Goal: Task Accomplishment & Management: Use online tool/utility

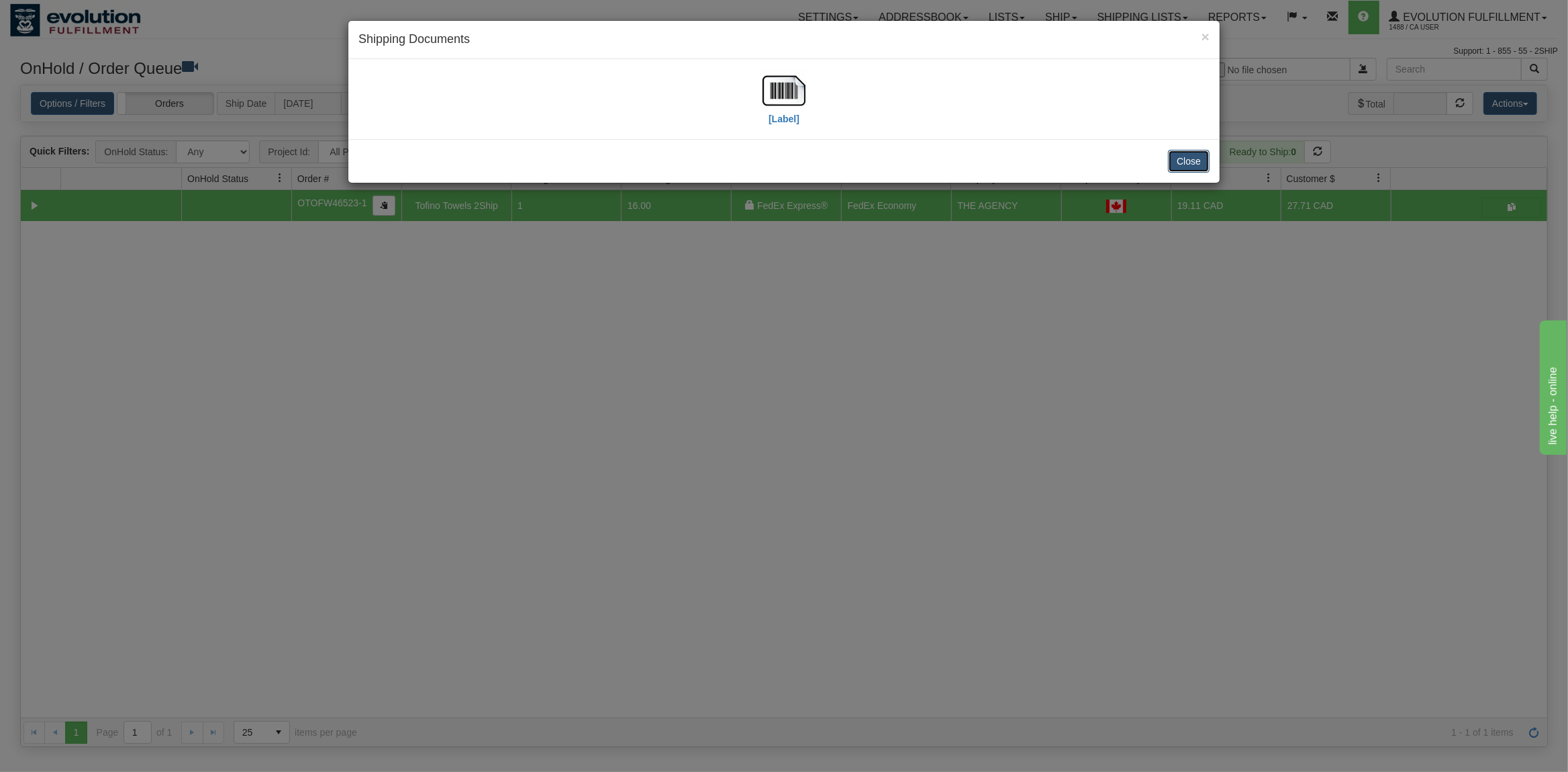
click at [1197, 164] on button "Close" at bounding box center [1189, 161] width 41 height 23
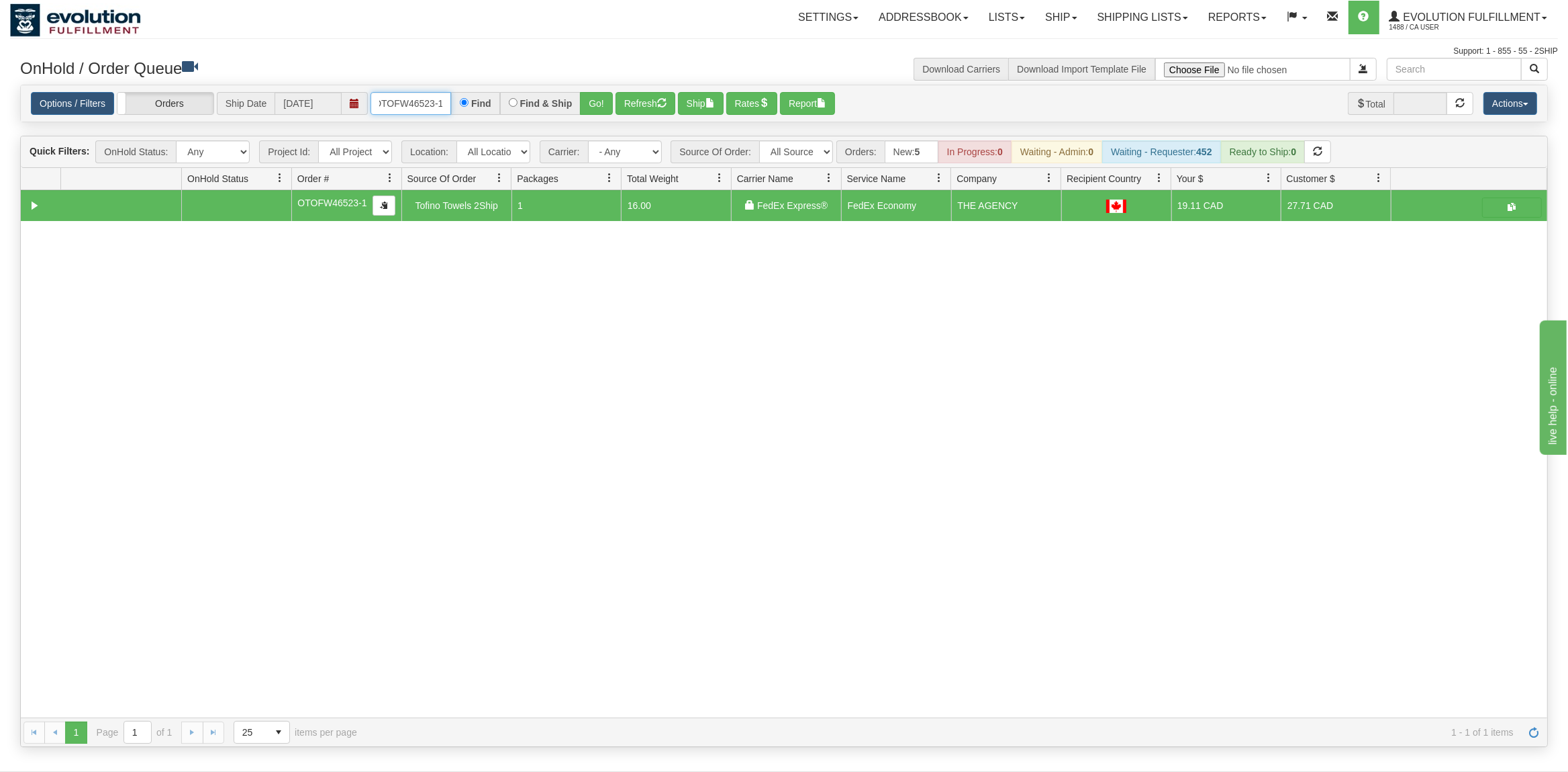
click at [441, 114] on input "OTOFW46523-1" at bounding box center [410, 103] width 80 height 23
click at [440, 114] on input "OTOFW46523-1" at bounding box center [410, 103] width 80 height 23
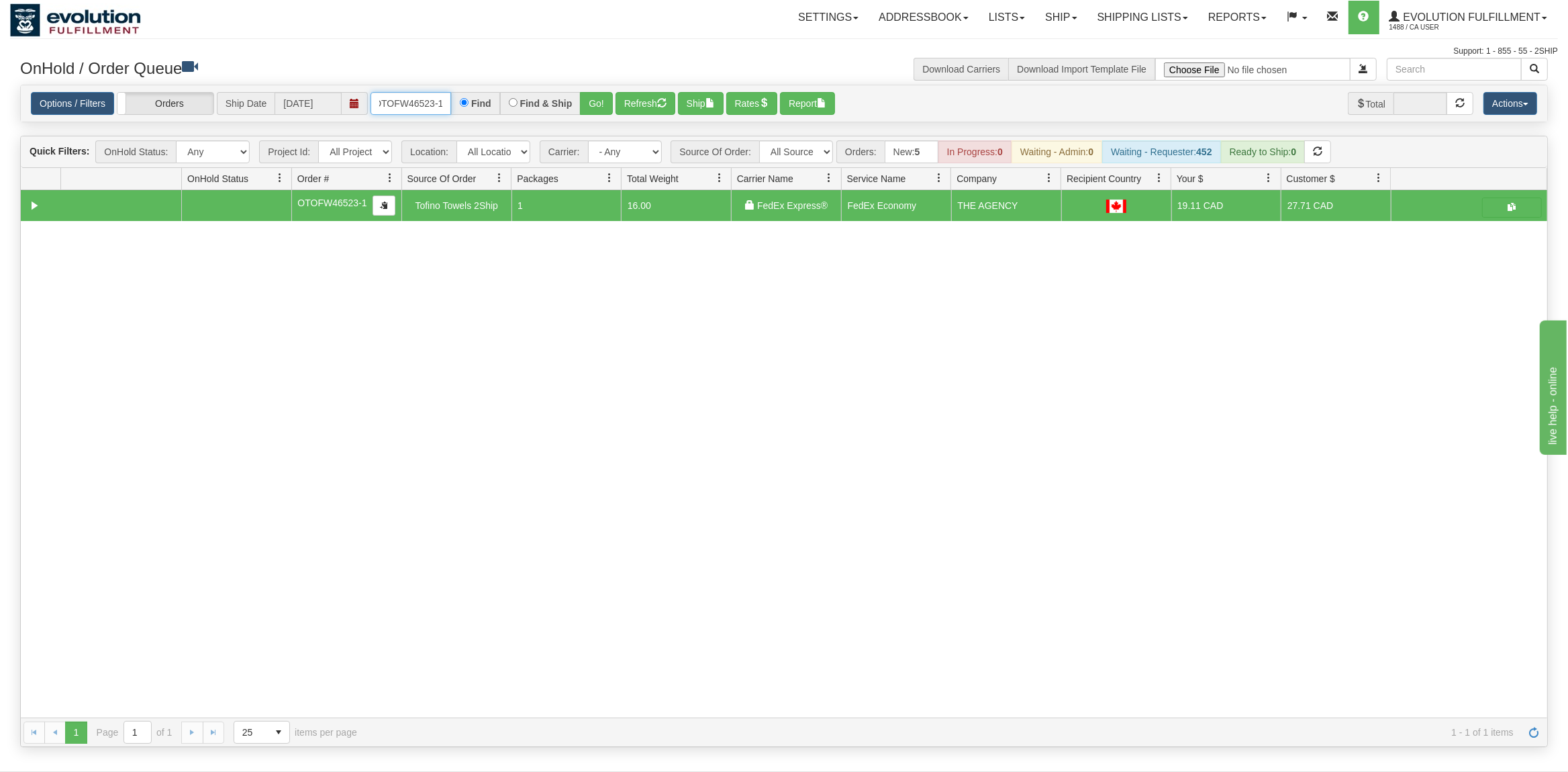
click at [441, 114] on input "OTOFW46523-1" at bounding box center [410, 103] width 80 height 23
click at [427, 105] on input "OTOFW46523-1" at bounding box center [410, 103] width 80 height 23
click at [608, 100] on button "Go!" at bounding box center [596, 103] width 33 height 23
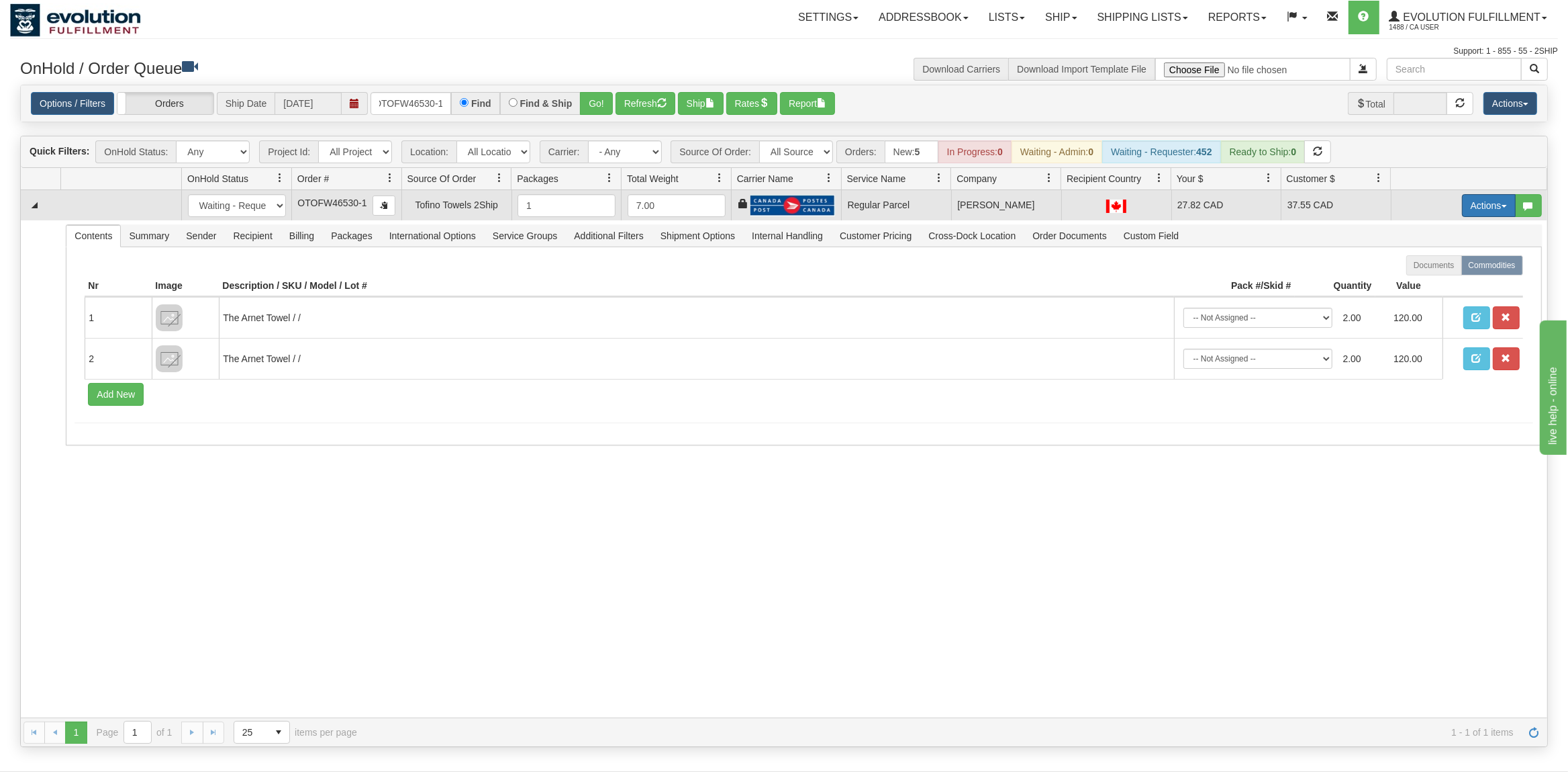
click at [1496, 212] on button "Actions" at bounding box center [1489, 205] width 54 height 23
click at [1464, 264] on span "Rate All Services" at bounding box center [1461, 266] width 80 height 11
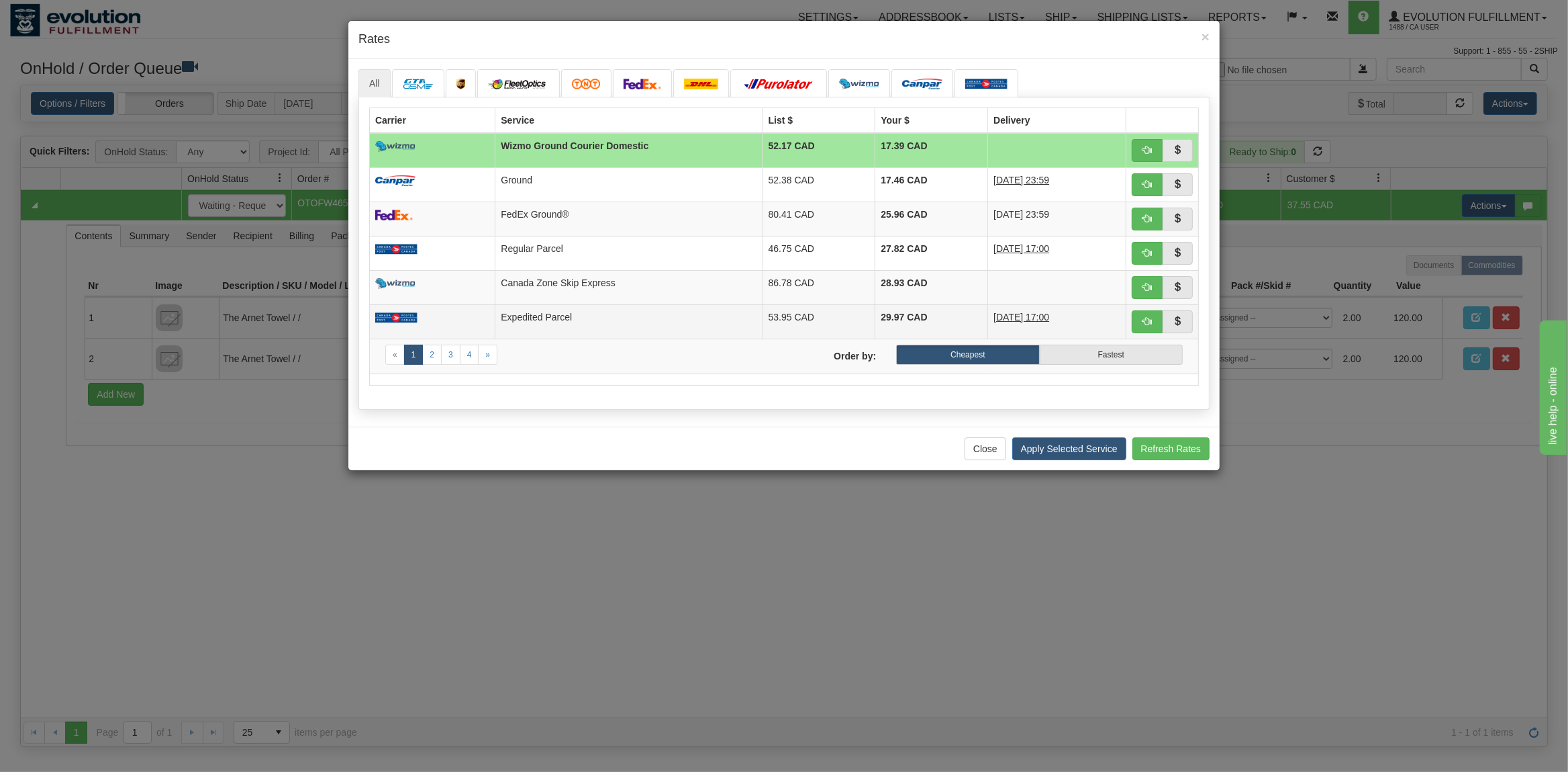
click at [571, 322] on td "Expedited Parcel" at bounding box center [629, 321] width 267 height 34
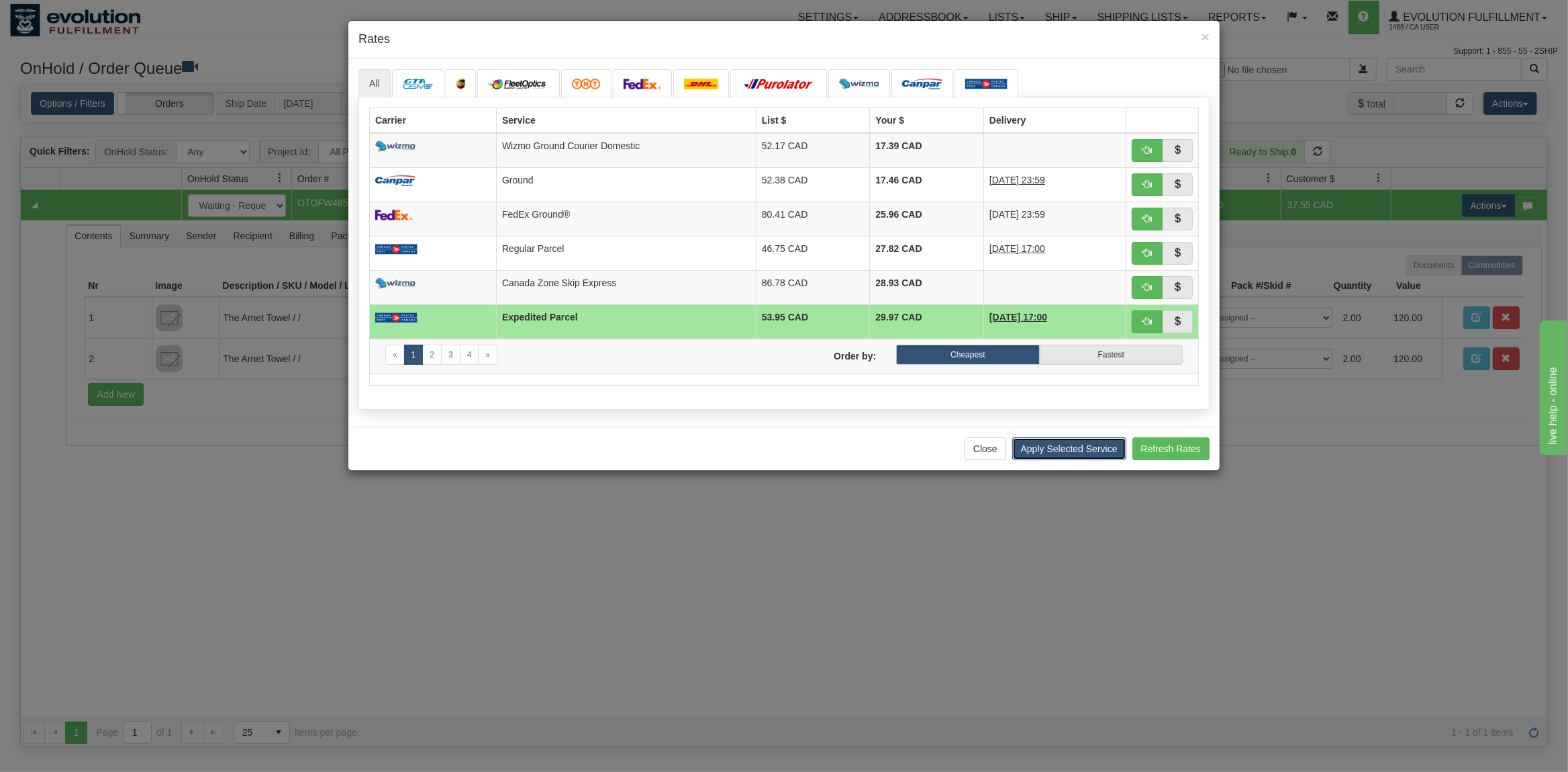
click at [1089, 458] on button "Apply Selected Service" at bounding box center [1068, 448] width 114 height 23
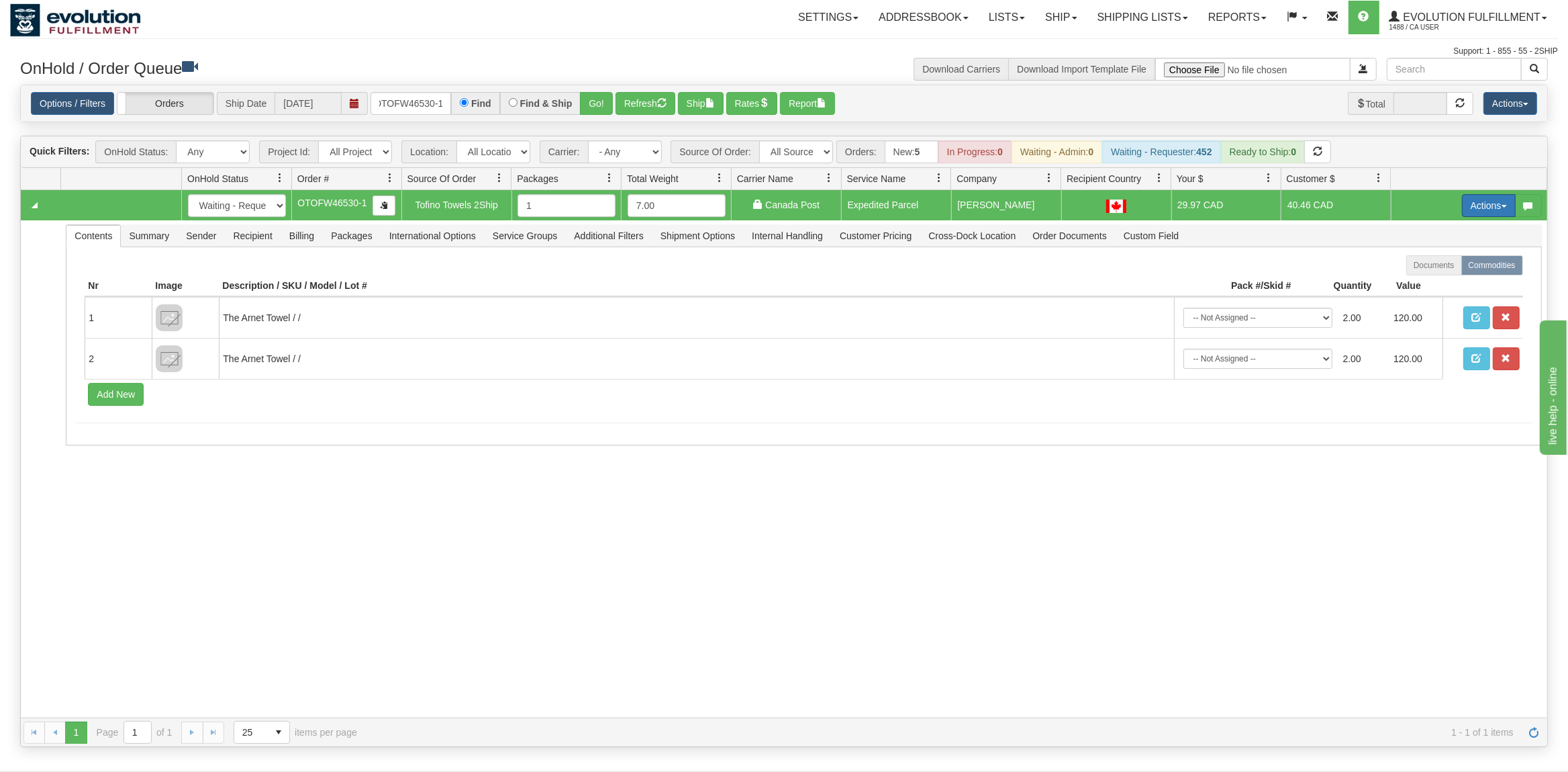
click at [1480, 209] on button "Actions" at bounding box center [1489, 205] width 54 height 23
click at [1425, 287] on span "Ship" at bounding box center [1434, 283] width 28 height 11
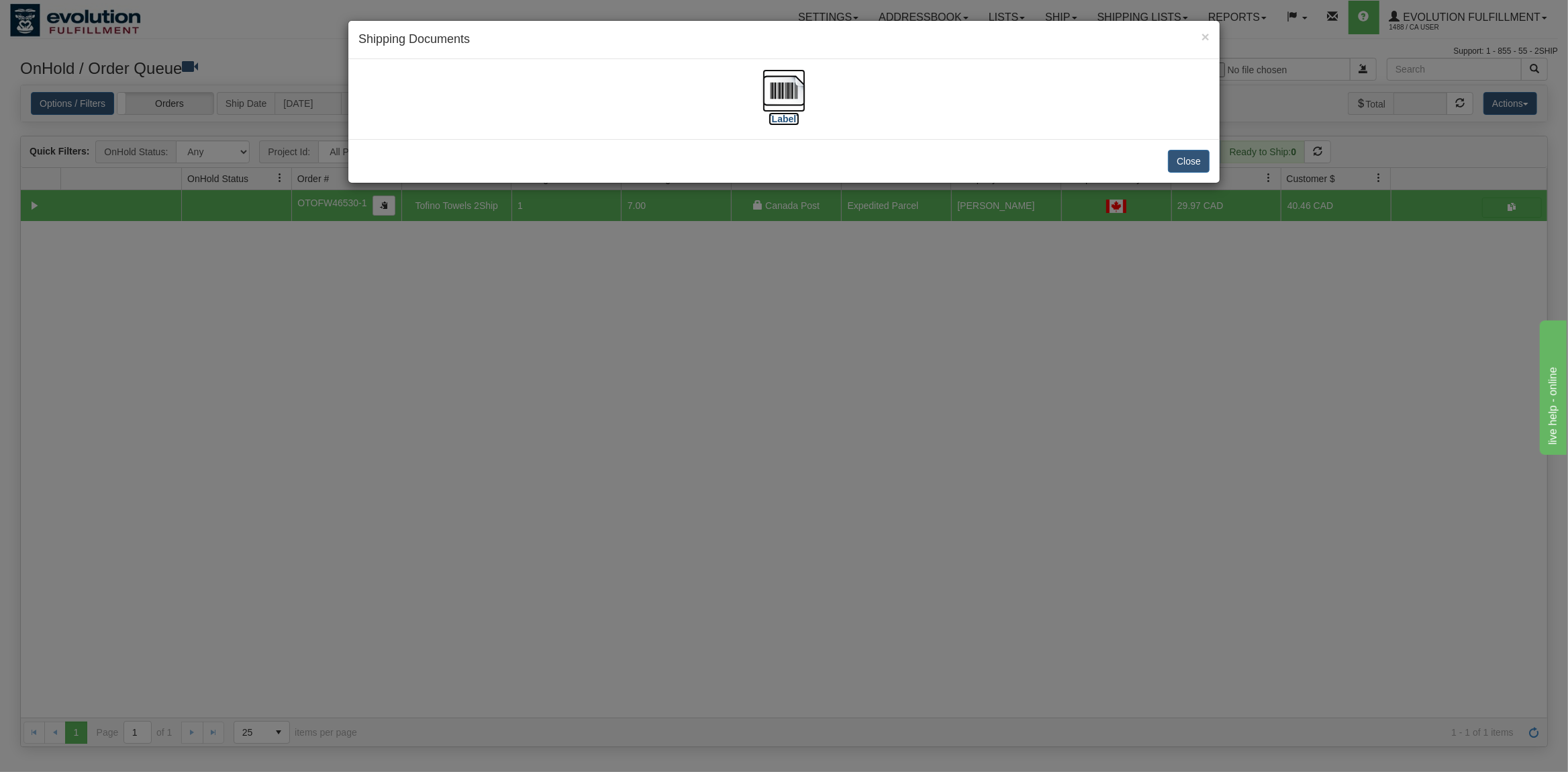
click at [800, 84] on img at bounding box center [784, 91] width 43 height 43
click at [1189, 165] on button "Close" at bounding box center [1189, 161] width 41 height 23
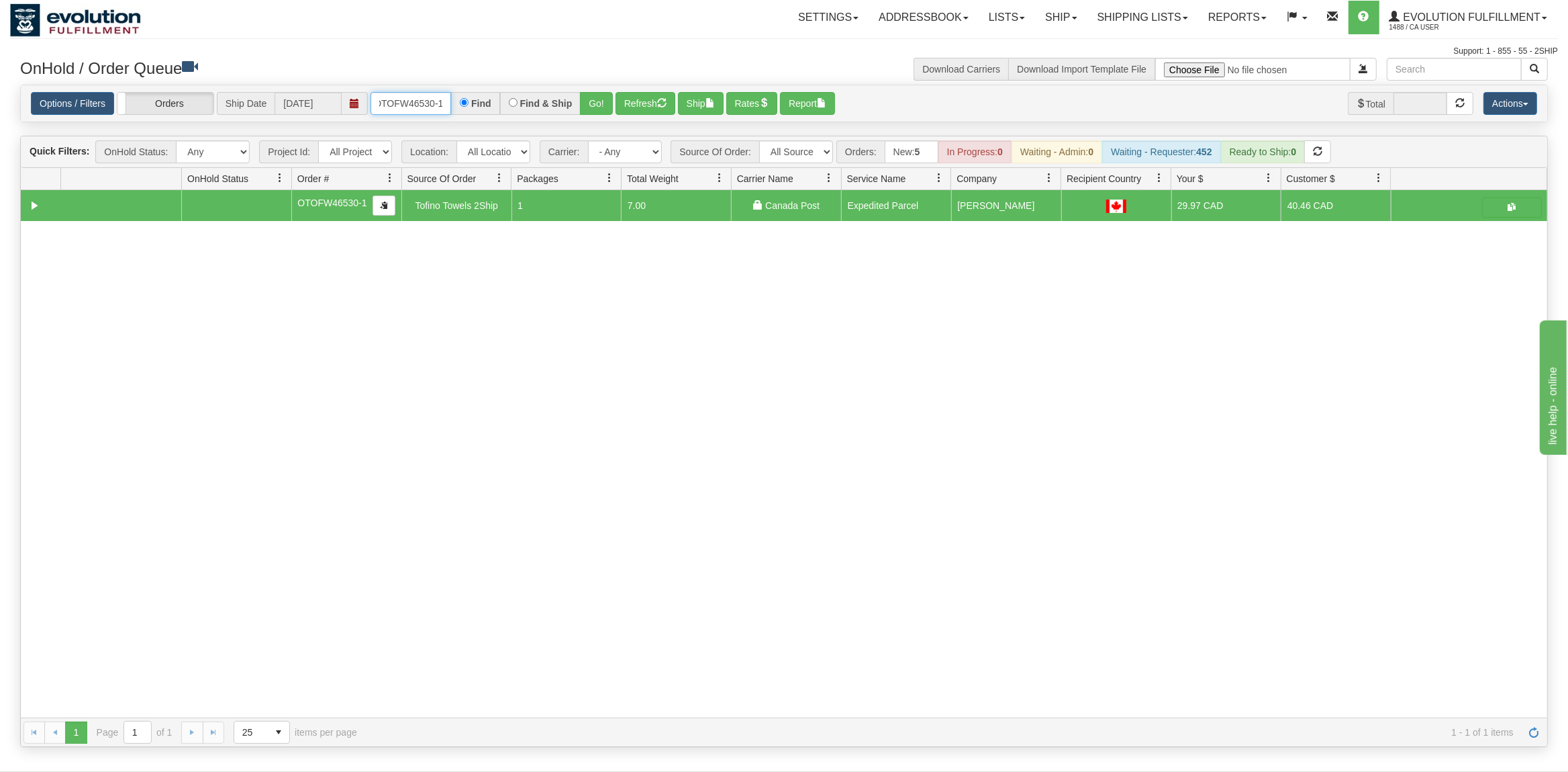
click at [437, 94] on input "OTOFW46530-1" at bounding box center [410, 103] width 80 height 23
click at [597, 100] on button "Go!" at bounding box center [596, 103] width 33 height 23
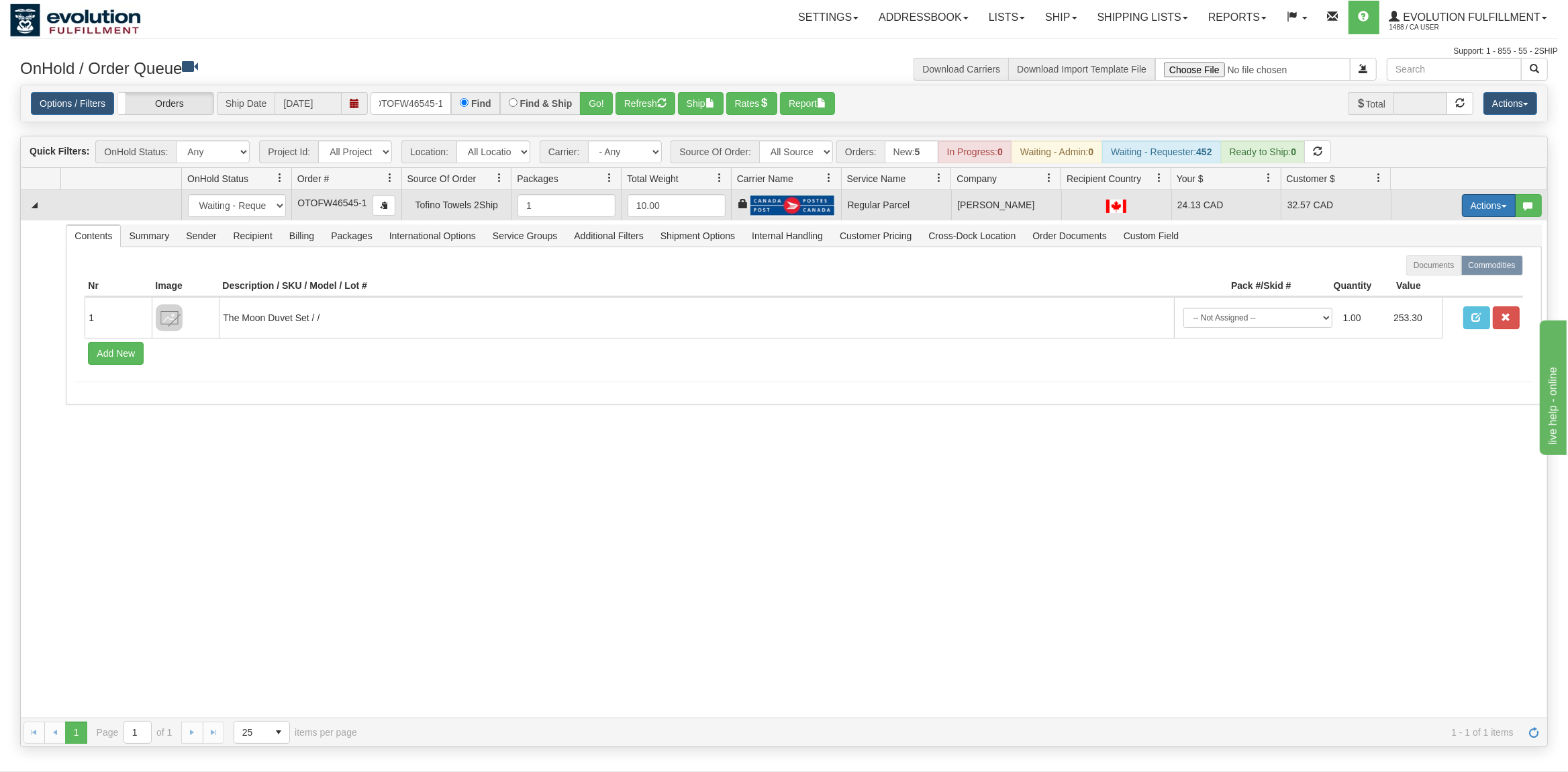
click at [1484, 197] on button "Actions" at bounding box center [1489, 205] width 54 height 23
click at [1438, 268] on span "Rate All Services" at bounding box center [1461, 266] width 80 height 11
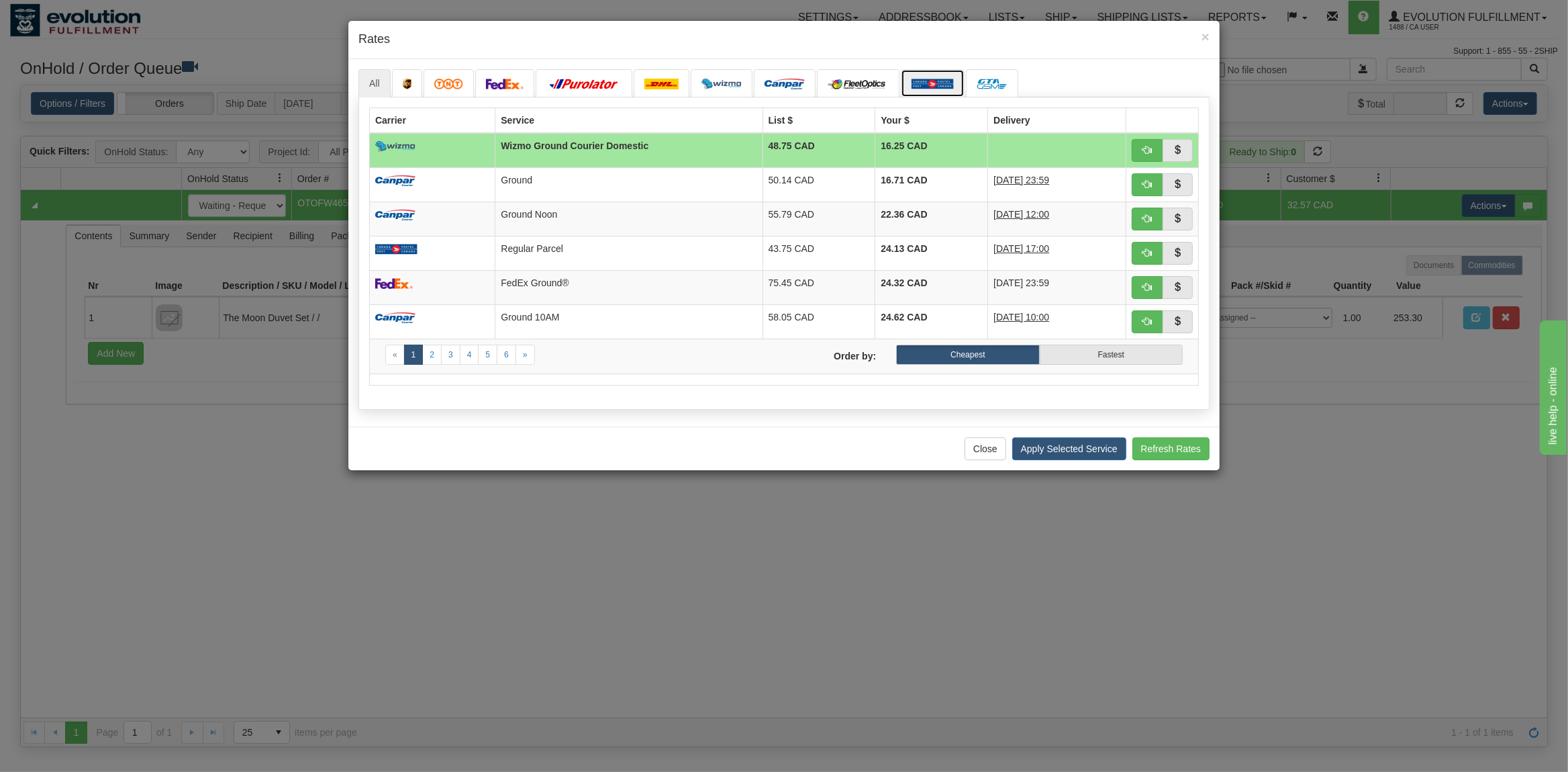
click at [933, 84] on img at bounding box center [932, 84] width 42 height 11
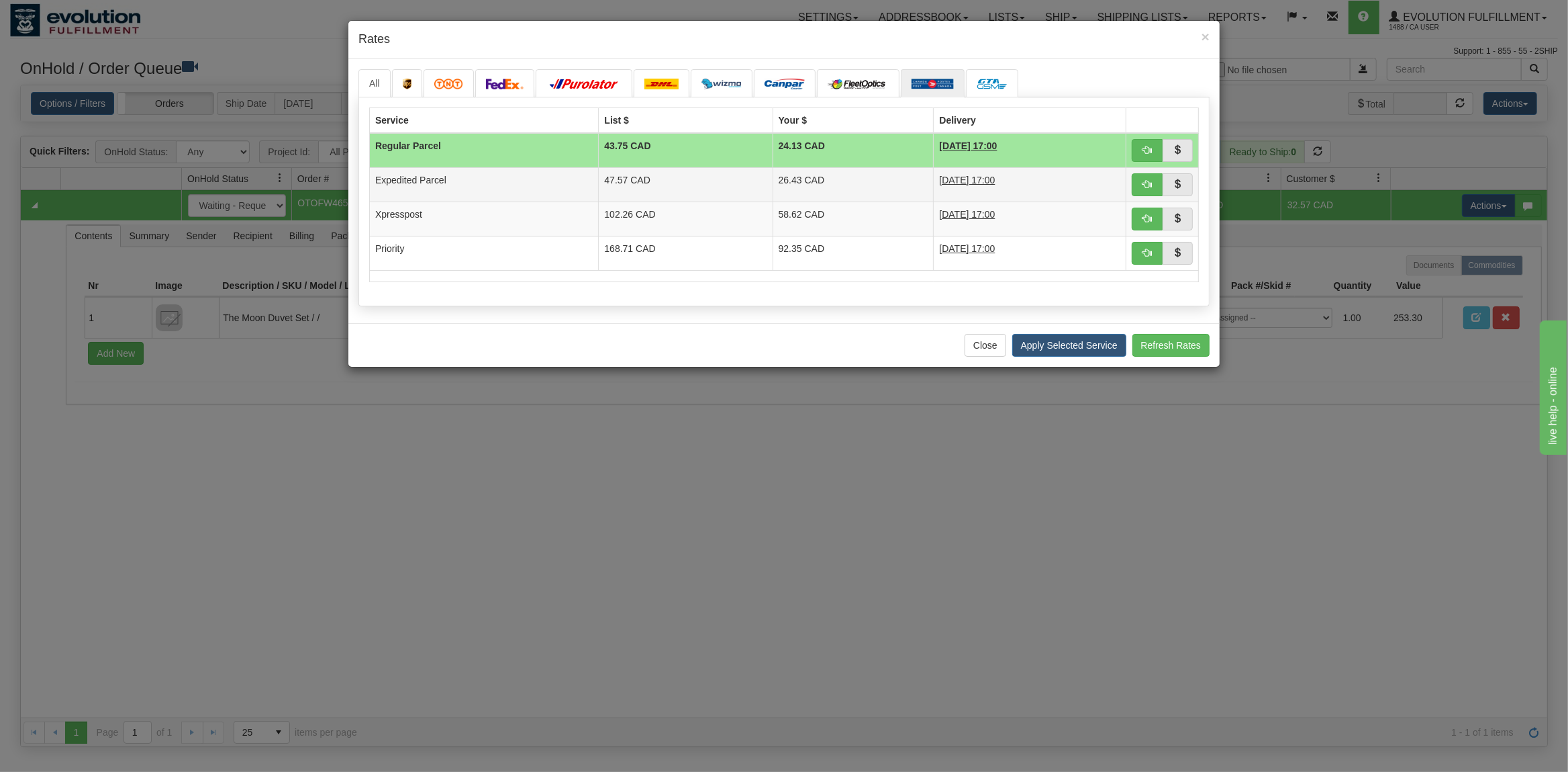
click at [668, 180] on td "47.57 CAD" at bounding box center [686, 184] width 174 height 34
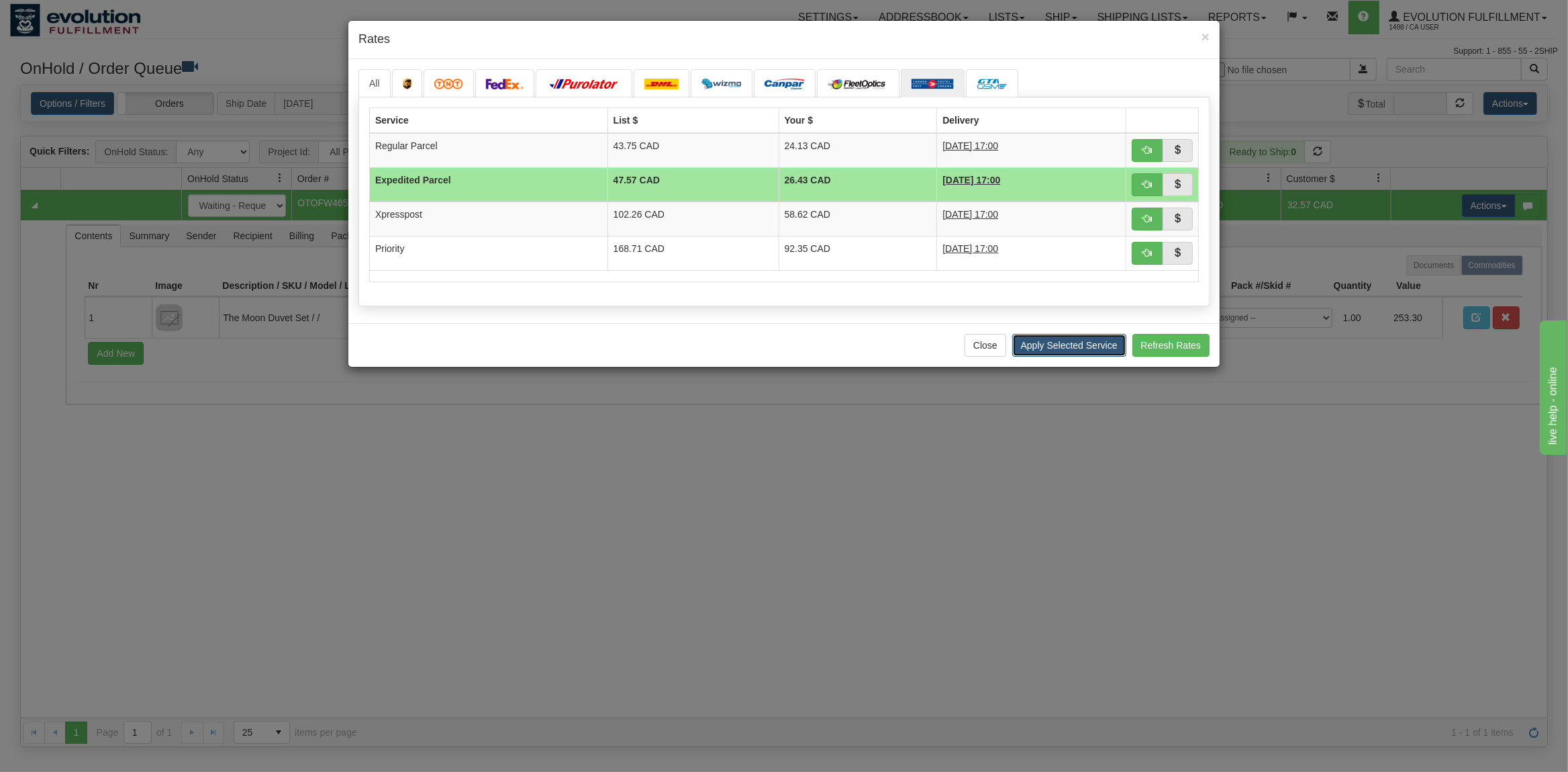
click at [1041, 346] on button "Apply Selected Service" at bounding box center [1068, 345] width 114 height 23
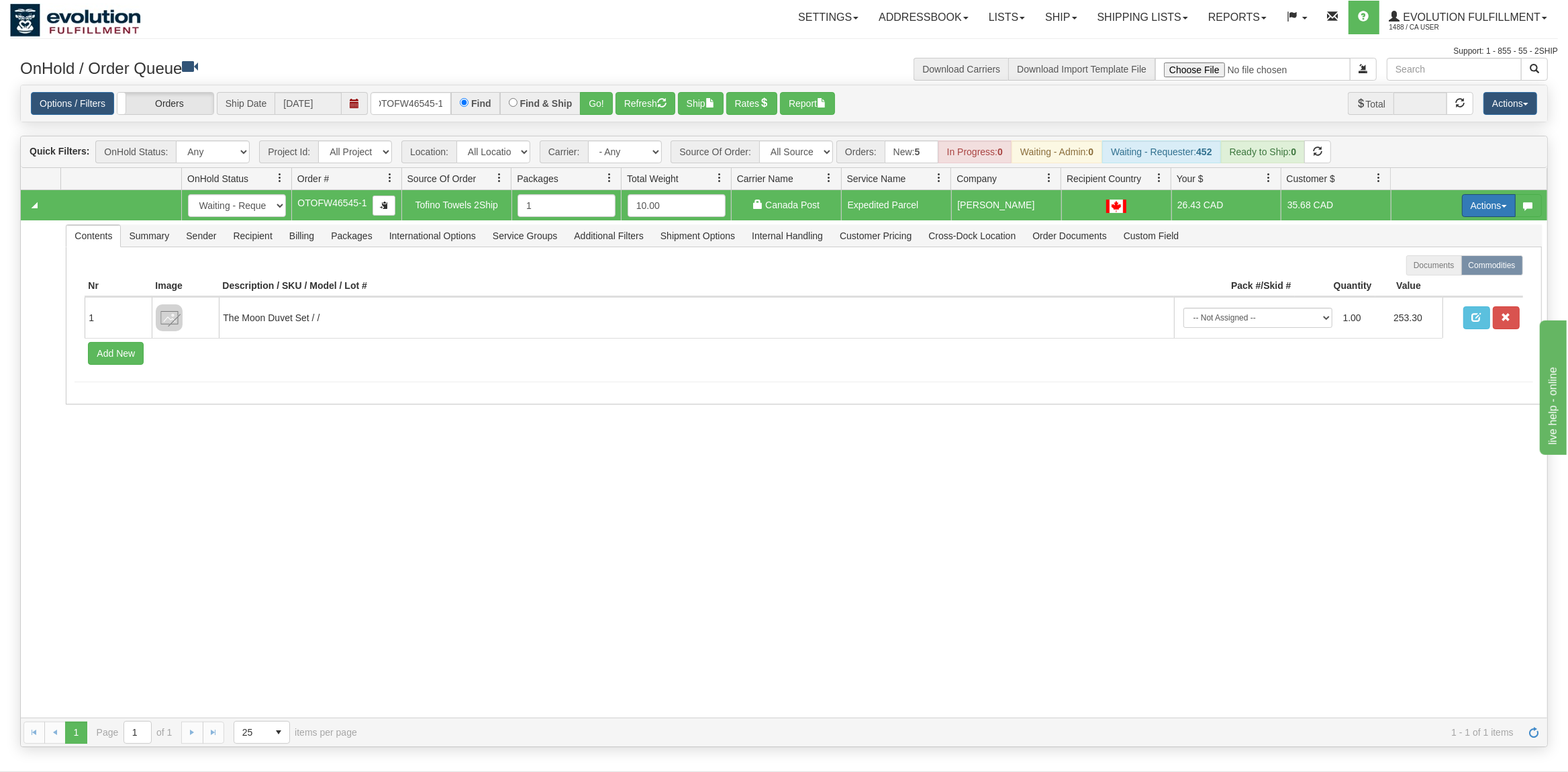
click at [1490, 205] on button "Actions" at bounding box center [1489, 205] width 54 height 23
click at [1437, 282] on span "Ship" at bounding box center [1434, 283] width 28 height 11
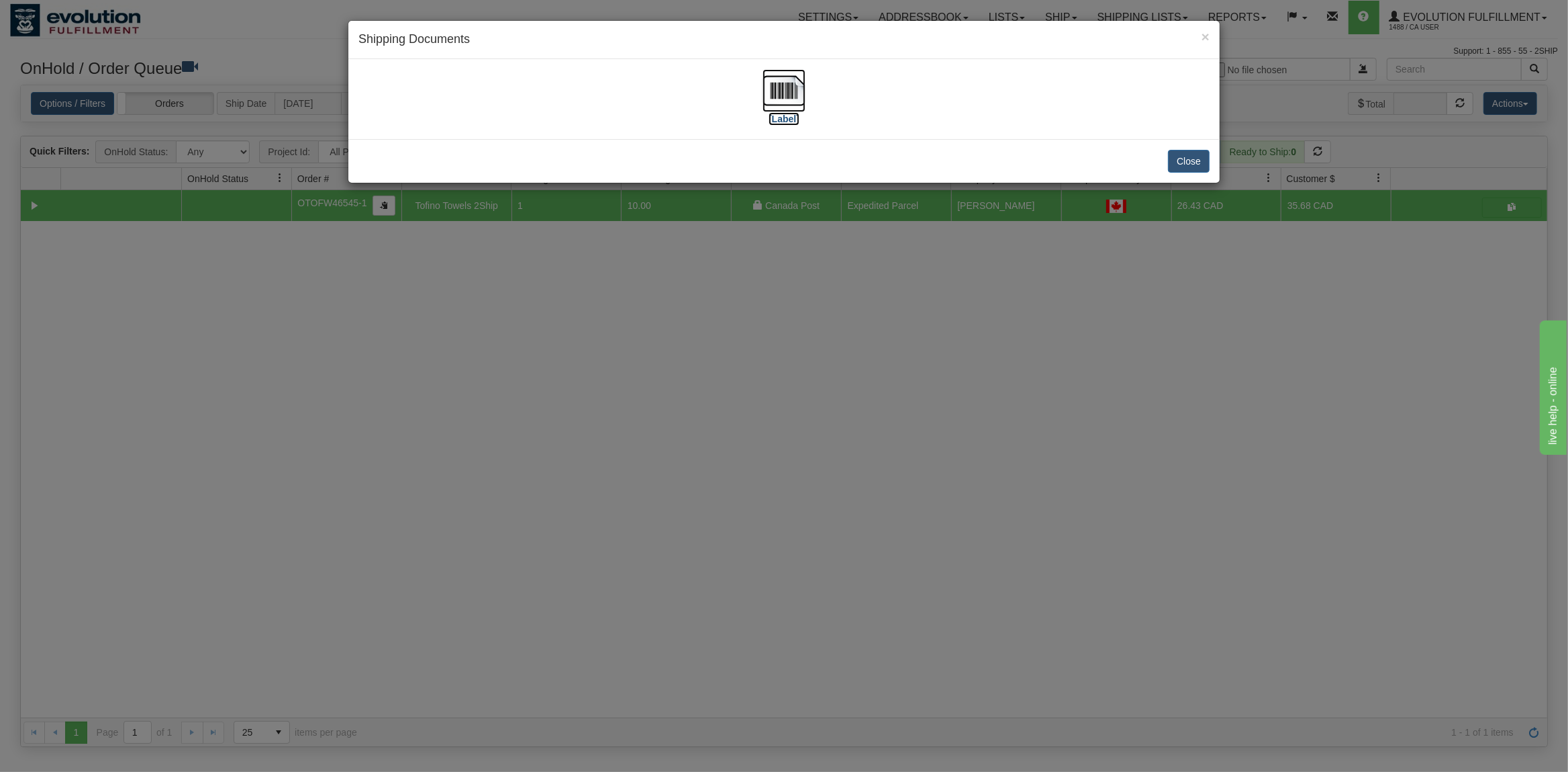
click at [776, 88] on img at bounding box center [784, 91] width 43 height 43
click at [1187, 164] on button "Close" at bounding box center [1189, 161] width 41 height 23
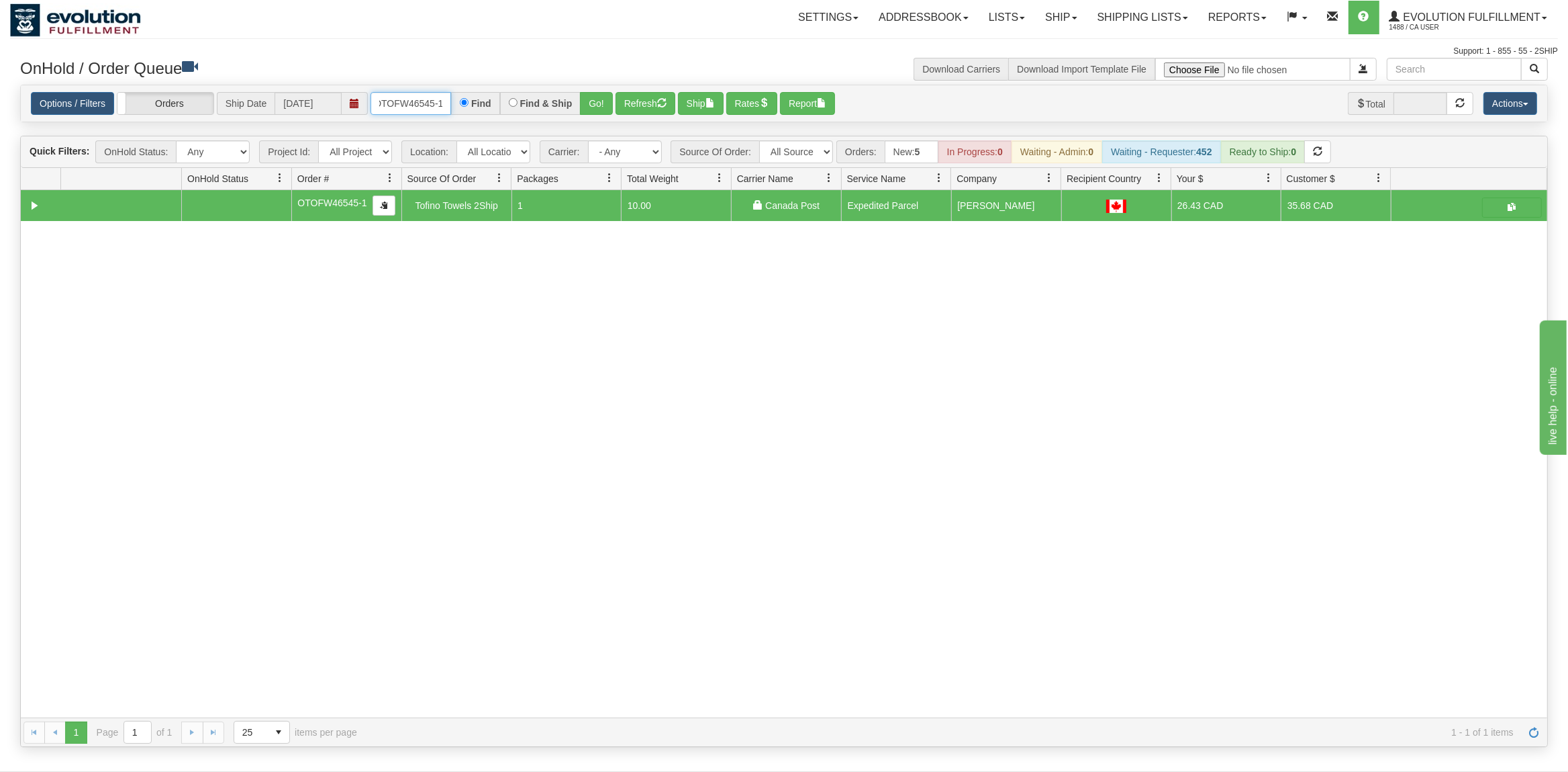
click at [428, 96] on input "OTOFW46545-1" at bounding box center [410, 103] width 80 height 23
drag, startPoint x: 449, startPoint y: 100, endPoint x: 355, endPoint y: 101, distance: 94.0
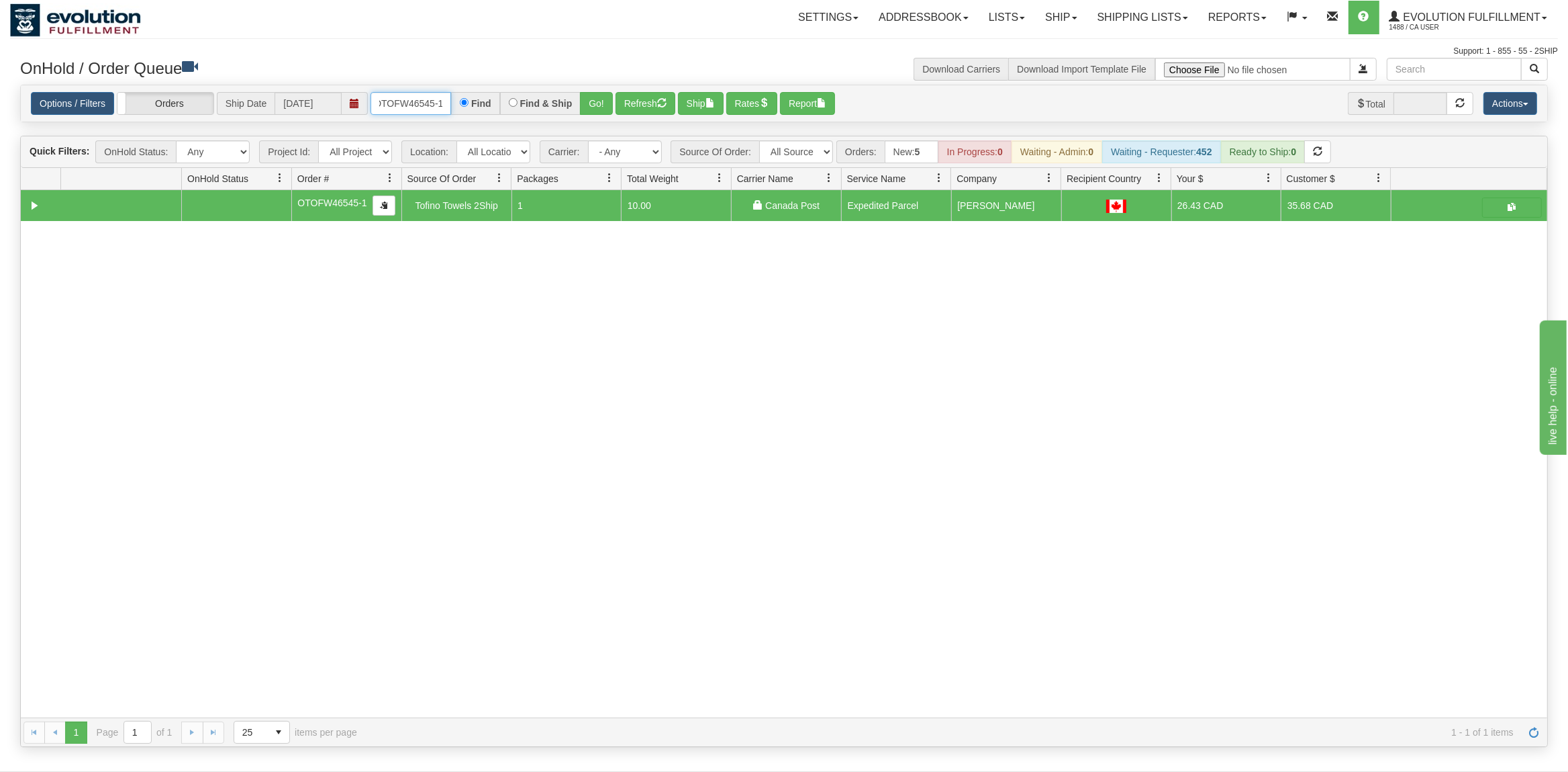
click at [359, 101] on div "Options / Filters Group Shipments Orders Ship Date [DATE] OTOFW46545-1 Find Fin…" at bounding box center [784, 104] width 1506 height 24
type input "OEMU0030219001"
click at [597, 97] on button "Go!" at bounding box center [596, 103] width 33 height 23
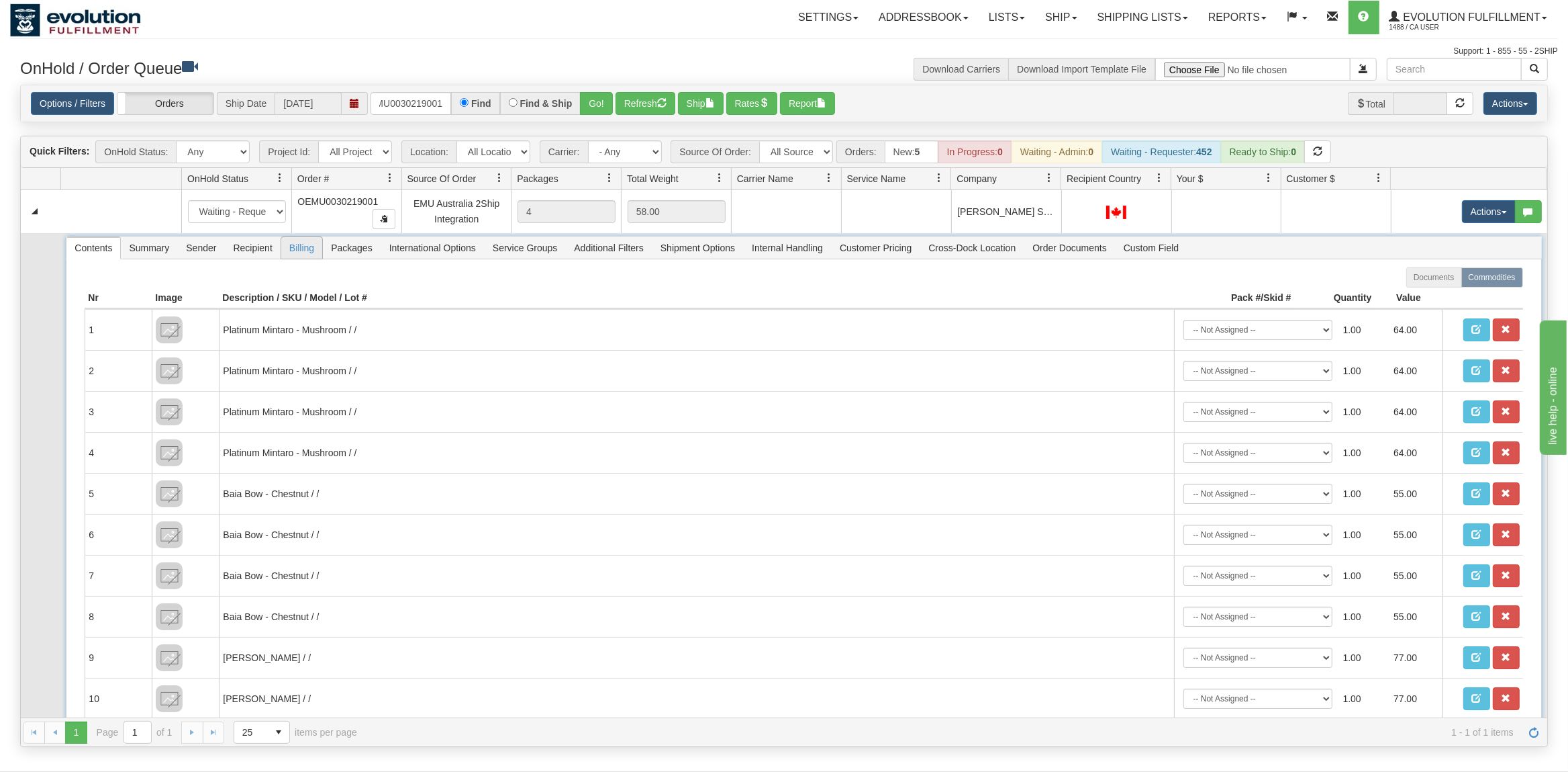
click at [315, 248] on span "Billing" at bounding box center [302, 248] width 41 height 21
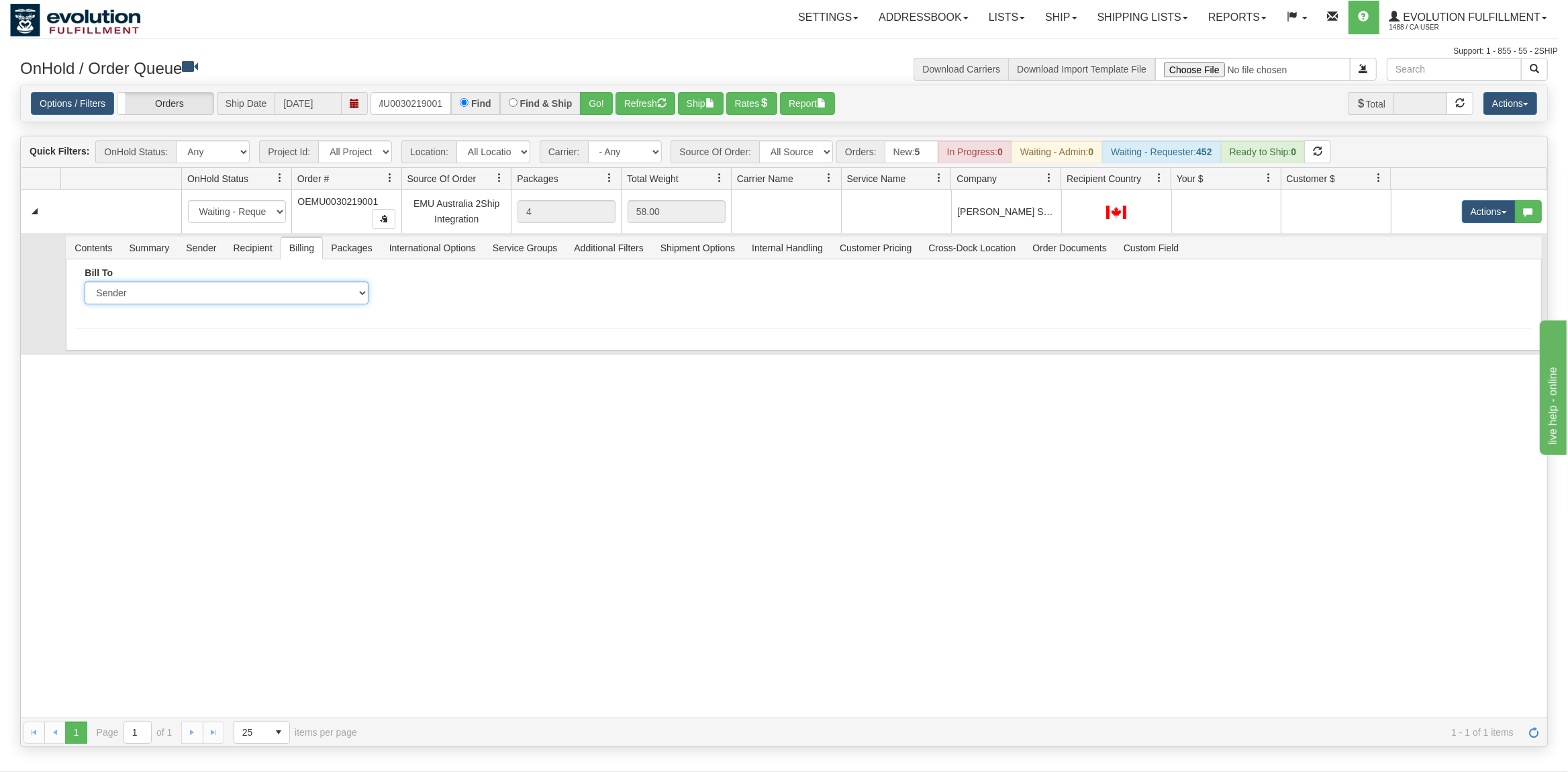
select select "2"
click option "Recipient" at bounding box center [0, 0] width 0 height 0
click at [484, 293] on input "Account" at bounding box center [531, 293] width 284 height 23
paste input "94E7Y4"
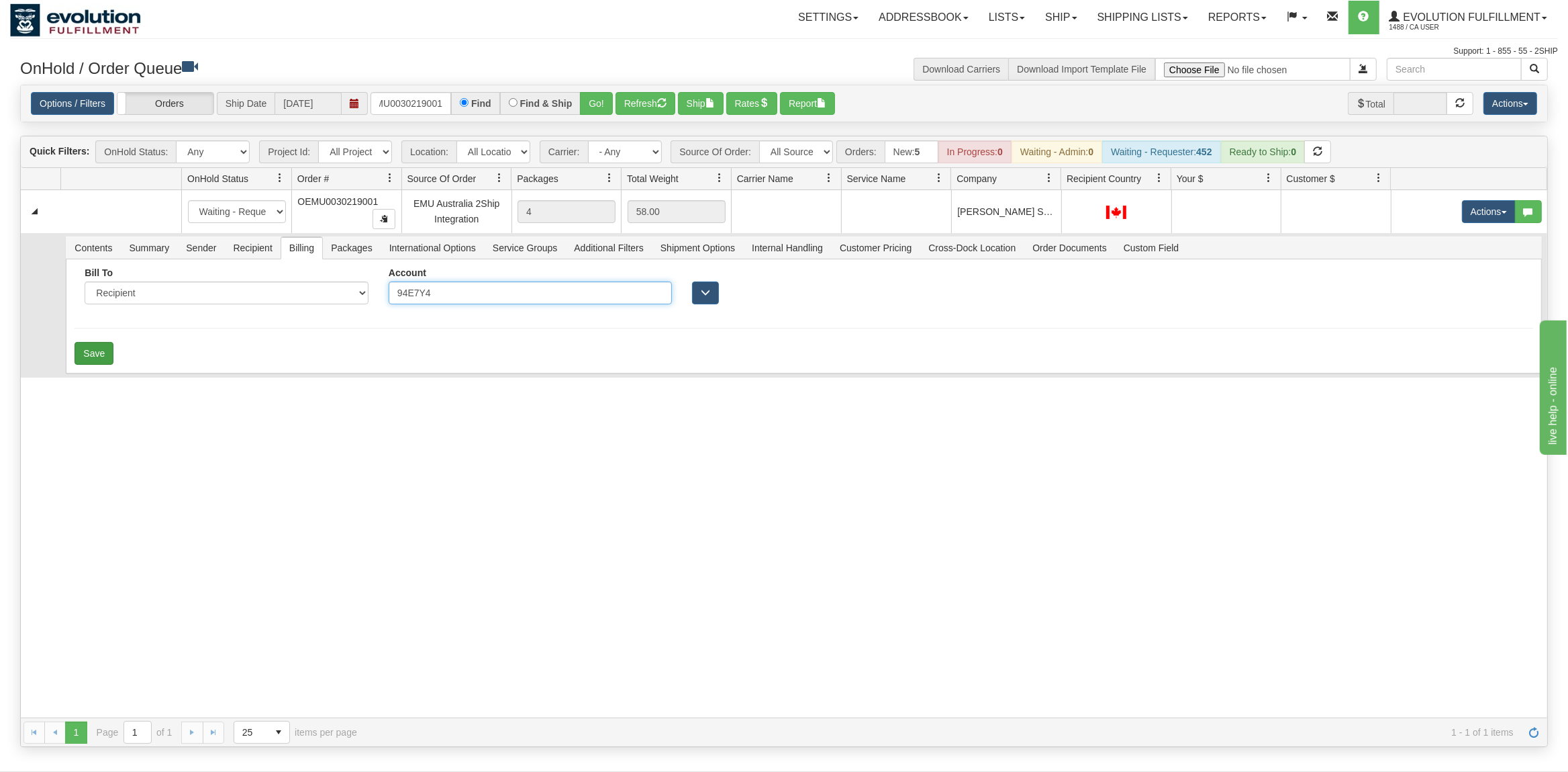
type input "94E7Y4"
click at [101, 349] on button "Save" at bounding box center [94, 353] width 39 height 23
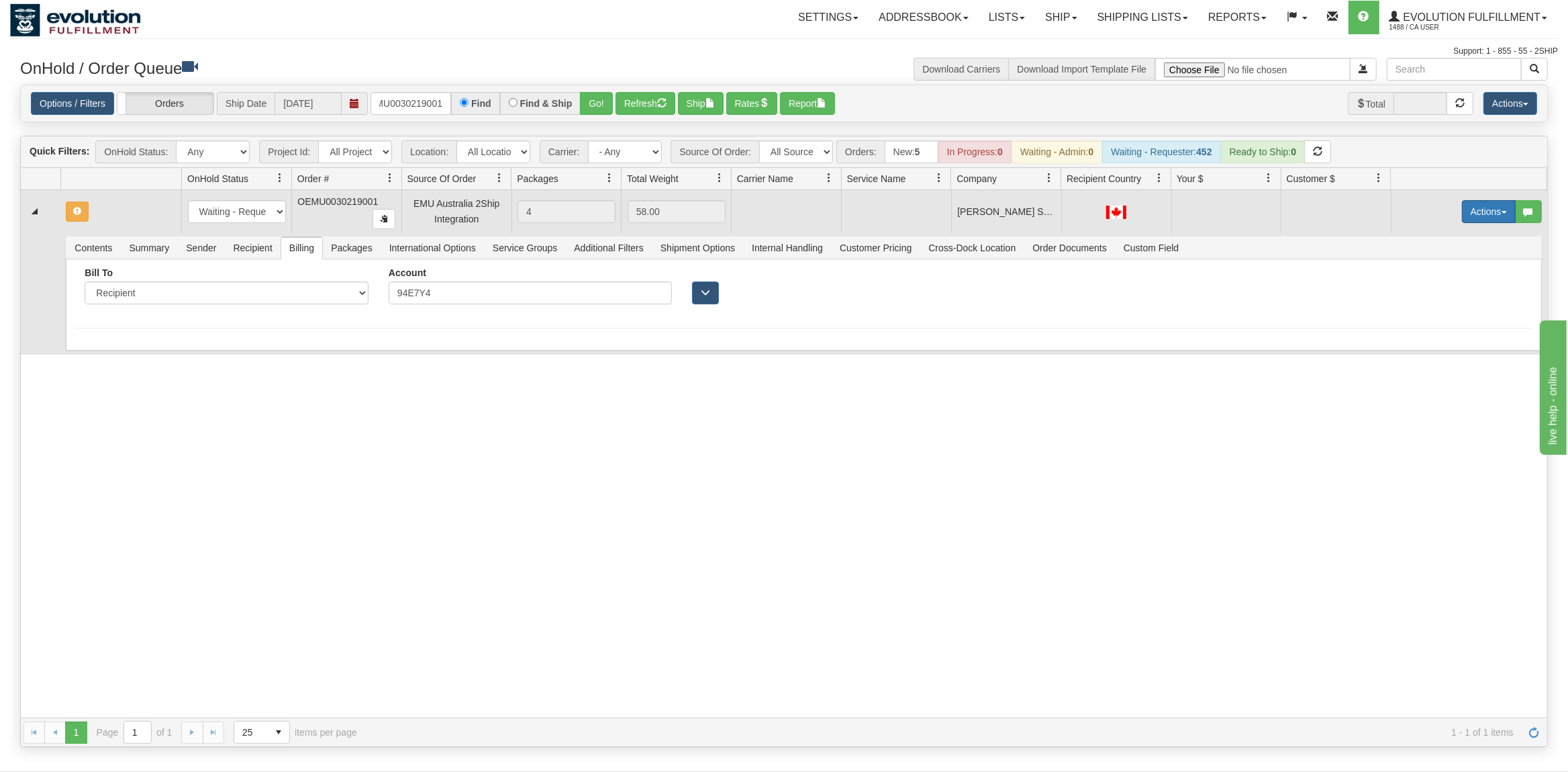
click at [1477, 209] on button "Actions" at bounding box center [1489, 211] width 54 height 23
click at [1427, 272] on span "Rate All Services" at bounding box center [1461, 272] width 80 height 11
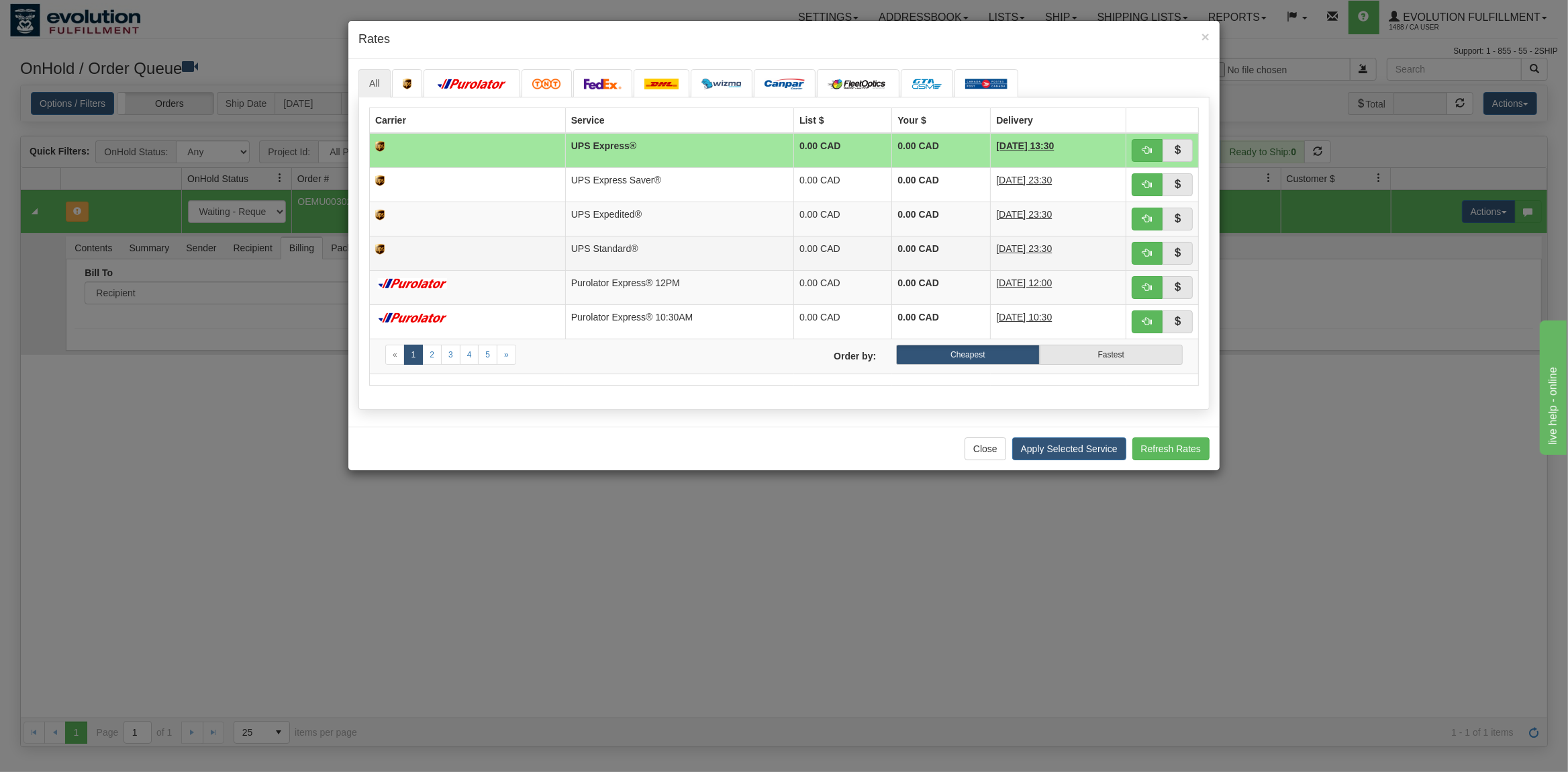
click at [578, 255] on td "UPS Standard®" at bounding box center [679, 252] width 228 height 34
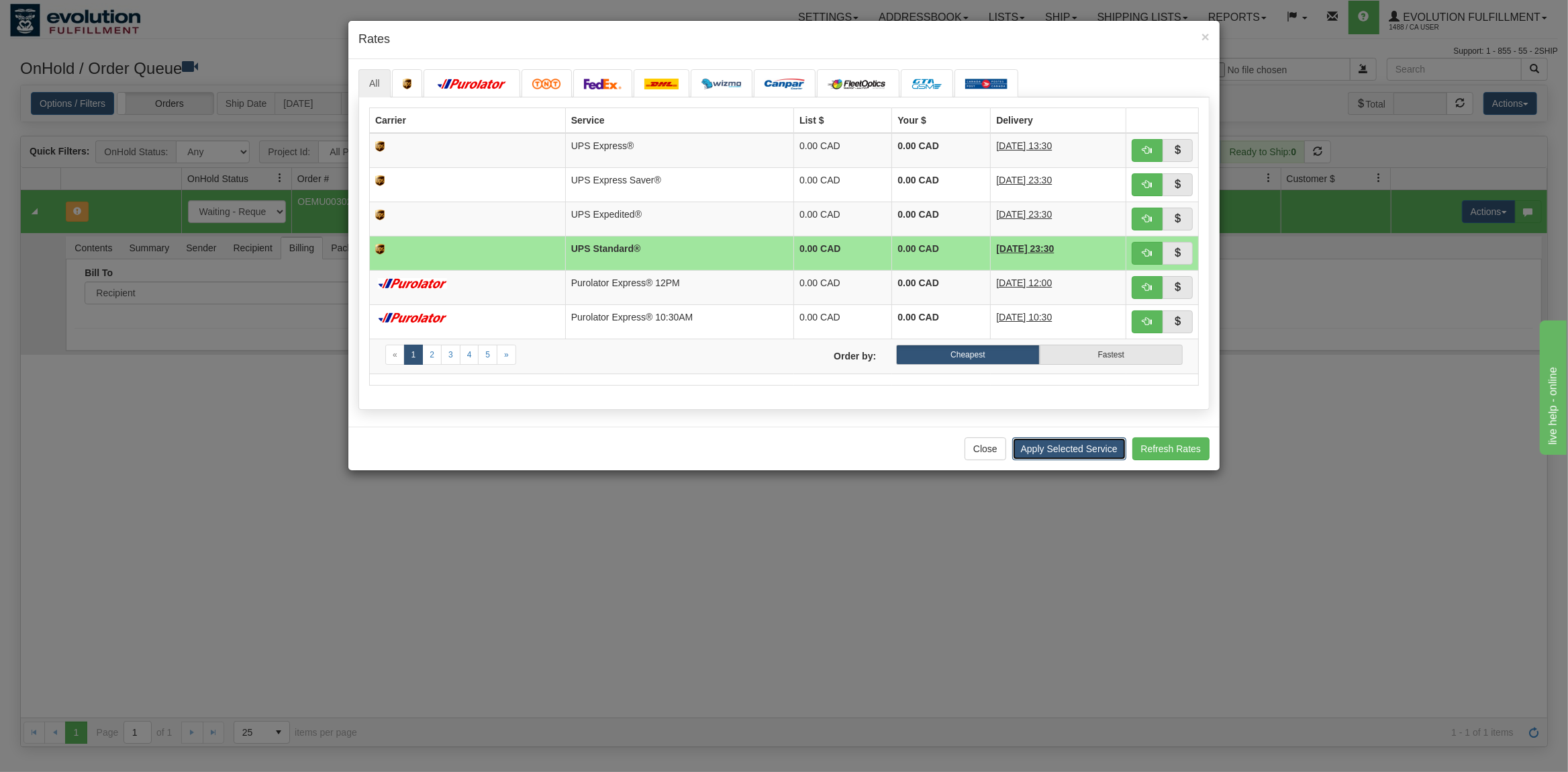
click at [1091, 453] on button "Apply Selected Service" at bounding box center [1068, 448] width 114 height 23
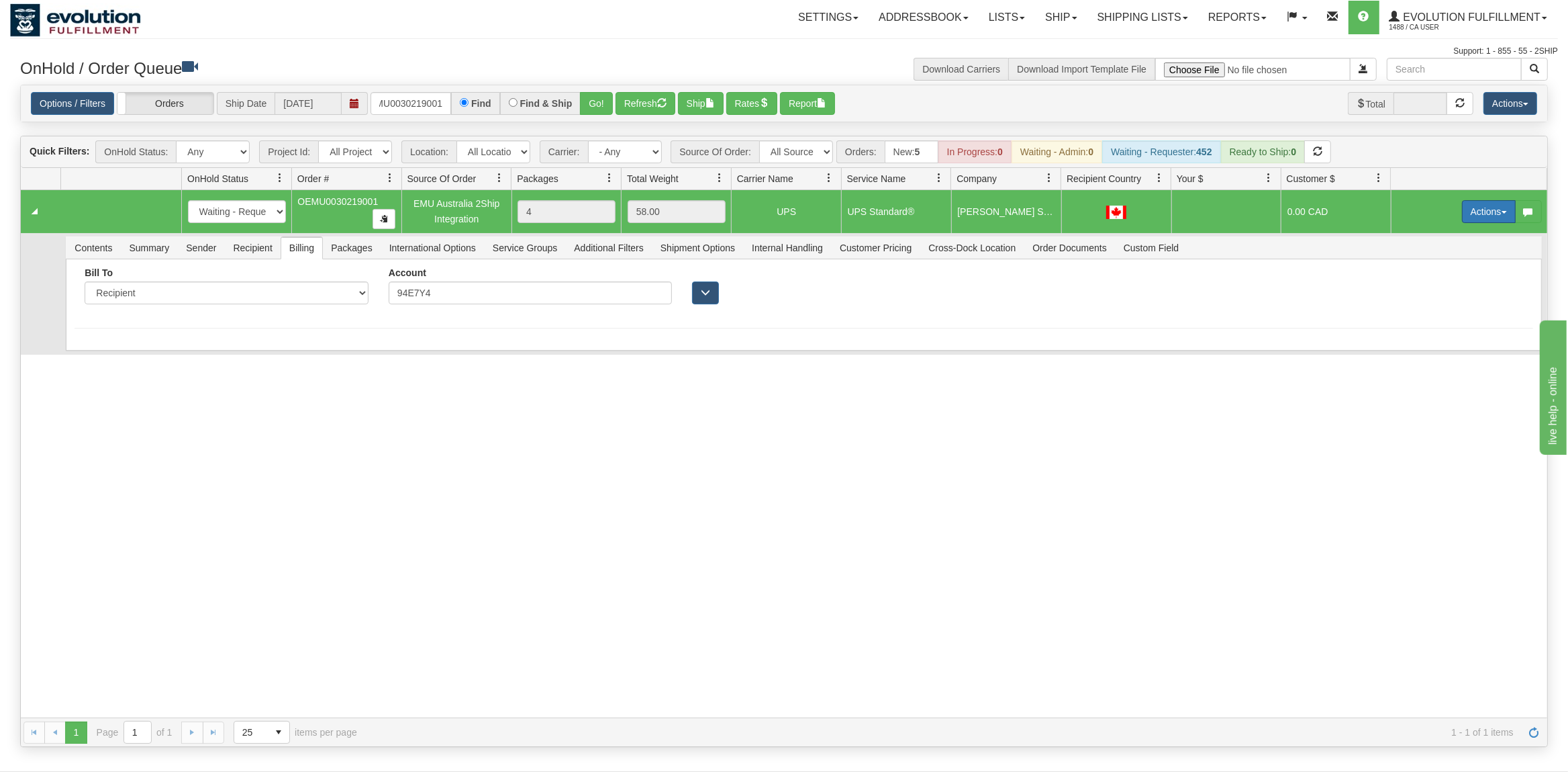
click at [1477, 207] on button "Actions" at bounding box center [1489, 211] width 54 height 23
click at [1429, 286] on link "Ship" at bounding box center [1461, 290] width 107 height 18
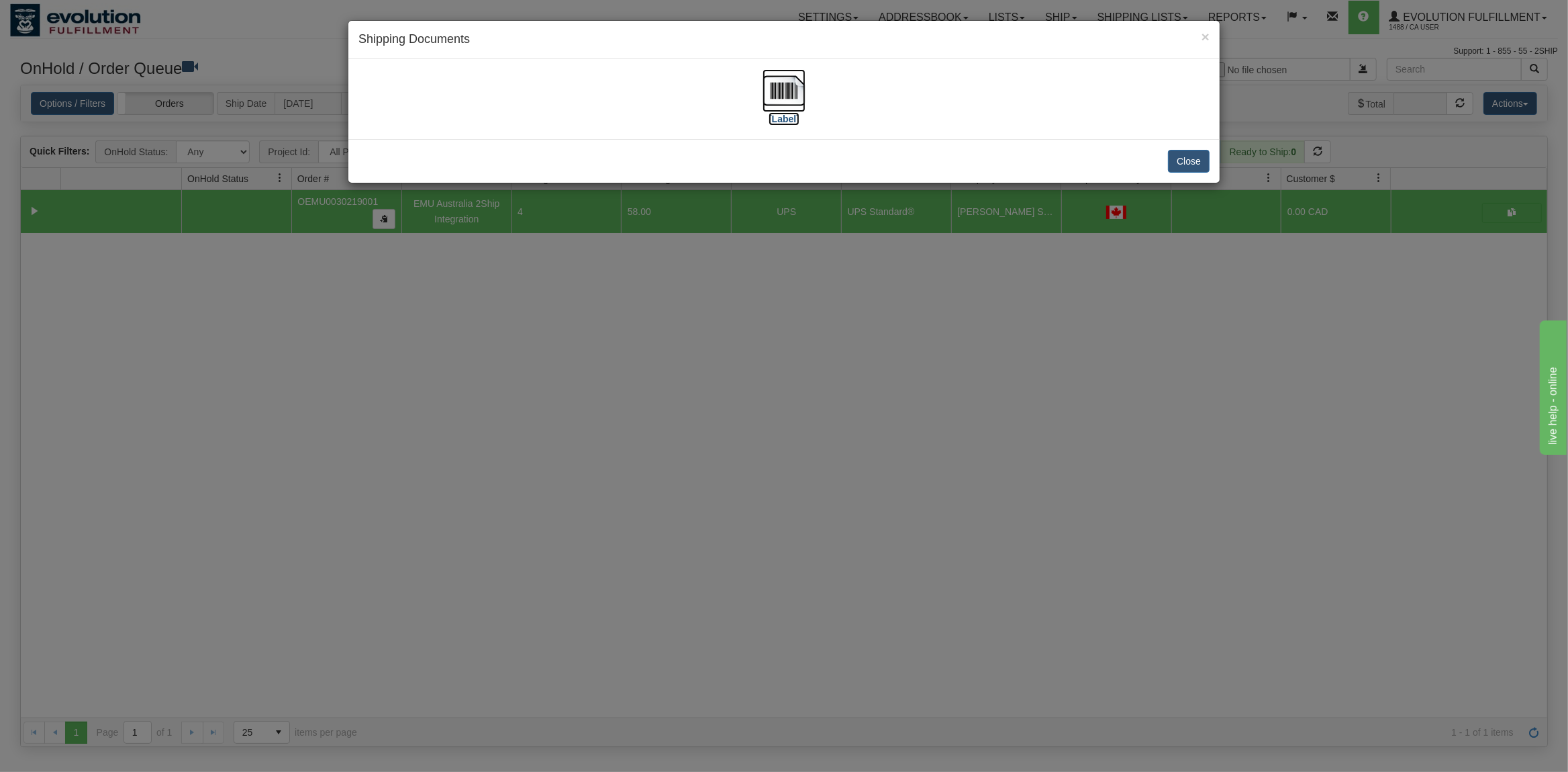
click at [785, 97] on img at bounding box center [784, 91] width 43 height 43
click at [1187, 162] on button "Close" at bounding box center [1189, 161] width 41 height 23
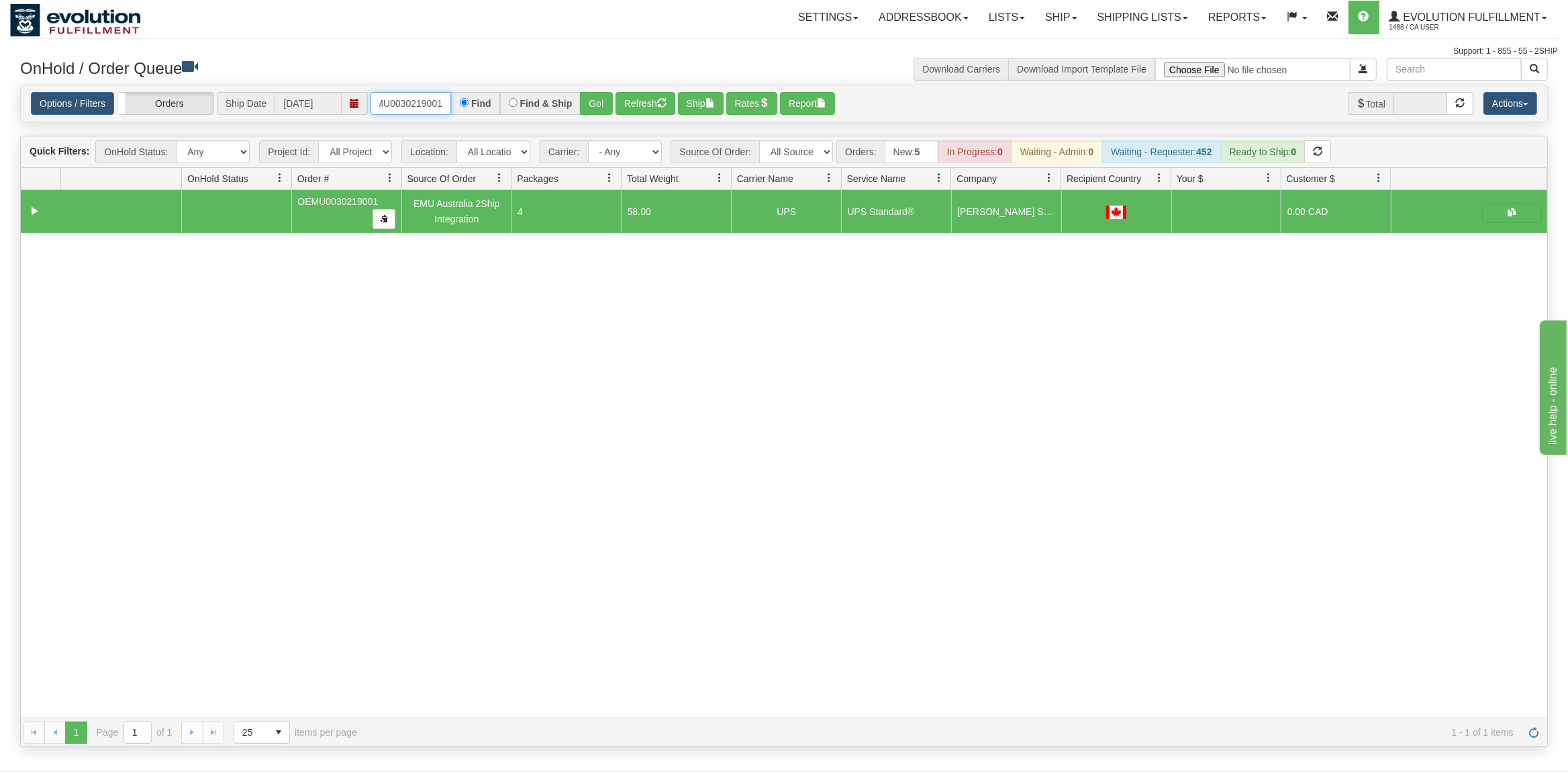
click at [427, 108] on input "OEMU0030219001" at bounding box center [410, 103] width 80 height 23
click at [429, 106] on input "OEMU0030219001" at bounding box center [410, 103] width 80 height 23
click at [432, 103] on input "OEMU0030219001" at bounding box center [410, 103] width 80 height 23
click at [604, 100] on button "Go!" at bounding box center [596, 103] width 33 height 23
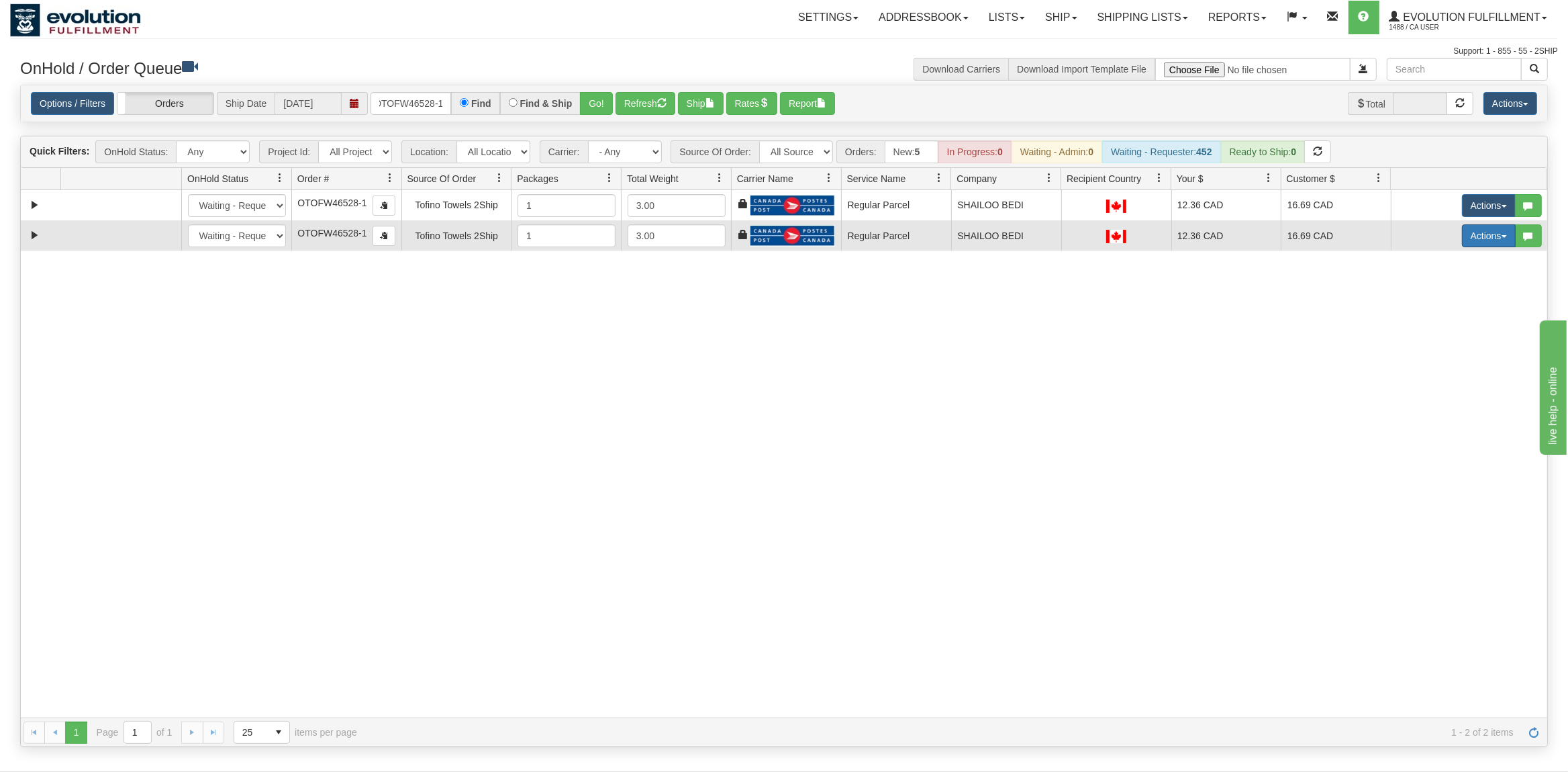
click at [1469, 240] on button "Actions" at bounding box center [1489, 236] width 54 height 23
click at [1426, 339] on link "Delete" at bounding box center [1461, 331] width 107 height 18
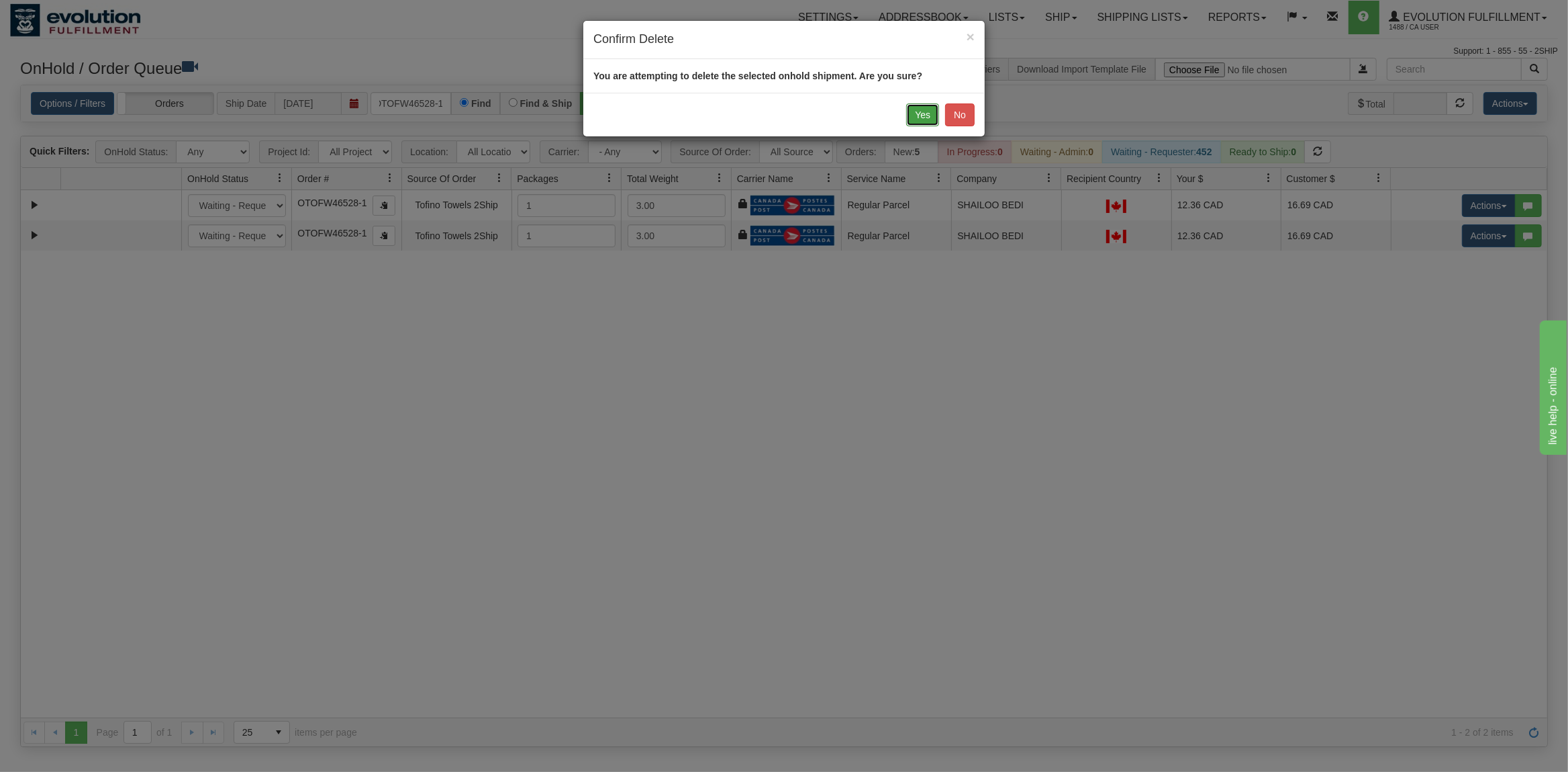
click at [919, 110] on button "Yes" at bounding box center [922, 115] width 33 height 23
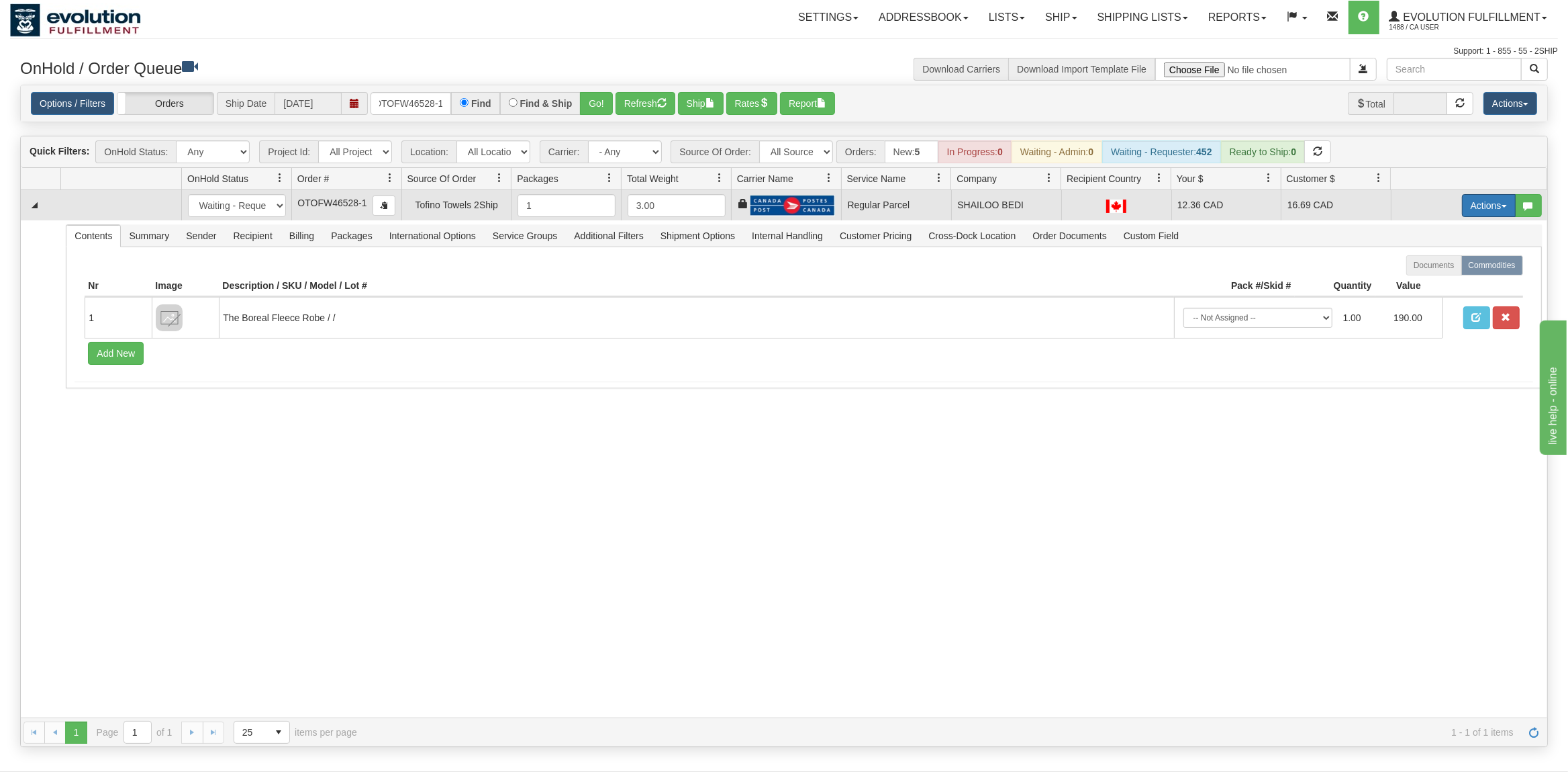
click at [1491, 214] on button "Actions" at bounding box center [1489, 205] width 54 height 23
click at [1453, 264] on span "Rate All Services" at bounding box center [1461, 266] width 80 height 11
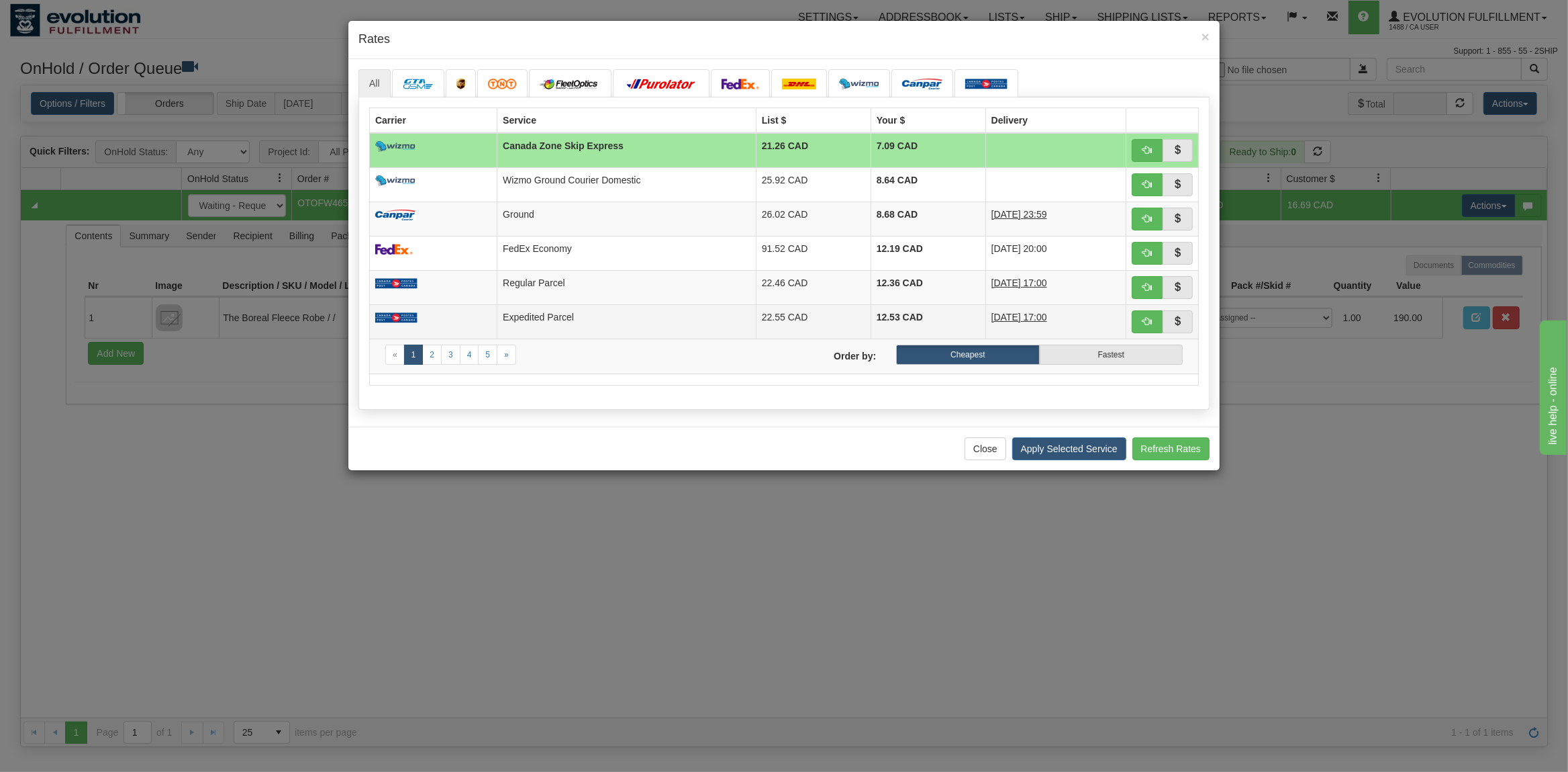
click at [543, 318] on td "Expedited Parcel" at bounding box center [627, 321] width 259 height 34
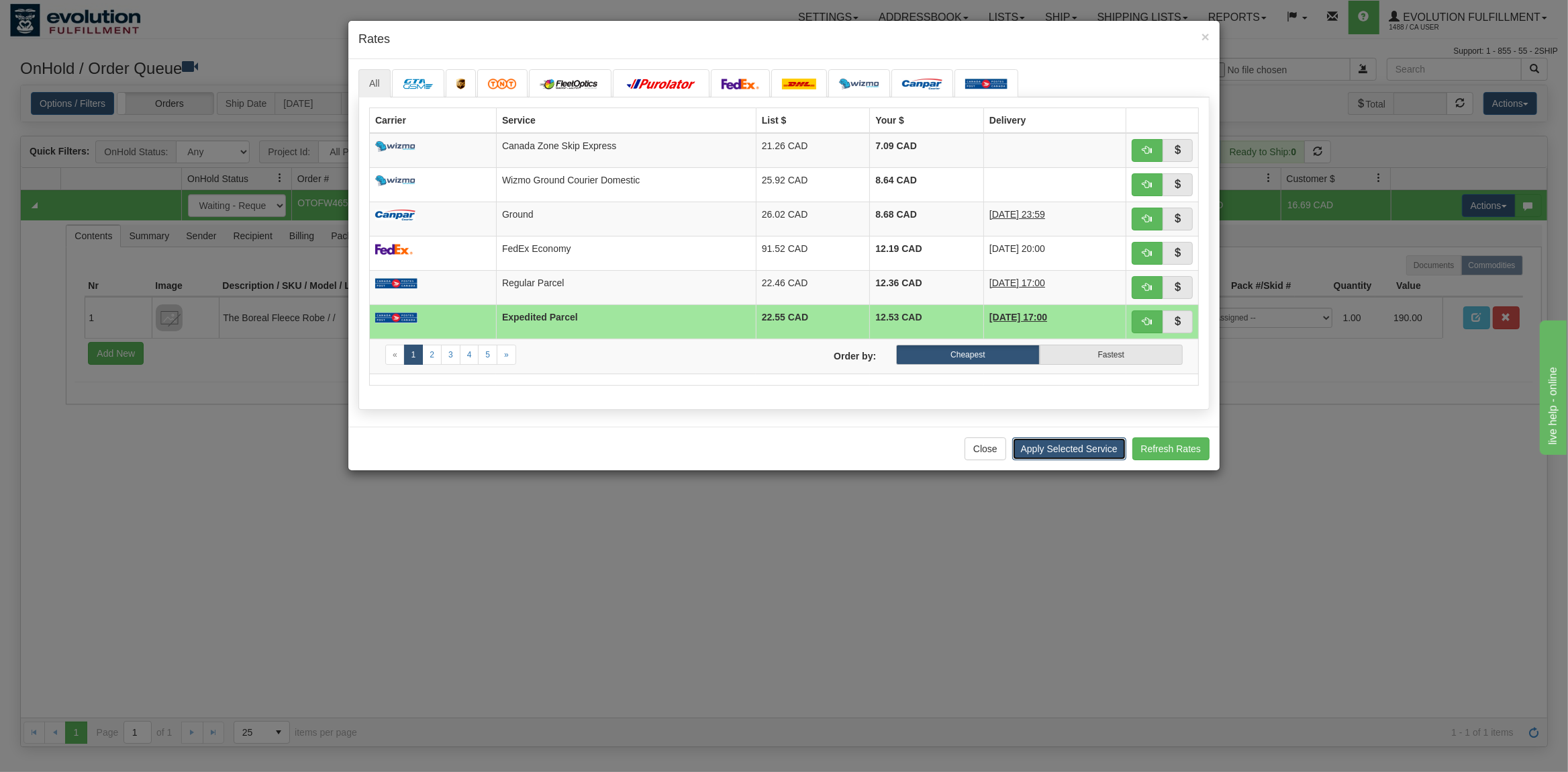
click at [1060, 453] on button "Apply Selected Service" at bounding box center [1068, 448] width 114 height 23
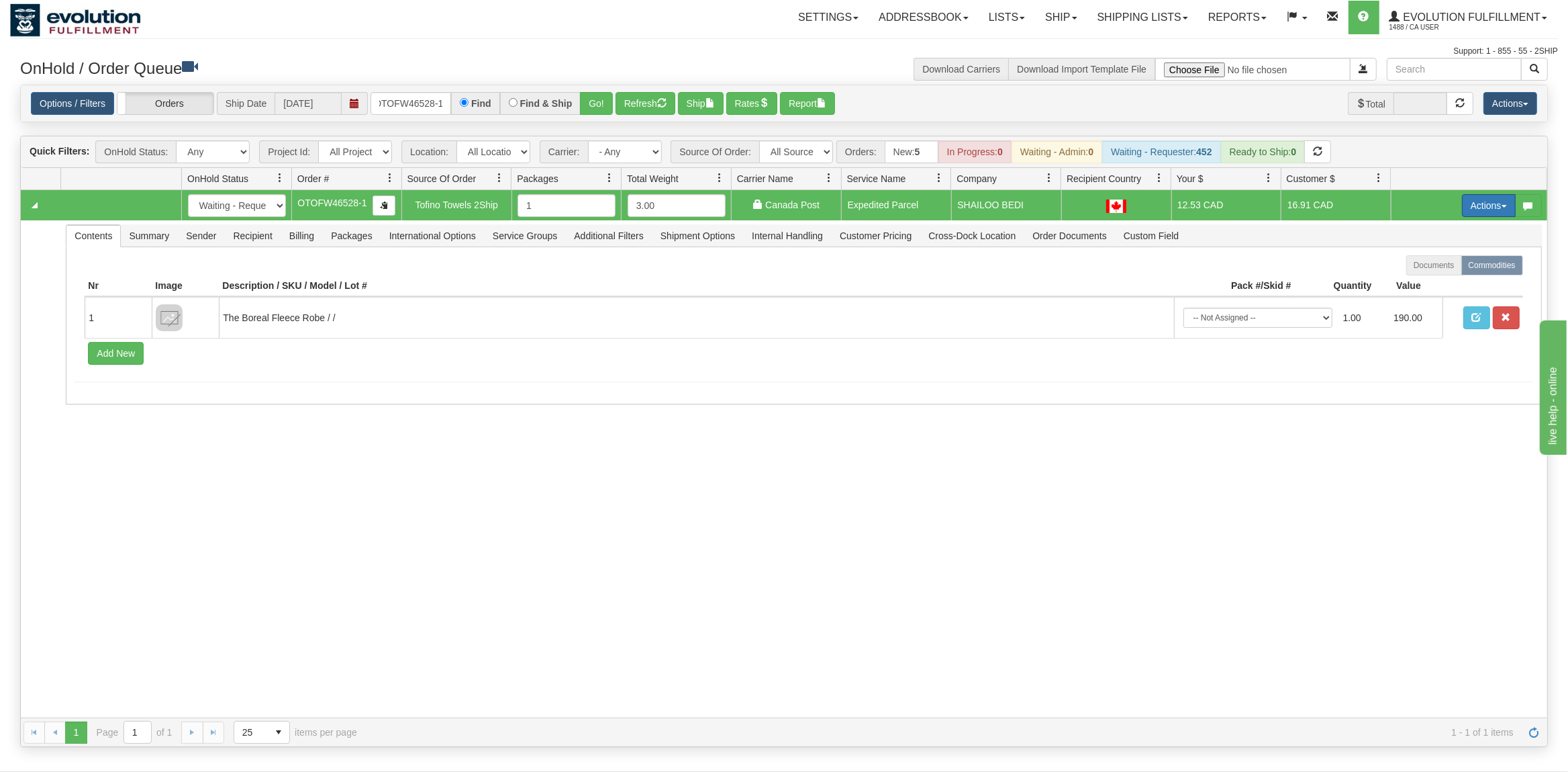
click at [1492, 196] on button "Actions" at bounding box center [1489, 205] width 54 height 23
click at [1421, 284] on span at bounding box center [1426, 283] width 10 height 10
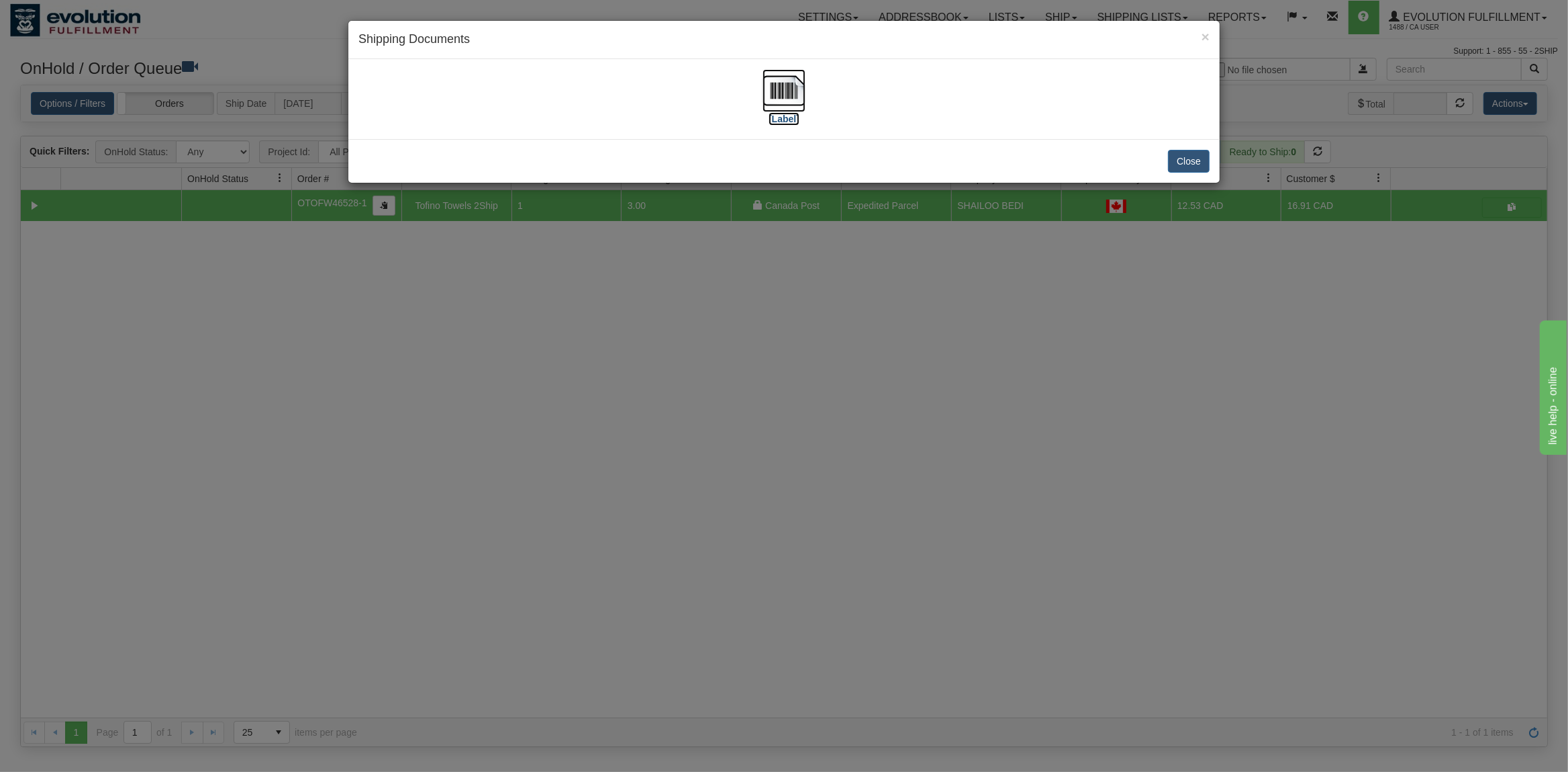
click at [769, 97] on img at bounding box center [784, 91] width 43 height 43
drag, startPoint x: 1200, startPoint y: 160, endPoint x: 1178, endPoint y: 163, distance: 22.2
click at [1199, 160] on button "Close" at bounding box center [1189, 161] width 41 height 23
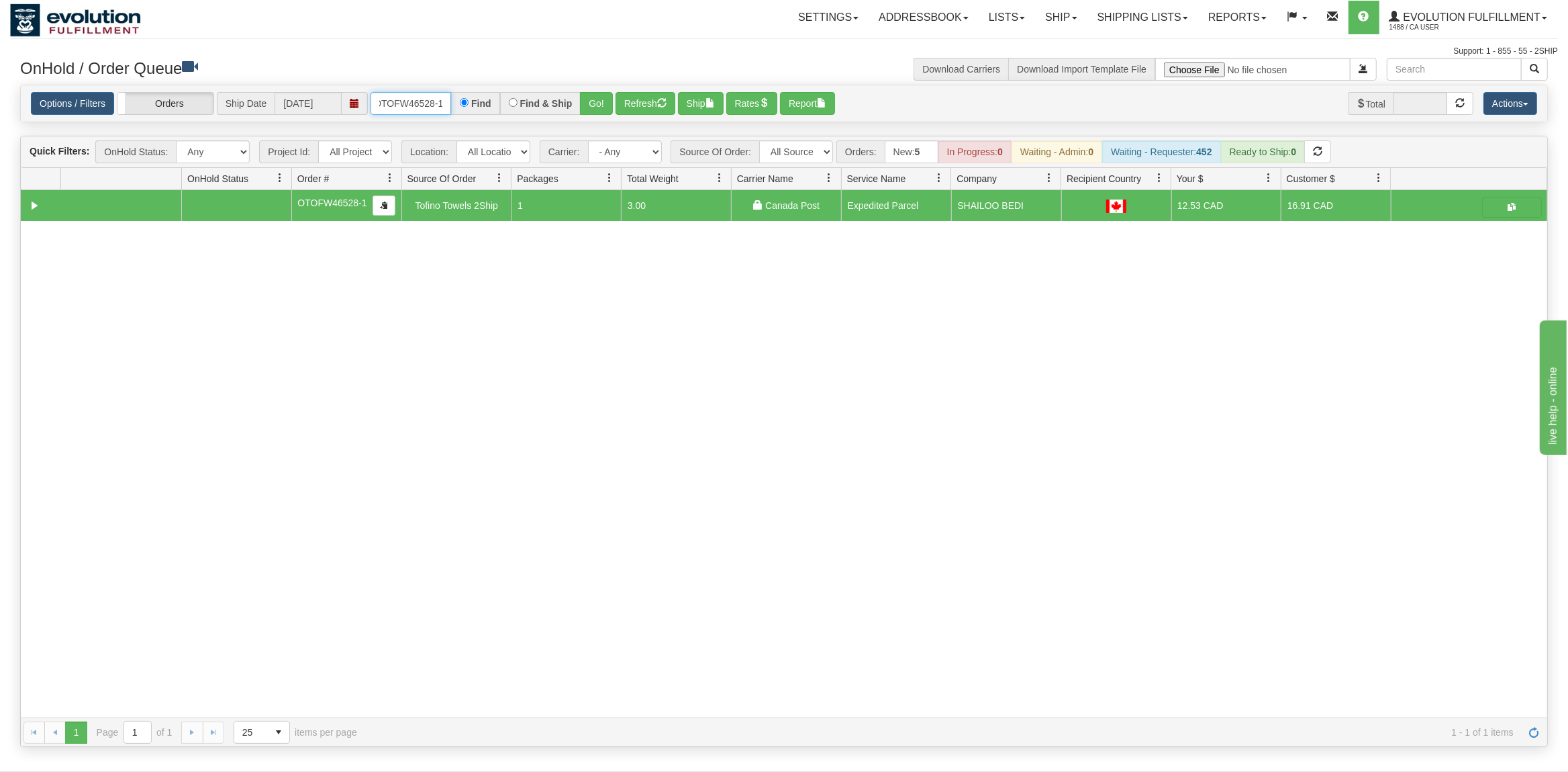
click at [423, 97] on input "OTOFW46528-1" at bounding box center [410, 103] width 80 height 23
click at [593, 96] on button "Go!" at bounding box center [596, 103] width 33 height 23
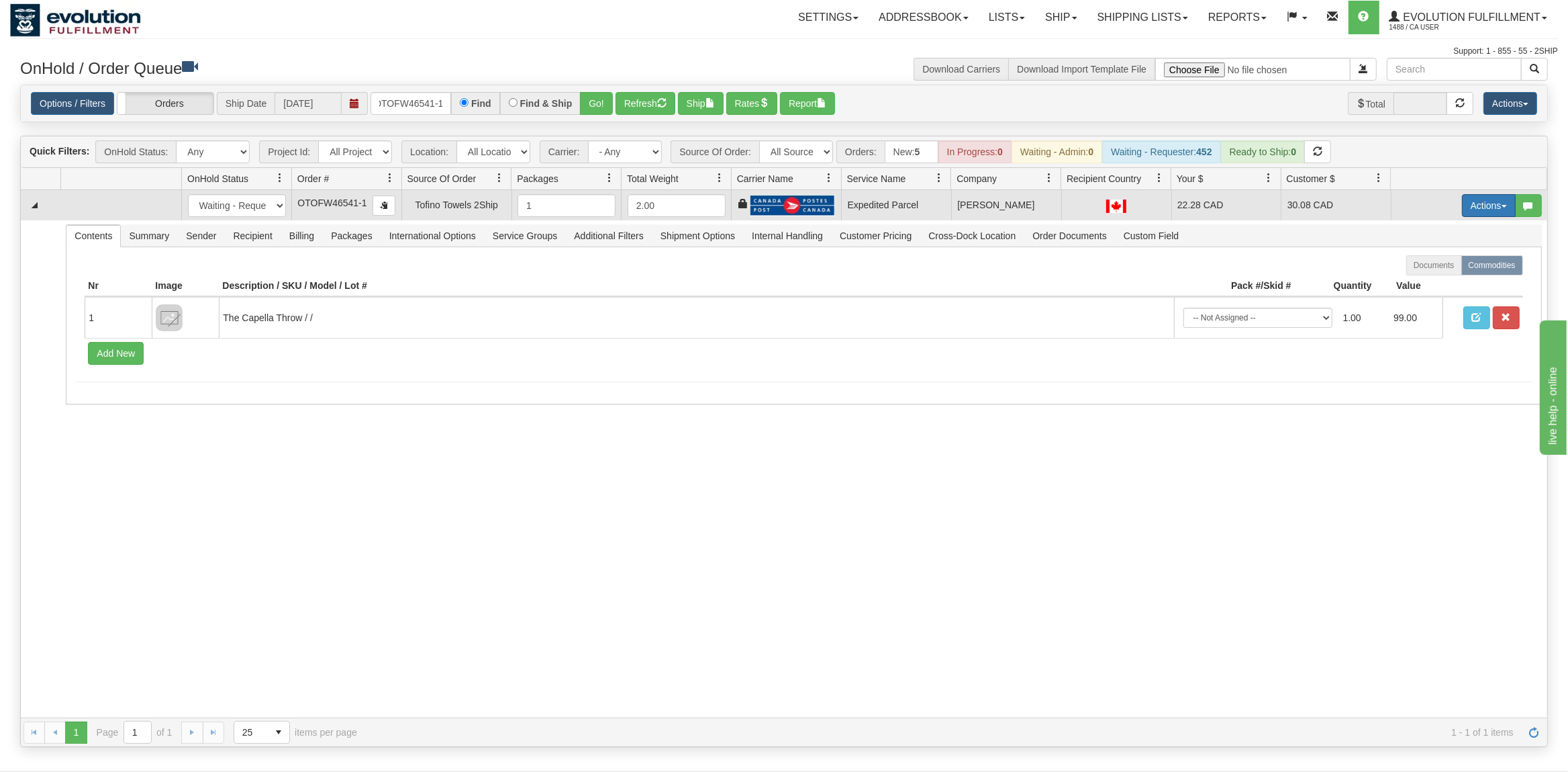
click at [1504, 208] on span "button" at bounding box center [1504, 205] width 6 height 2
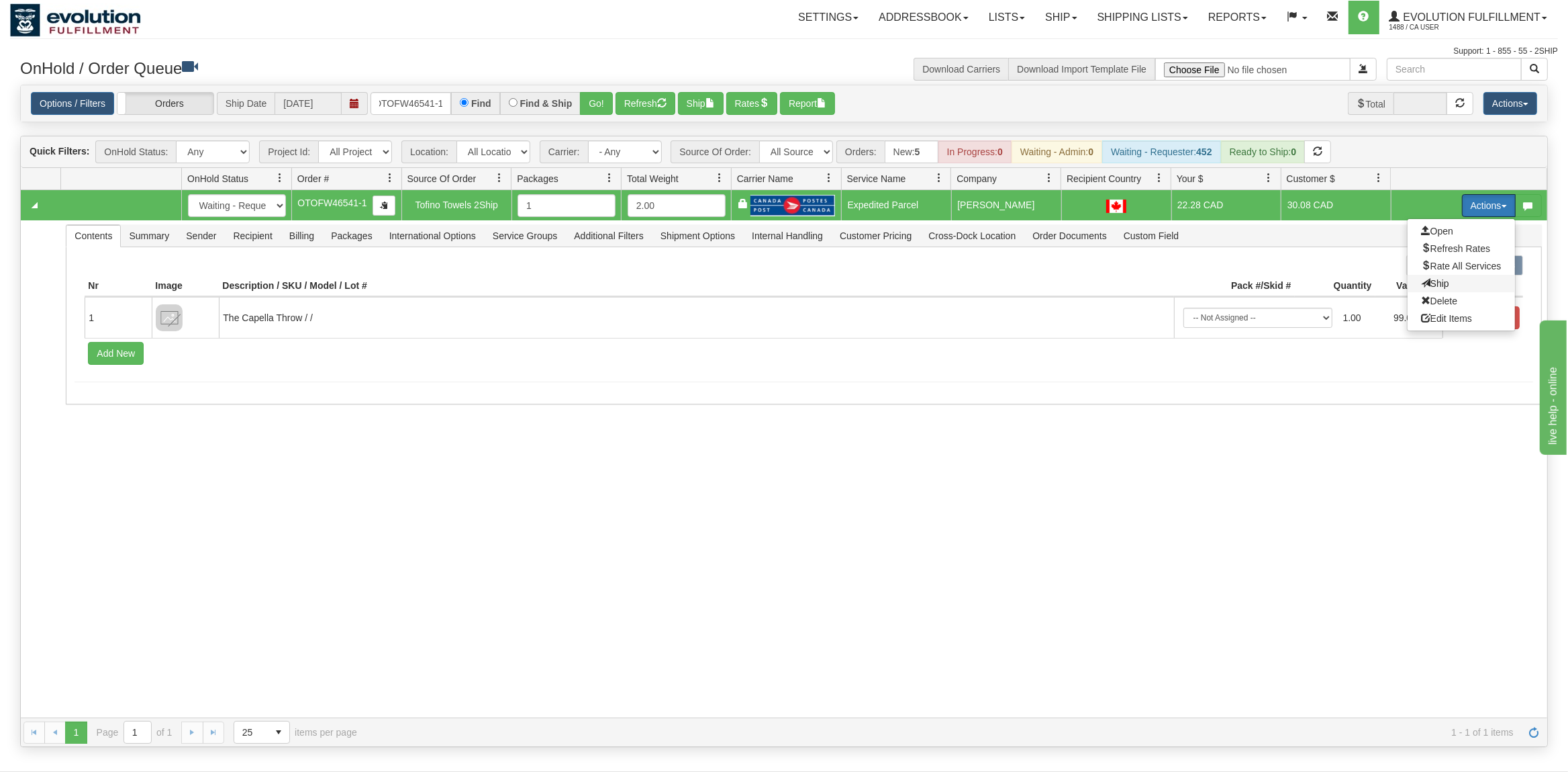
click at [1435, 286] on span "Ship" at bounding box center [1434, 283] width 28 height 11
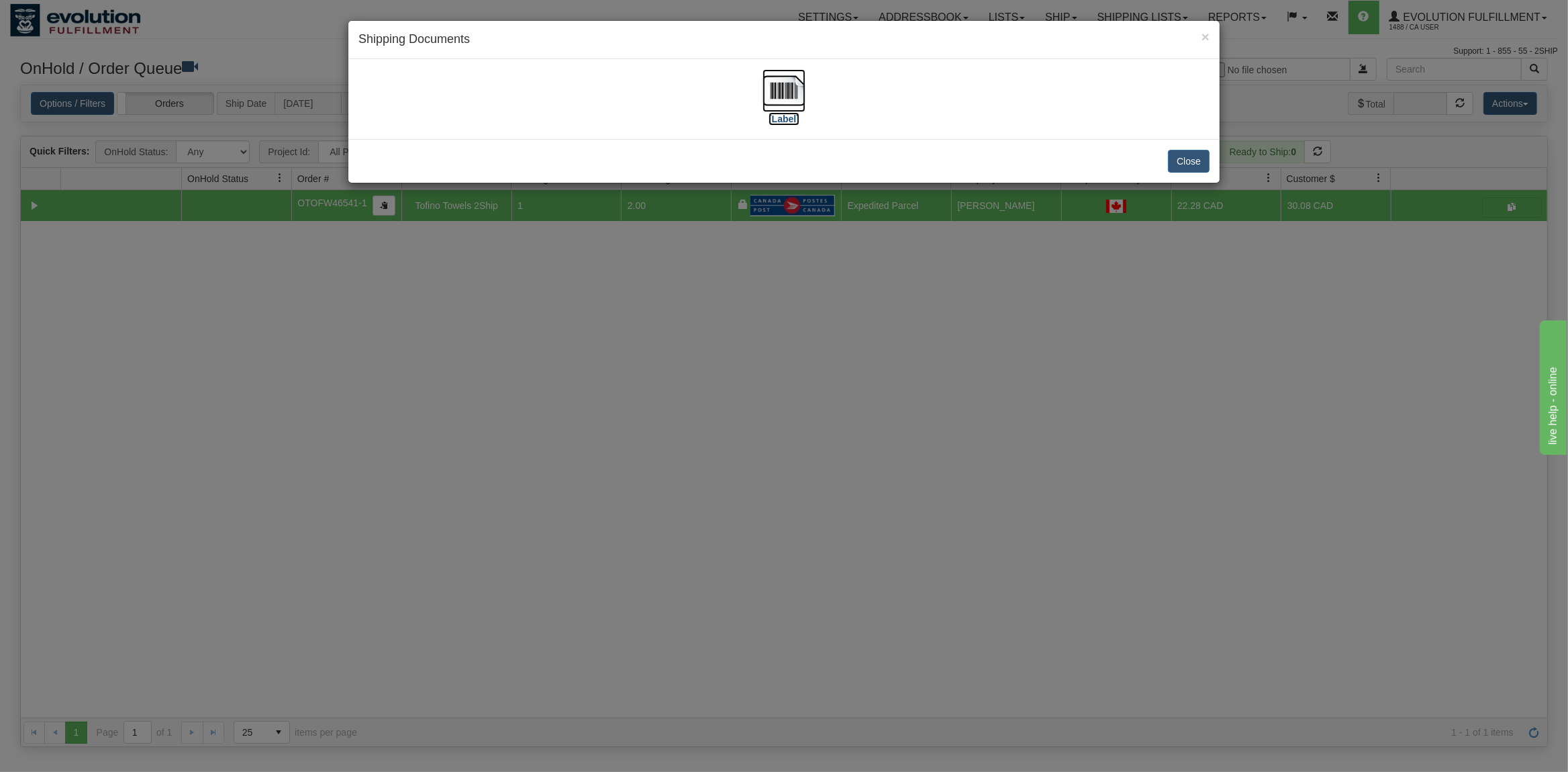
click at [771, 74] on img at bounding box center [784, 91] width 43 height 43
click at [1185, 166] on button "Close" at bounding box center [1189, 161] width 41 height 23
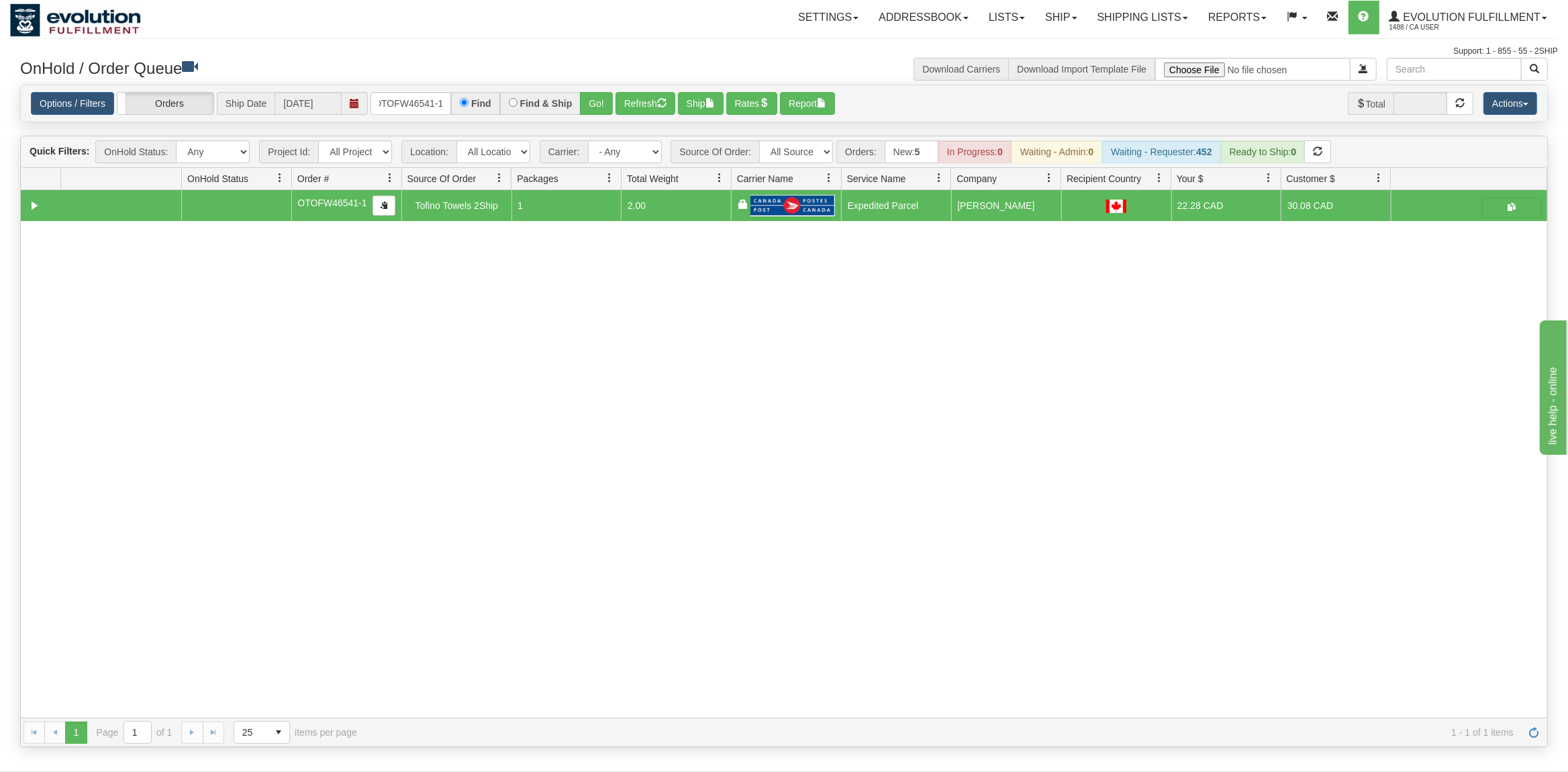
click at [443, 115] on div "Options / Filters Group Shipments Orders Ship Date [DATE] OTOFW46541-1 Find Fin…" at bounding box center [784, 103] width 1527 height 37
click at [432, 103] on input "OTOFW46541-1" at bounding box center [410, 103] width 80 height 23
click at [608, 97] on button "Go!" at bounding box center [596, 103] width 33 height 23
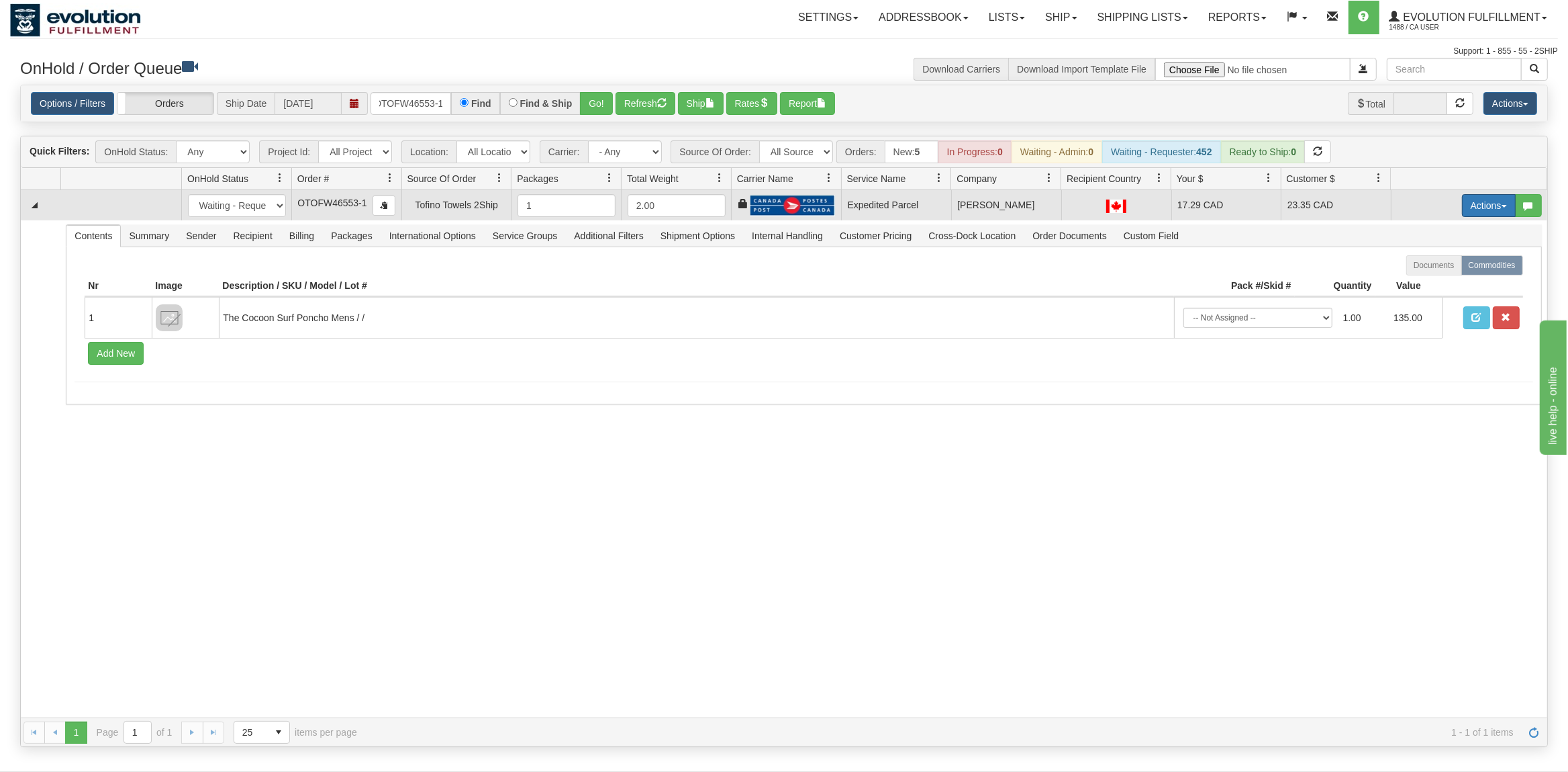
click at [1486, 196] on button "Actions" at bounding box center [1489, 205] width 54 height 23
click at [1422, 287] on span "Ship" at bounding box center [1434, 283] width 28 height 11
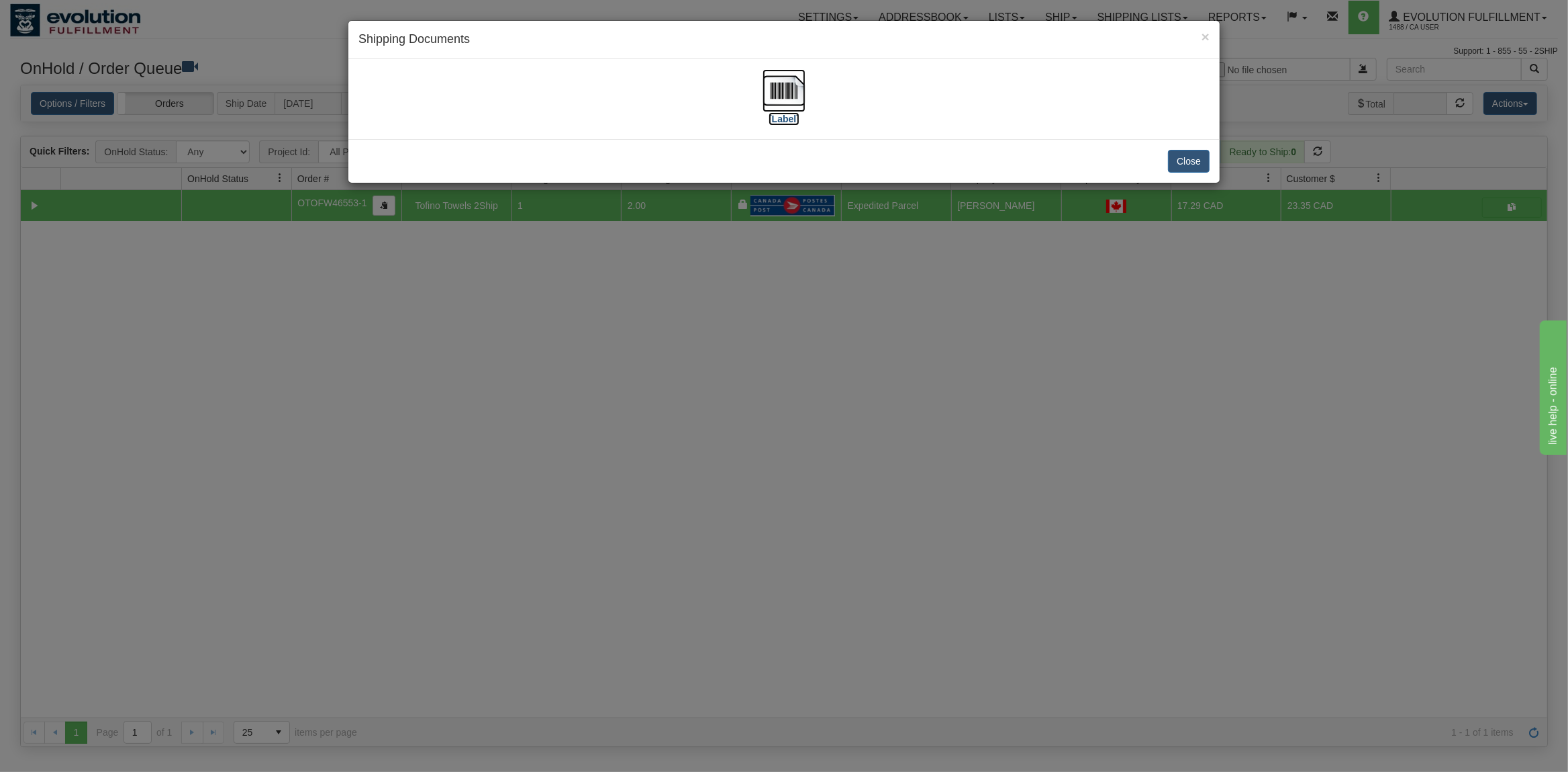
click at [781, 96] on img at bounding box center [784, 91] width 43 height 43
drag, startPoint x: 1172, startPoint y: 162, endPoint x: 741, endPoint y: 134, distance: 431.9
click at [1173, 162] on button "Close" at bounding box center [1189, 161] width 41 height 23
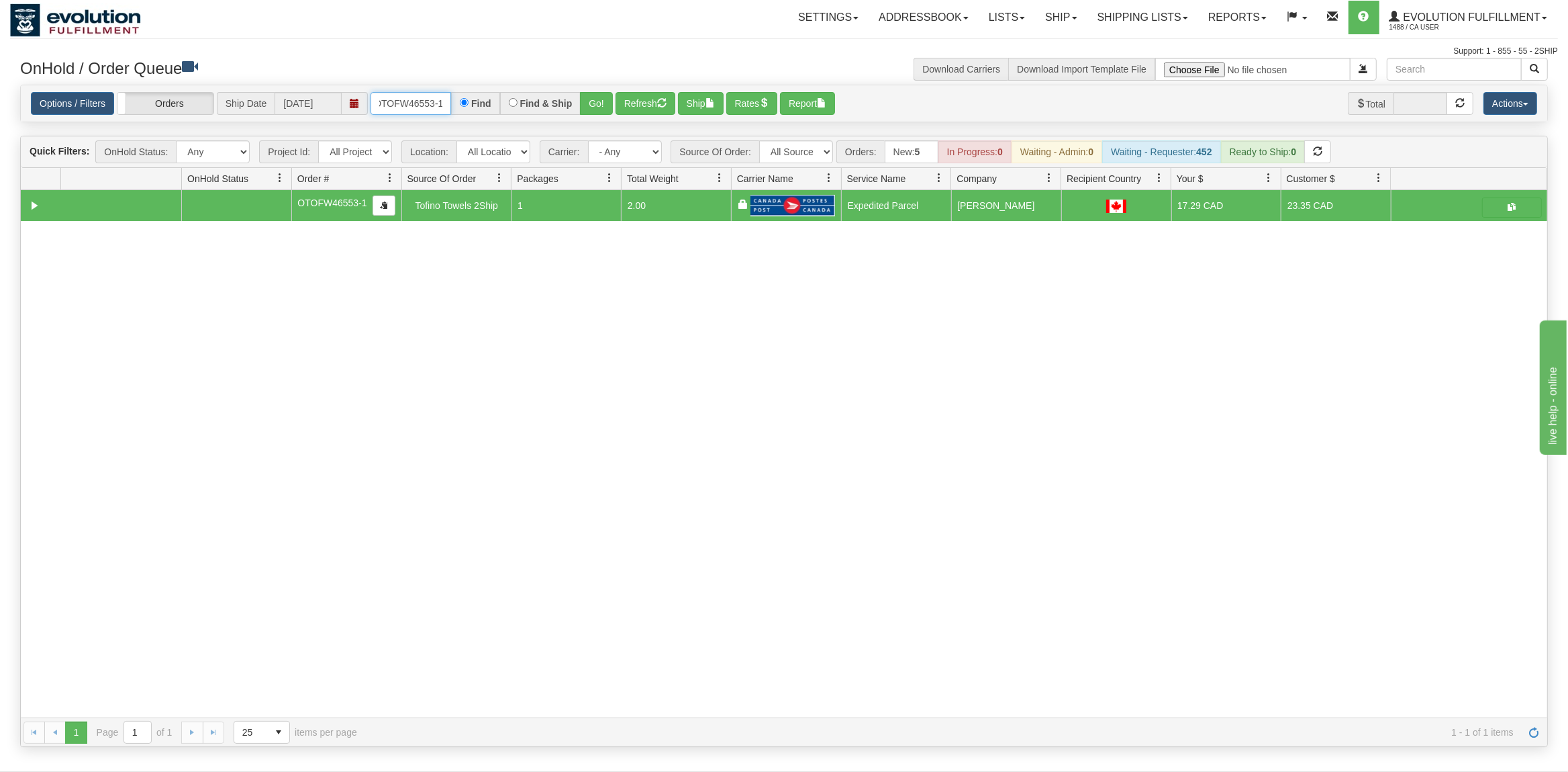
click at [430, 103] on input "OTOFW46553-1" at bounding box center [410, 103] width 80 height 23
click at [429, 103] on input "OTOFW46553-1" at bounding box center [410, 103] width 80 height 23
click at [600, 110] on button "Go!" at bounding box center [596, 103] width 33 height 23
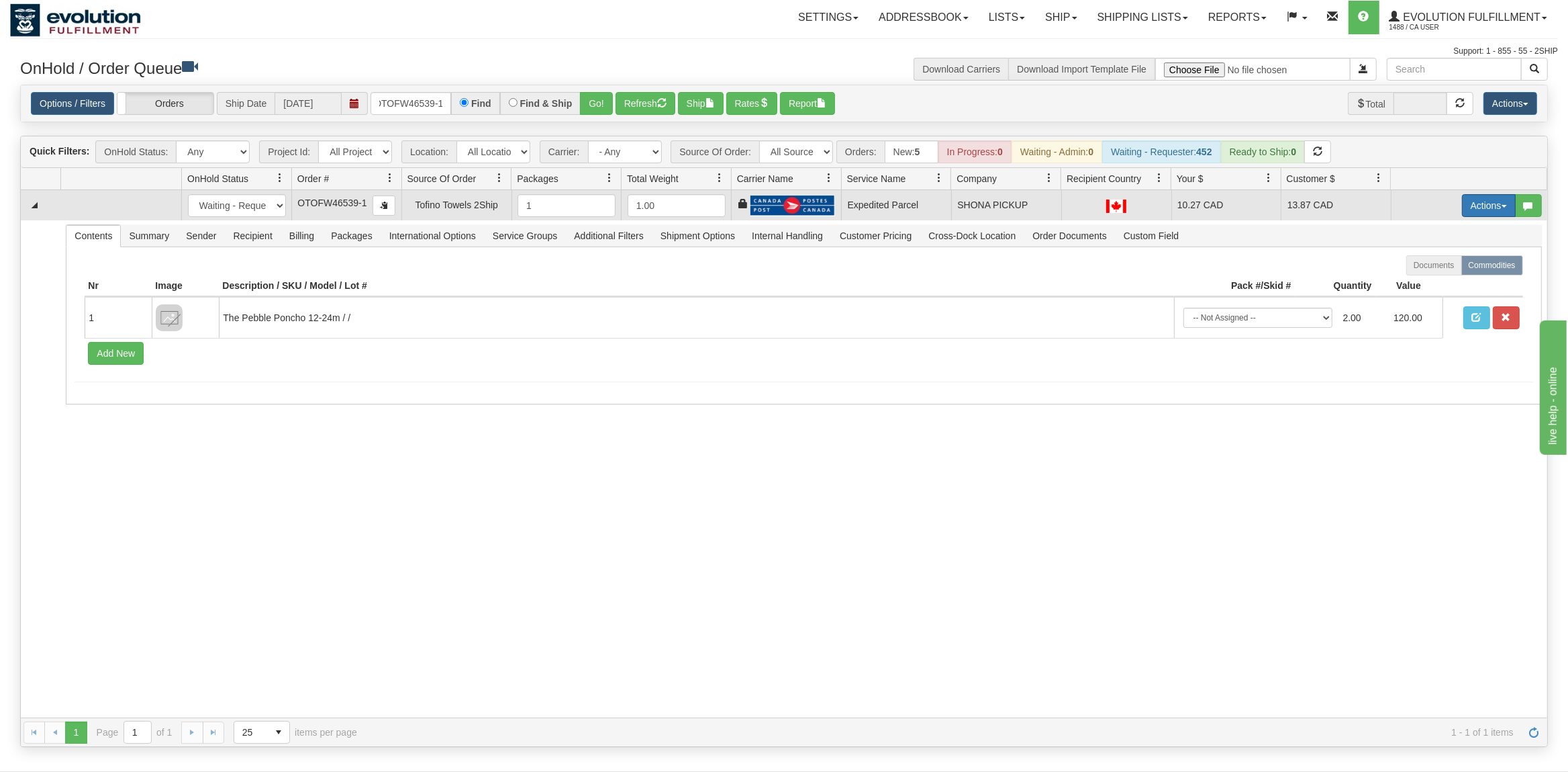
click at [1504, 210] on button "Actions" at bounding box center [1489, 205] width 54 height 23
click at [1426, 286] on span "Ship" at bounding box center [1434, 283] width 28 height 11
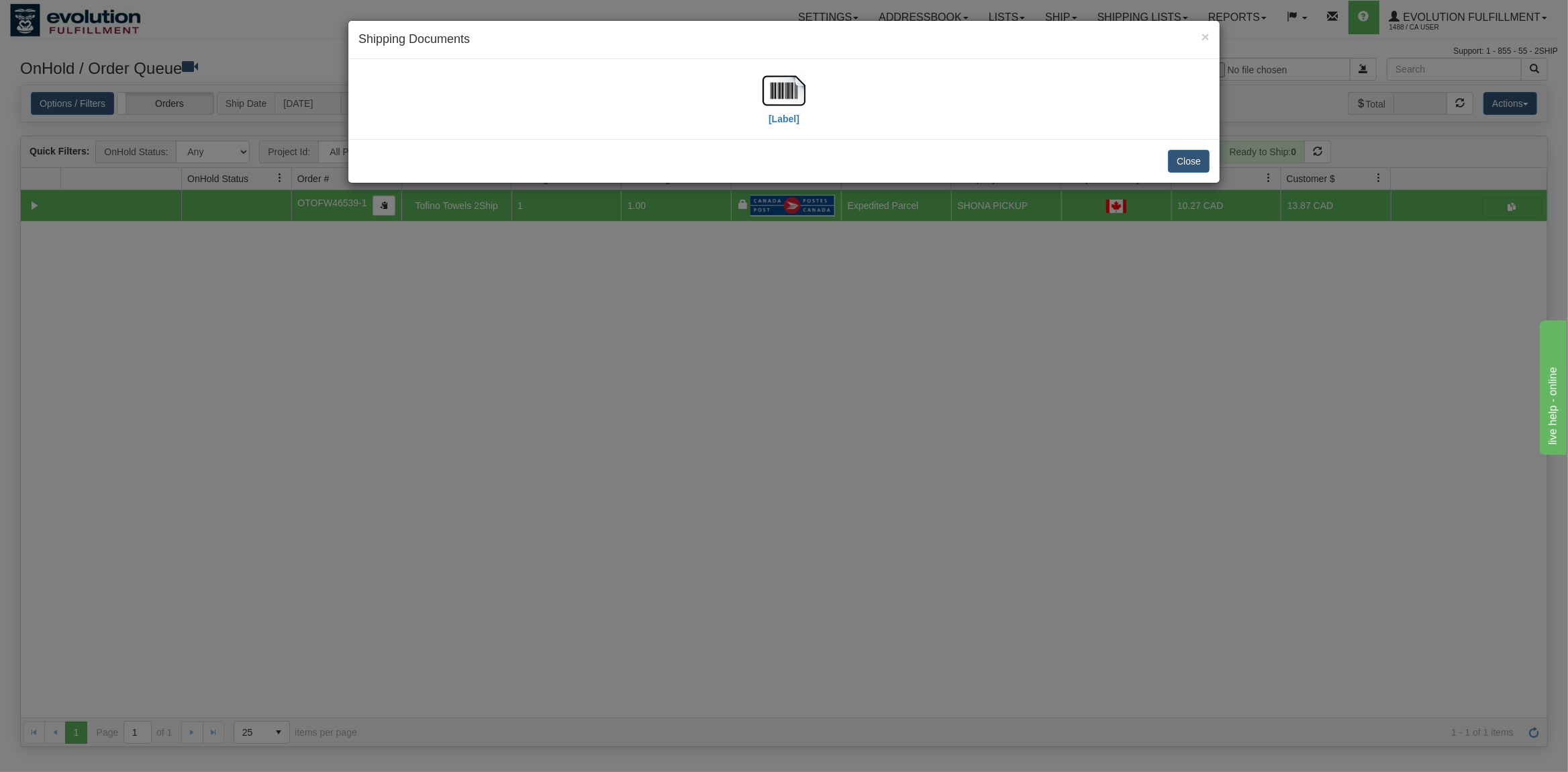
click at [757, 88] on div "[Label]" at bounding box center [784, 99] width 851 height 60
click at [776, 88] on img at bounding box center [784, 91] width 43 height 43
click at [1214, 166] on div "Close" at bounding box center [784, 161] width 871 height 44
click at [1201, 162] on button "Close" at bounding box center [1189, 161] width 41 height 23
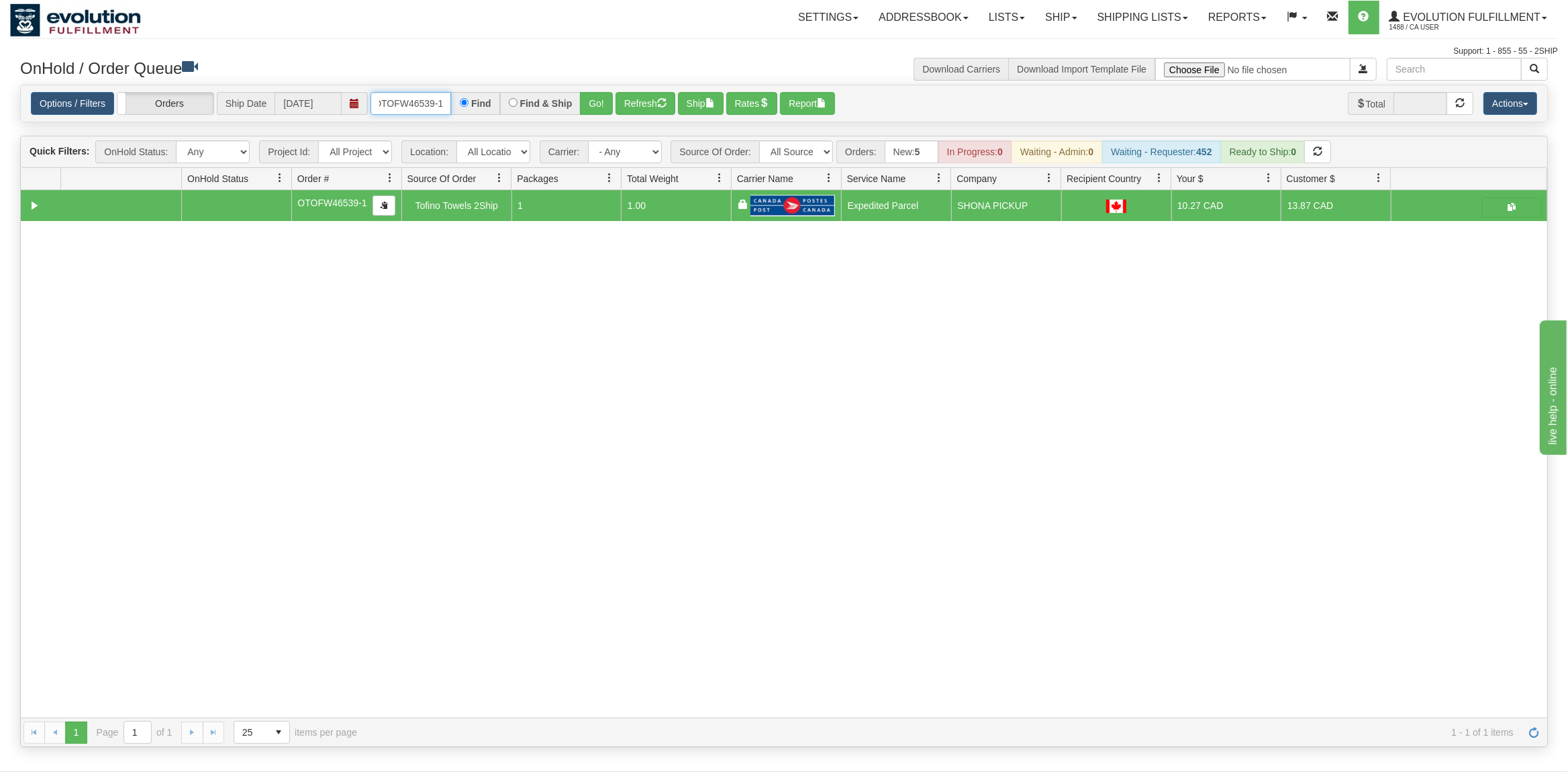
click at [399, 113] on input "OTOFW46539-1" at bounding box center [410, 103] width 80 height 23
click at [399, 111] on input "OTOFW46539-1" at bounding box center [410, 103] width 80 height 23
click at [607, 97] on button "Go!" at bounding box center [596, 103] width 33 height 23
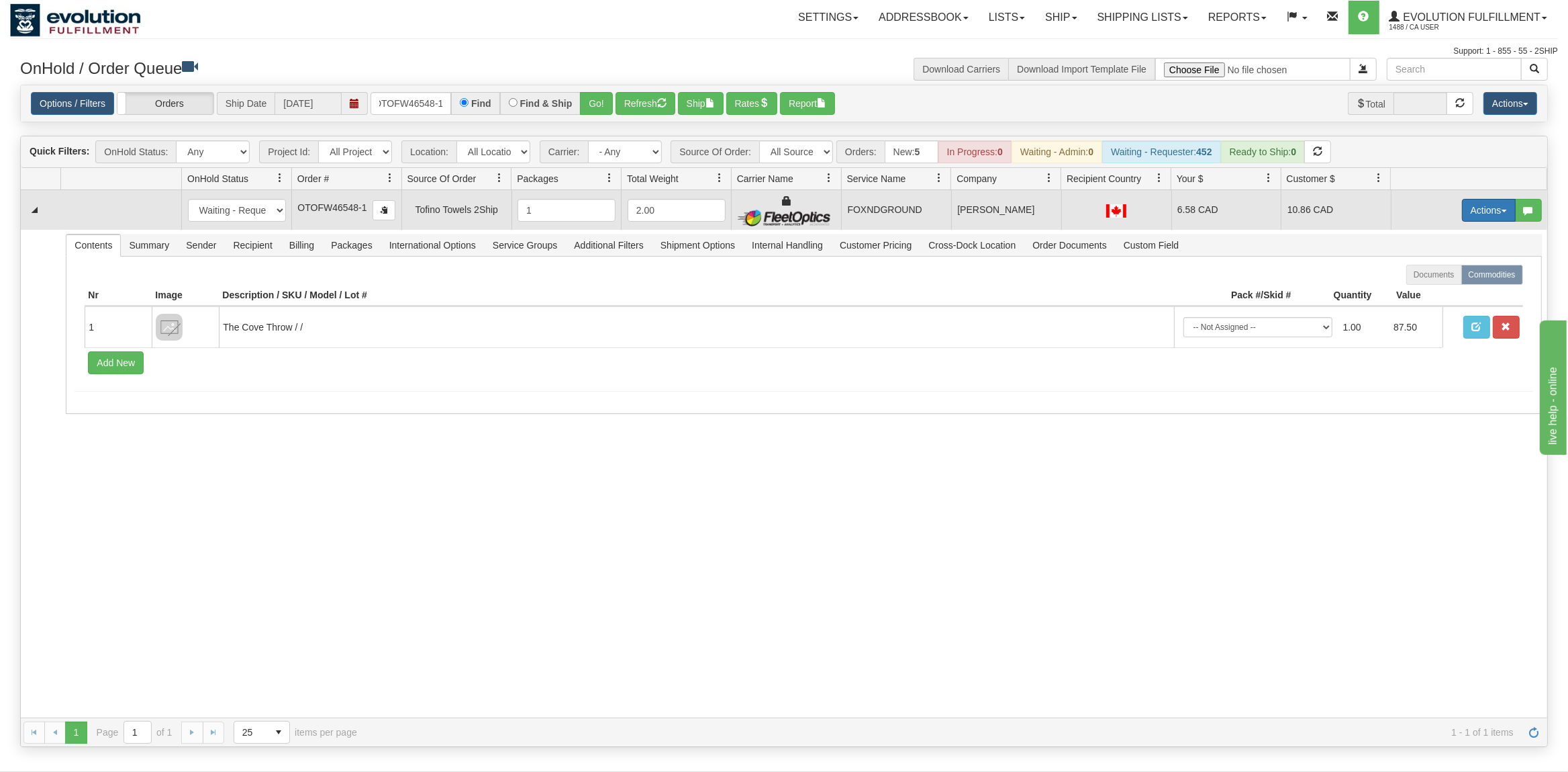
click at [1490, 208] on button "Actions" at bounding box center [1489, 210] width 54 height 23
click at [1435, 294] on span "Ship" at bounding box center [1434, 288] width 28 height 11
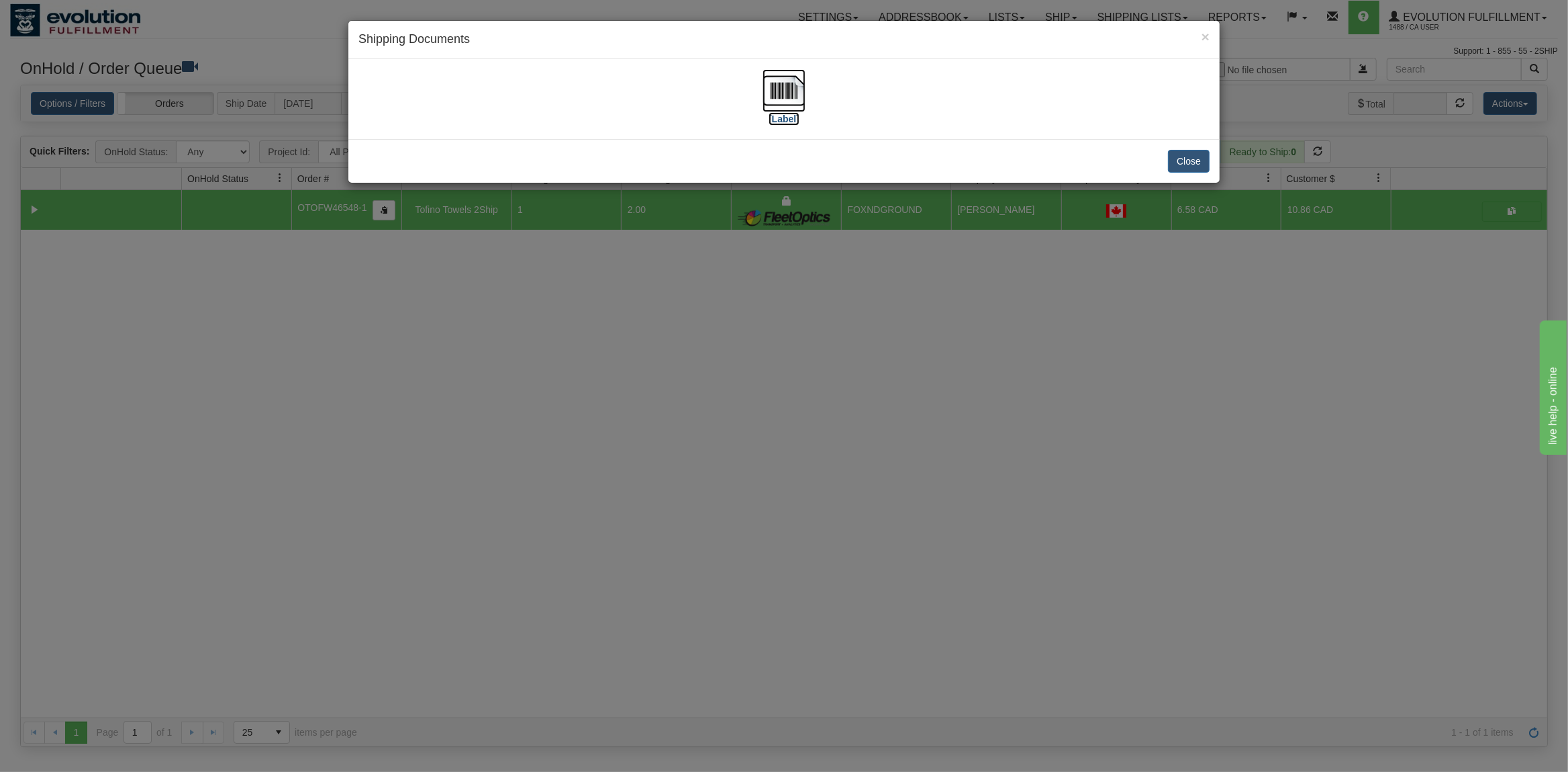
click at [788, 77] on img at bounding box center [784, 91] width 43 height 43
click at [1188, 166] on button "Close" at bounding box center [1189, 161] width 41 height 23
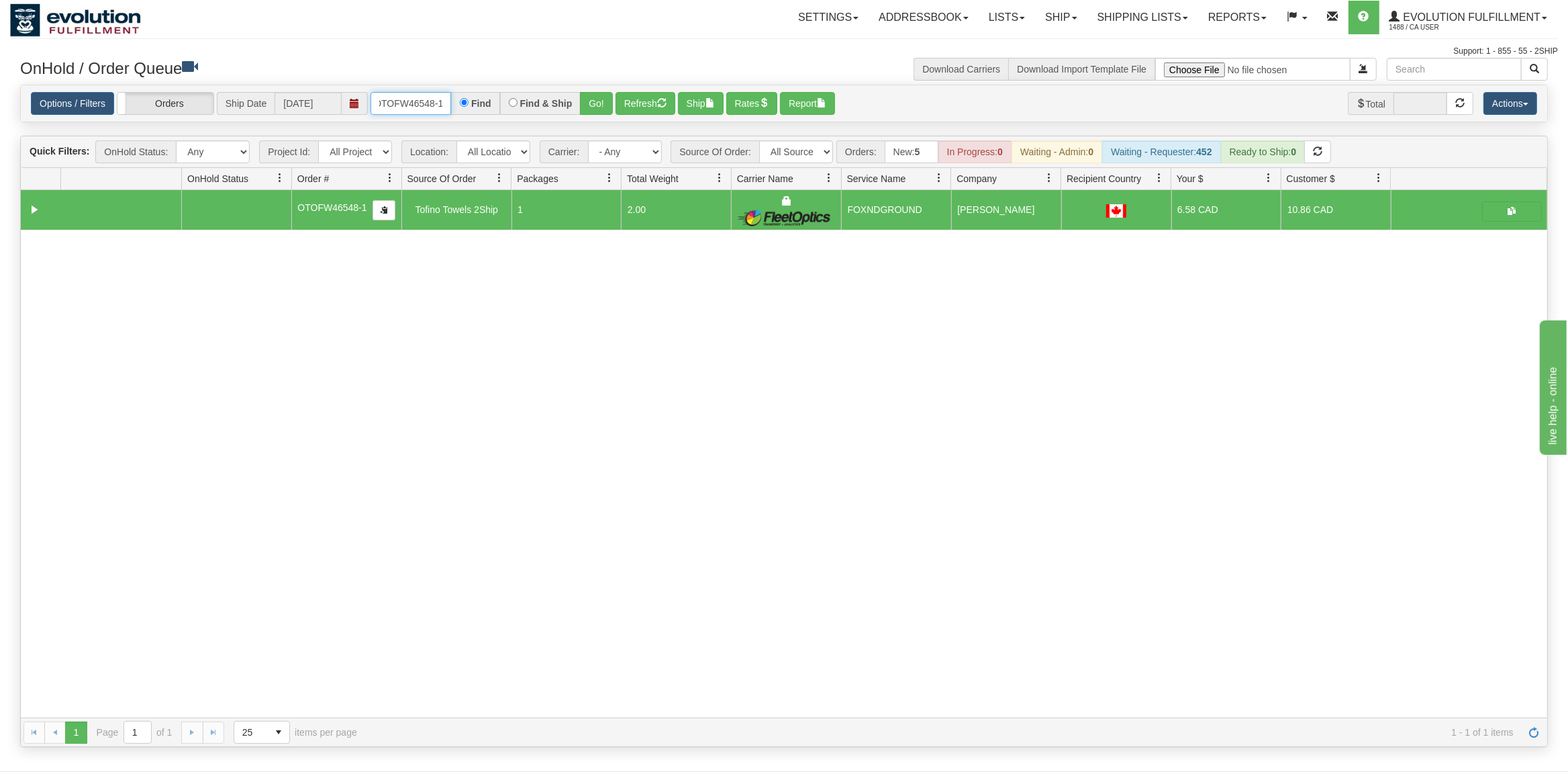
click at [423, 104] on input "OTOFW46548-1" at bounding box center [410, 103] width 80 height 23
click at [423, 103] on input "OTOFW46548-1" at bounding box center [410, 103] width 80 height 23
click at [594, 96] on button "Go!" at bounding box center [596, 103] width 33 height 23
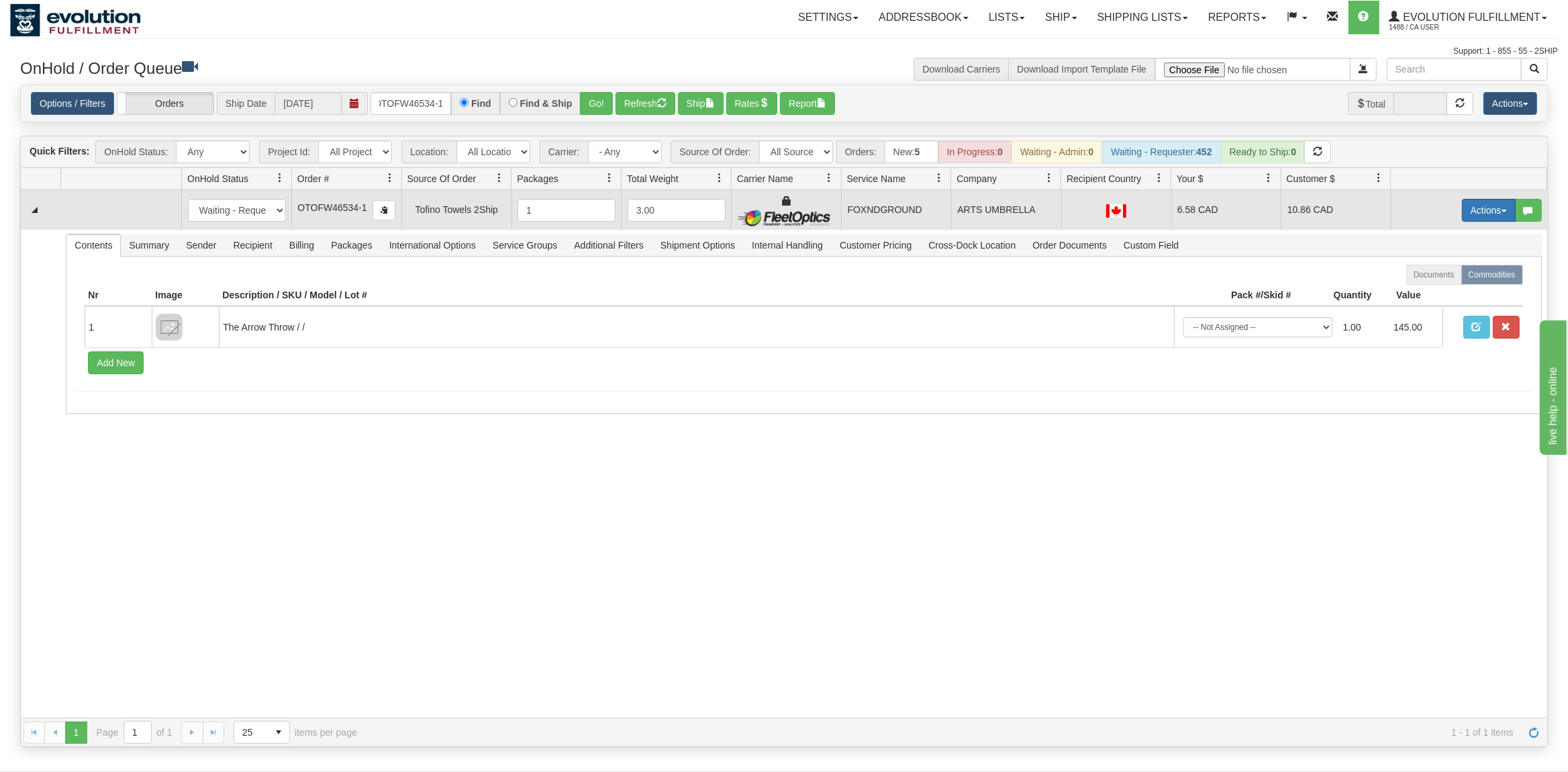
click at [1472, 211] on button "Actions" at bounding box center [1489, 210] width 54 height 23
click at [1437, 286] on span "Ship" at bounding box center [1434, 288] width 28 height 11
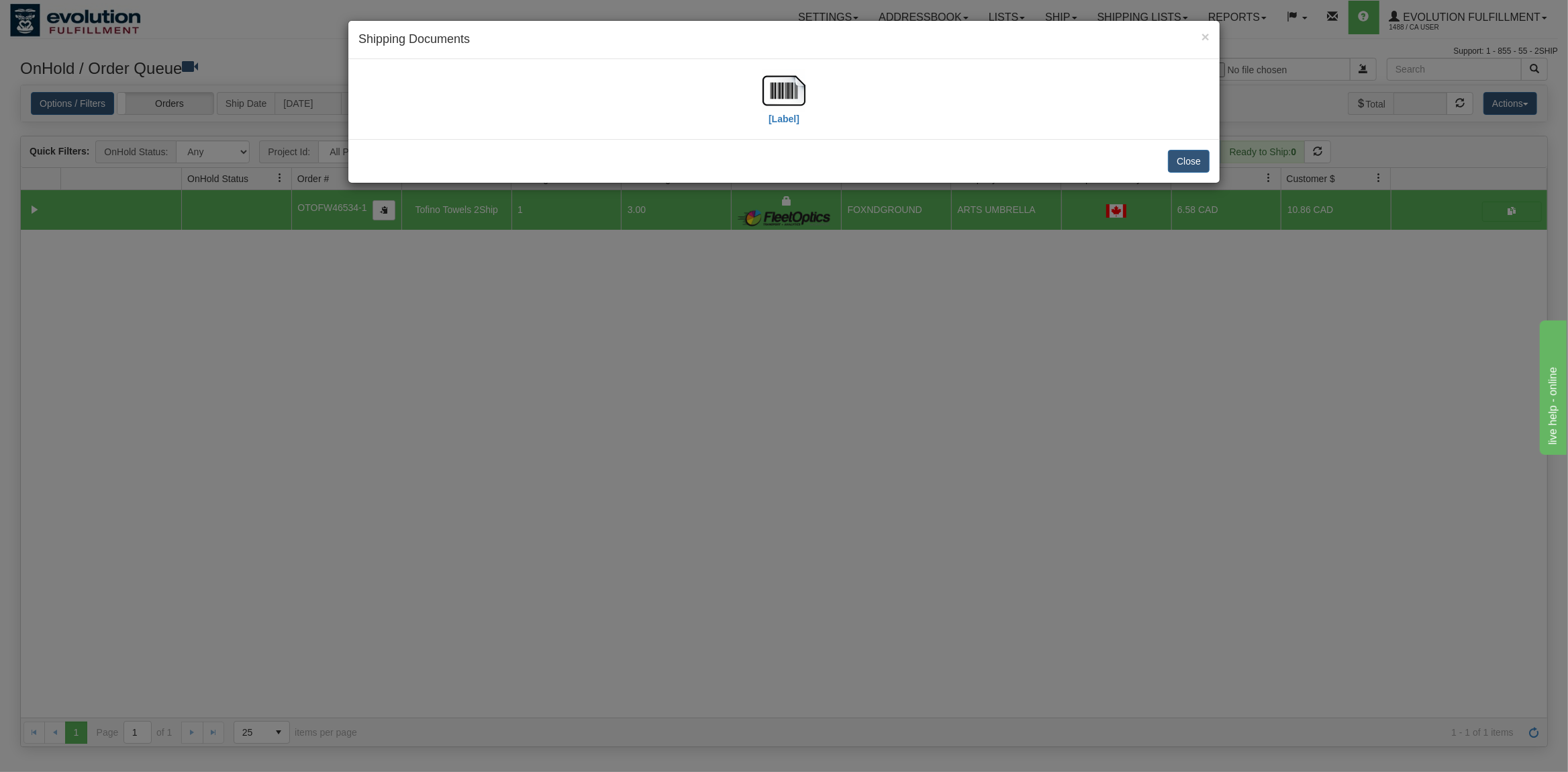
click at [759, 97] on div "[Label]" at bounding box center [784, 99] width 851 height 60
click at [772, 97] on img at bounding box center [784, 91] width 43 height 43
drag, startPoint x: 1194, startPoint y: 163, endPoint x: 516, endPoint y: 74, distance: 683.8
click at [1193, 163] on button "Close" at bounding box center [1189, 161] width 41 height 23
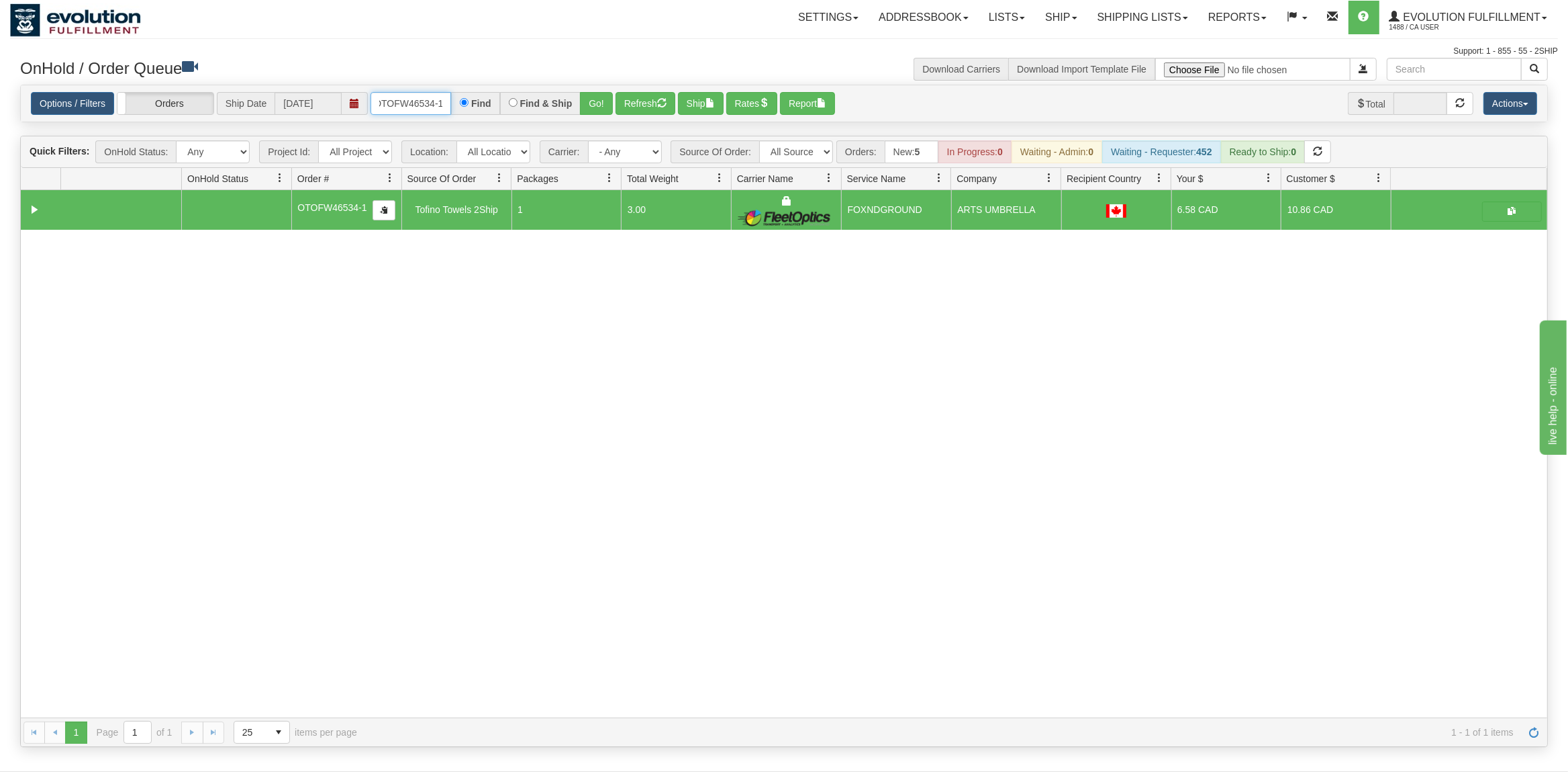
click at [426, 97] on input "OTOFW46534-1" at bounding box center [410, 103] width 80 height 23
click at [594, 104] on button "Go!" at bounding box center [596, 103] width 33 height 23
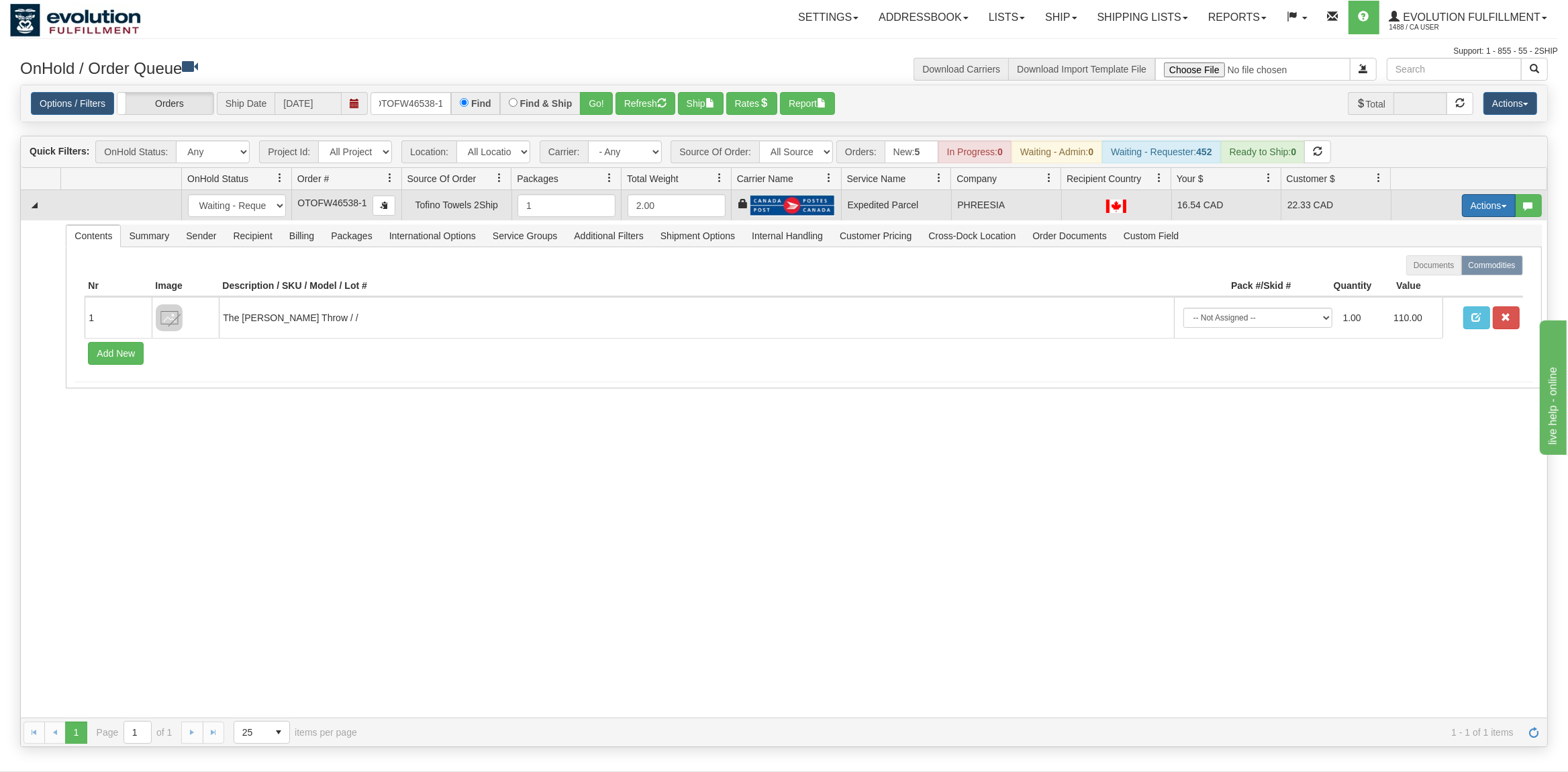
click at [1476, 204] on button "Actions" at bounding box center [1489, 205] width 54 height 23
click at [1433, 288] on span "Ship" at bounding box center [1434, 283] width 28 height 11
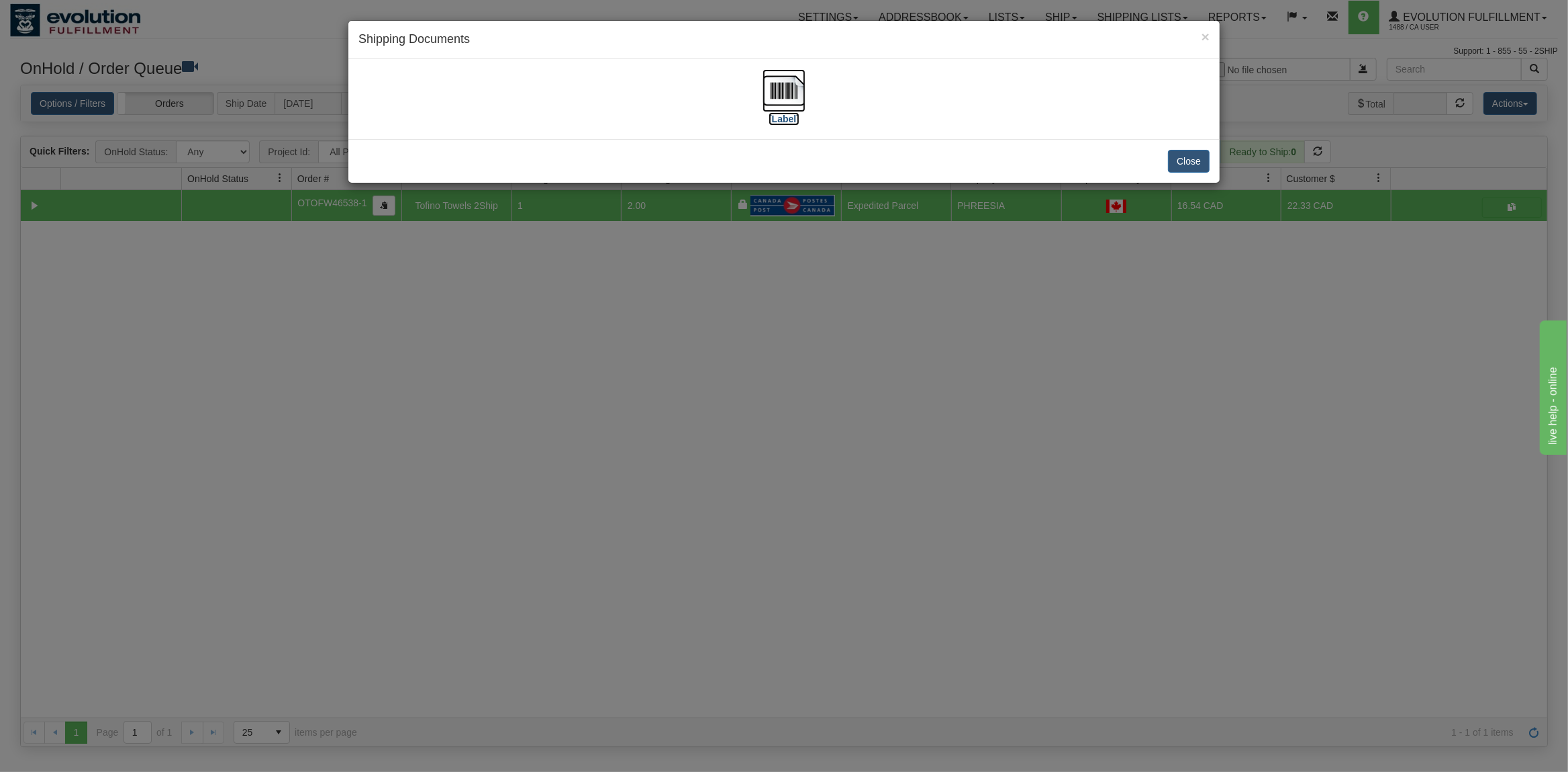
click at [792, 96] on img at bounding box center [784, 91] width 43 height 43
click at [1193, 155] on button "Close" at bounding box center [1189, 161] width 41 height 23
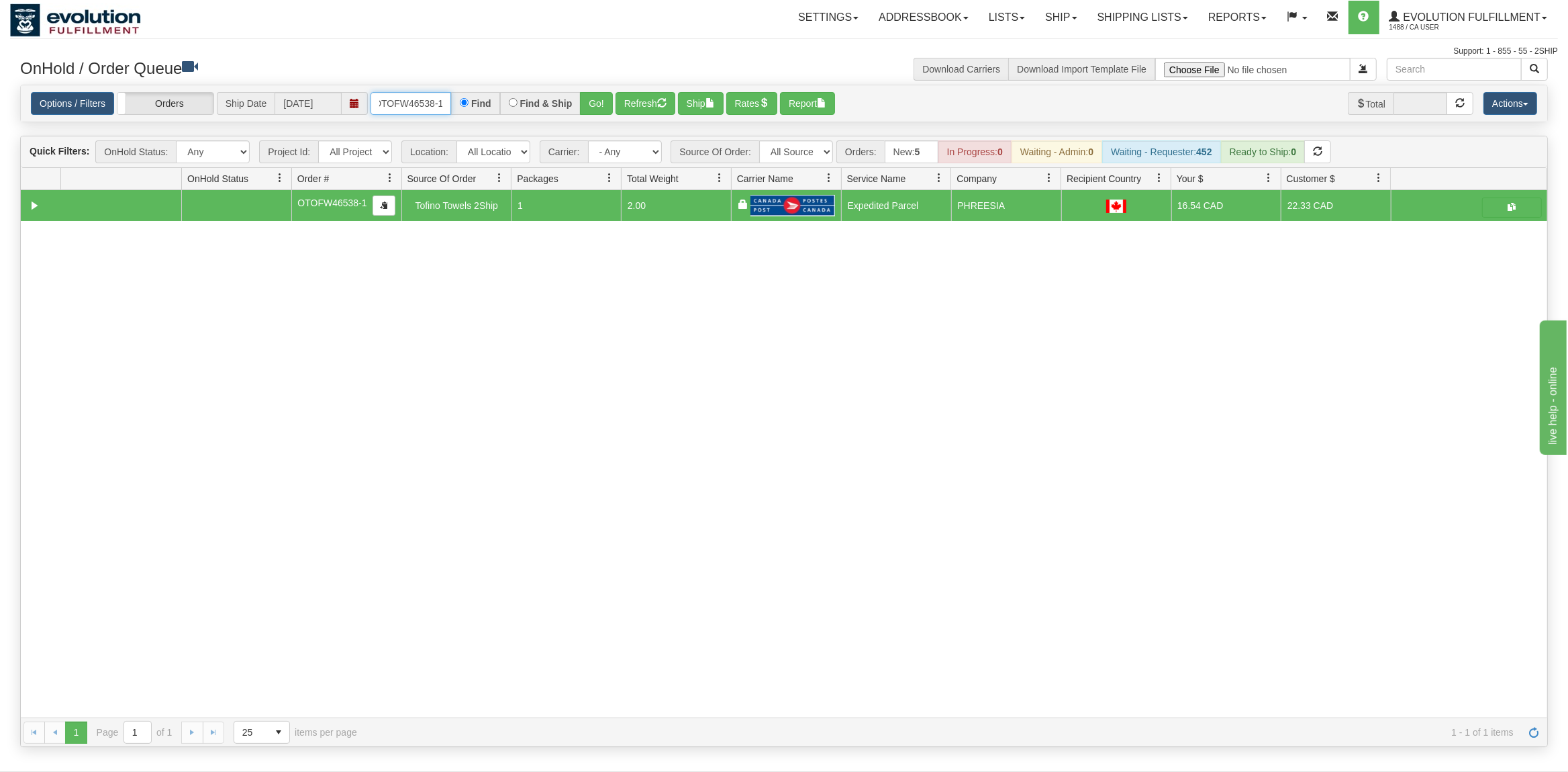
click at [399, 97] on input "OTOFW46538-1" at bounding box center [410, 103] width 80 height 23
click at [608, 107] on button "Go!" at bounding box center [596, 103] width 33 height 23
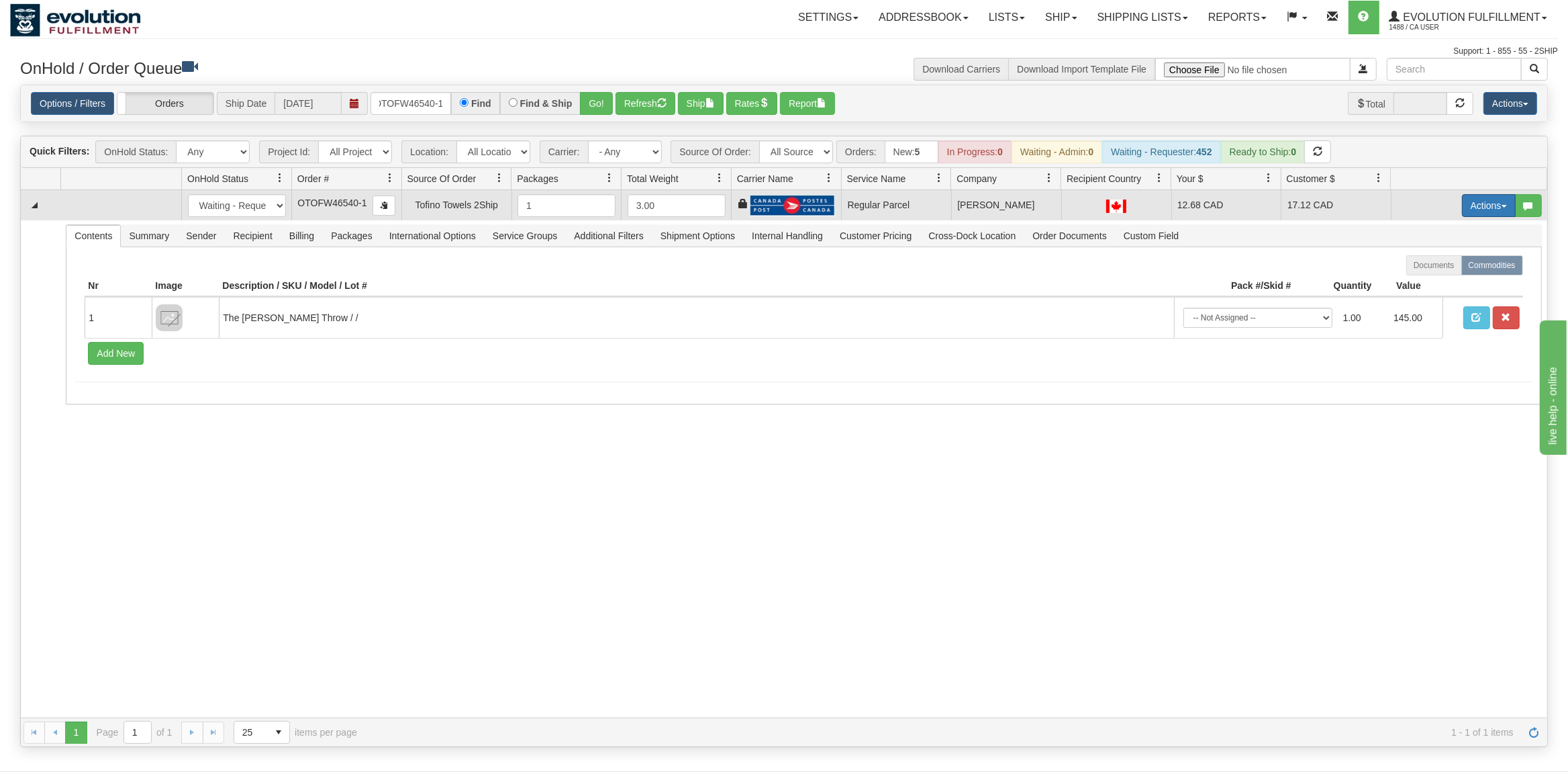
click at [1483, 205] on button "Actions" at bounding box center [1489, 205] width 54 height 23
click at [1454, 269] on span "Rate All Services" at bounding box center [1461, 266] width 80 height 11
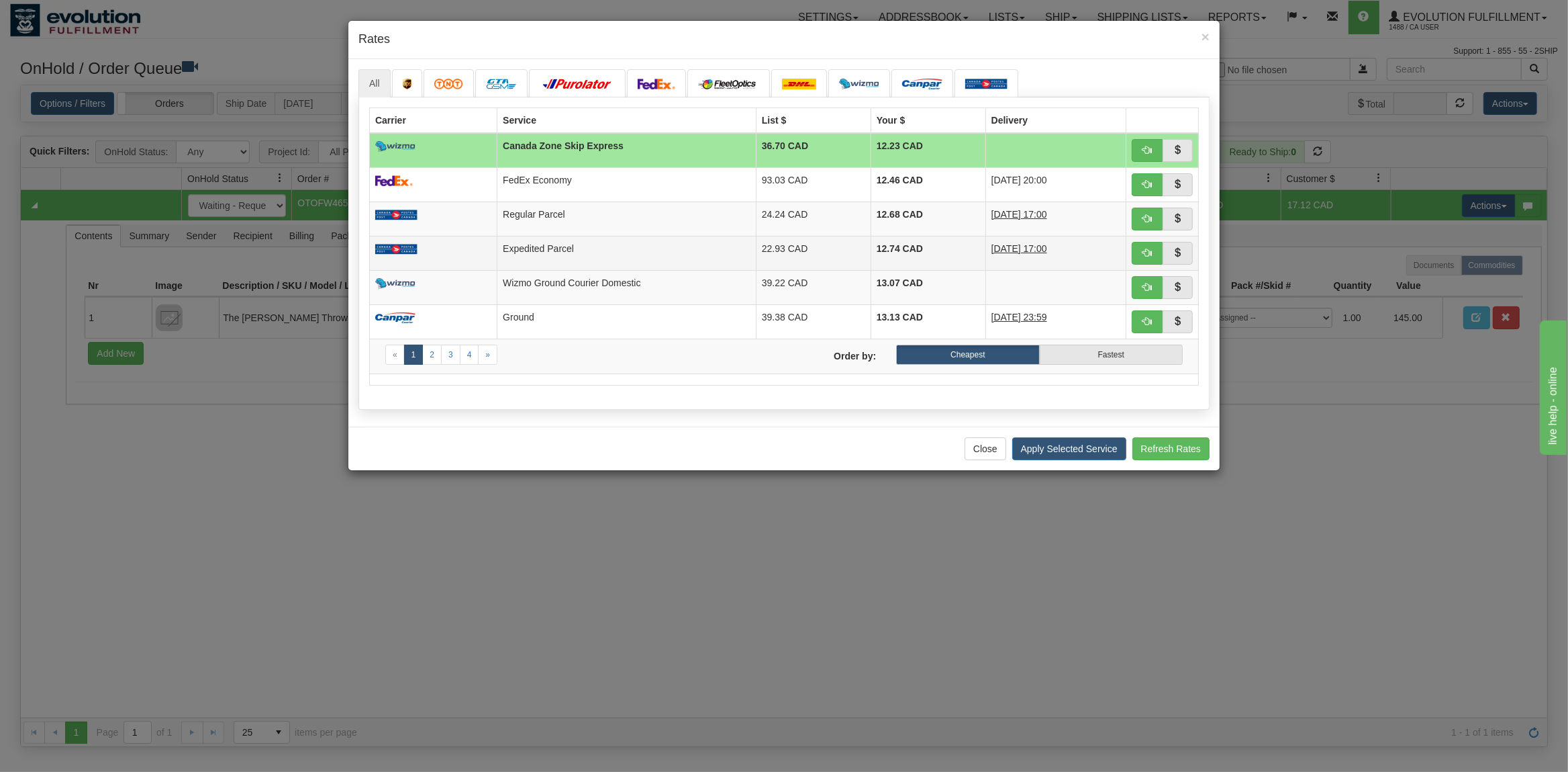
click at [553, 251] on td "Expedited Parcel" at bounding box center [627, 252] width 259 height 34
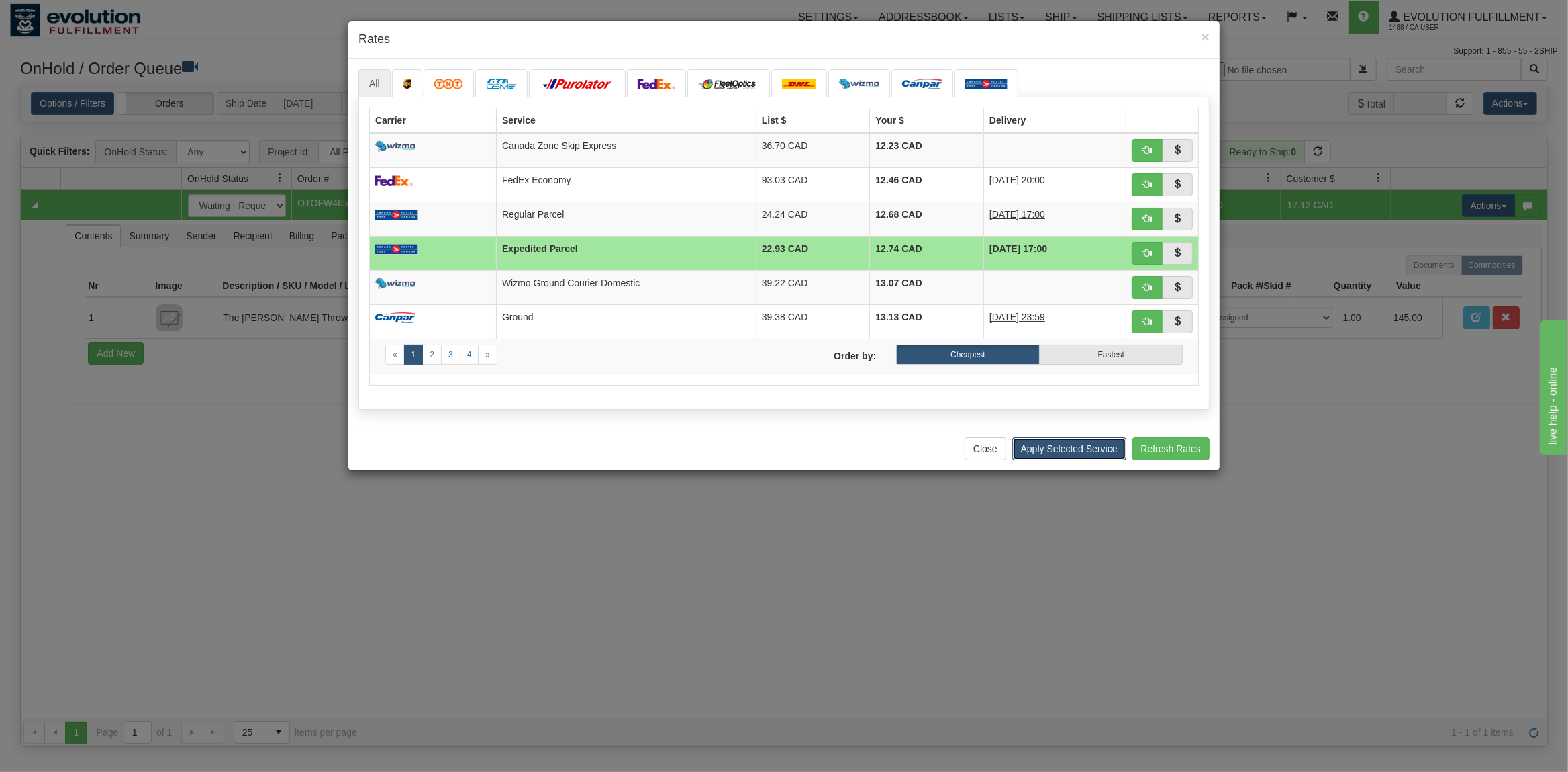
click at [1078, 454] on button "Apply Selected Service" at bounding box center [1068, 448] width 114 height 23
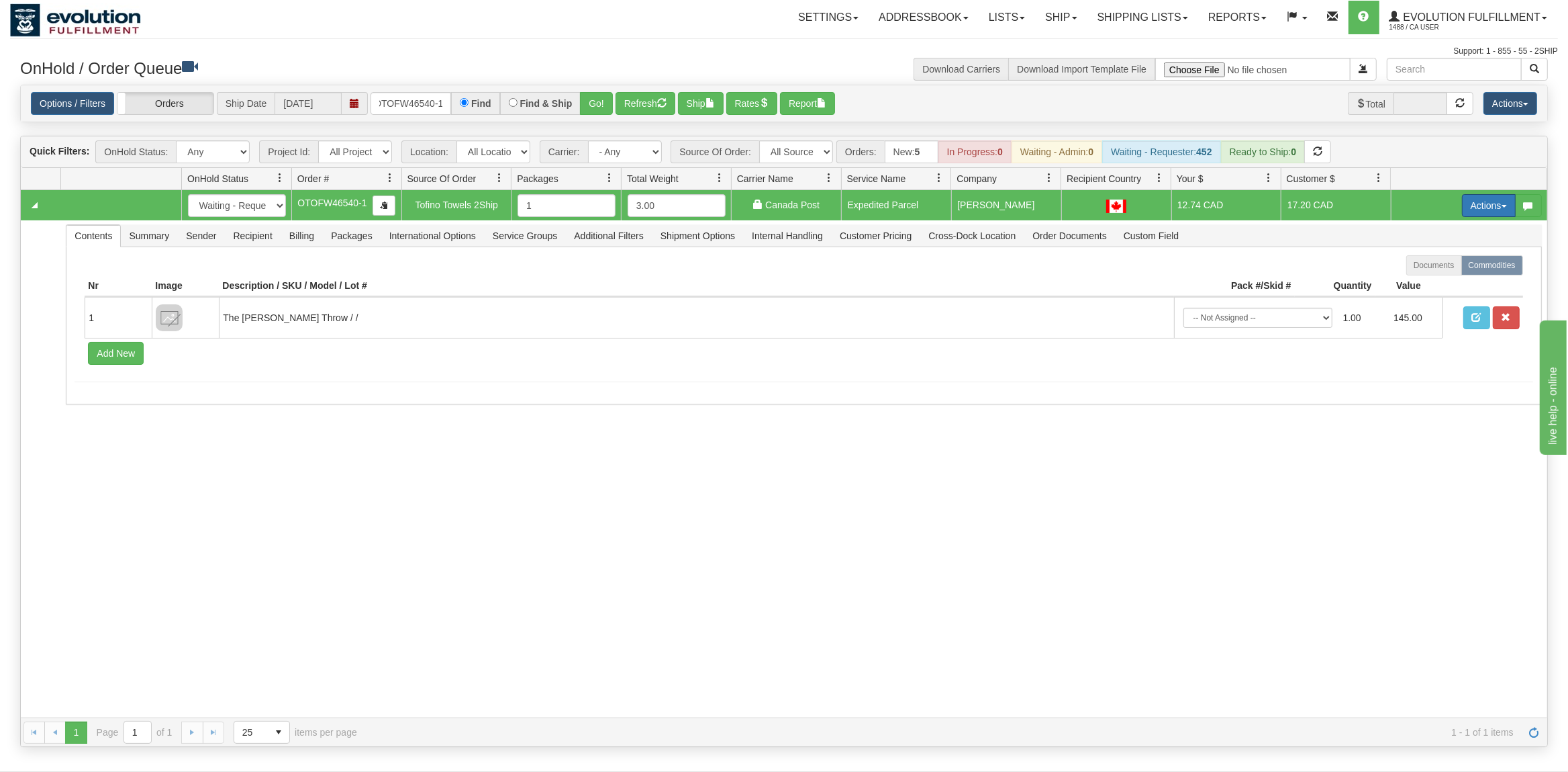
click at [1491, 207] on button "Actions" at bounding box center [1489, 205] width 54 height 23
click at [1436, 282] on span "Ship" at bounding box center [1434, 283] width 28 height 11
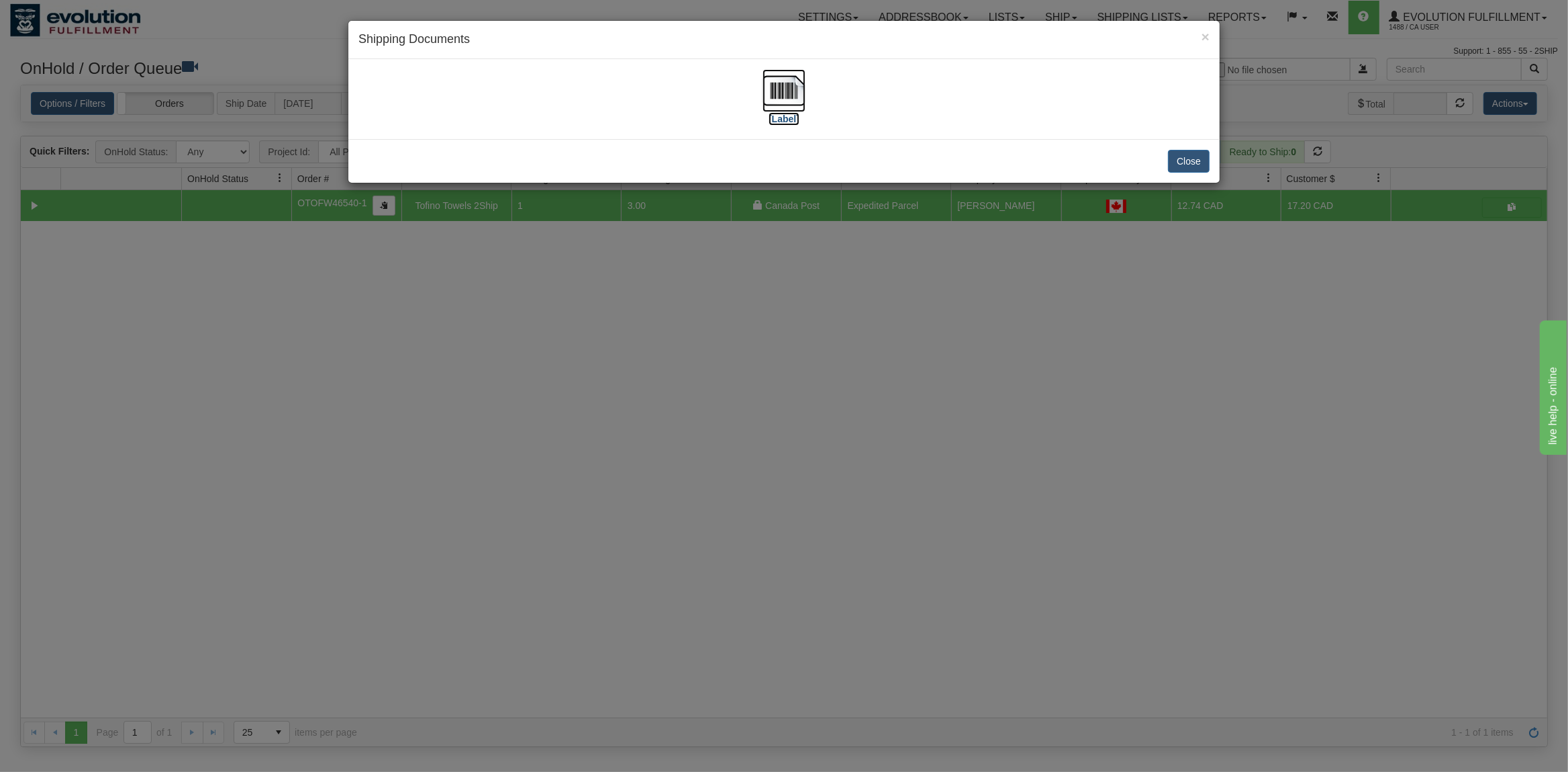
click at [786, 88] on img at bounding box center [784, 91] width 43 height 43
click at [1193, 155] on button "Close" at bounding box center [1189, 161] width 41 height 23
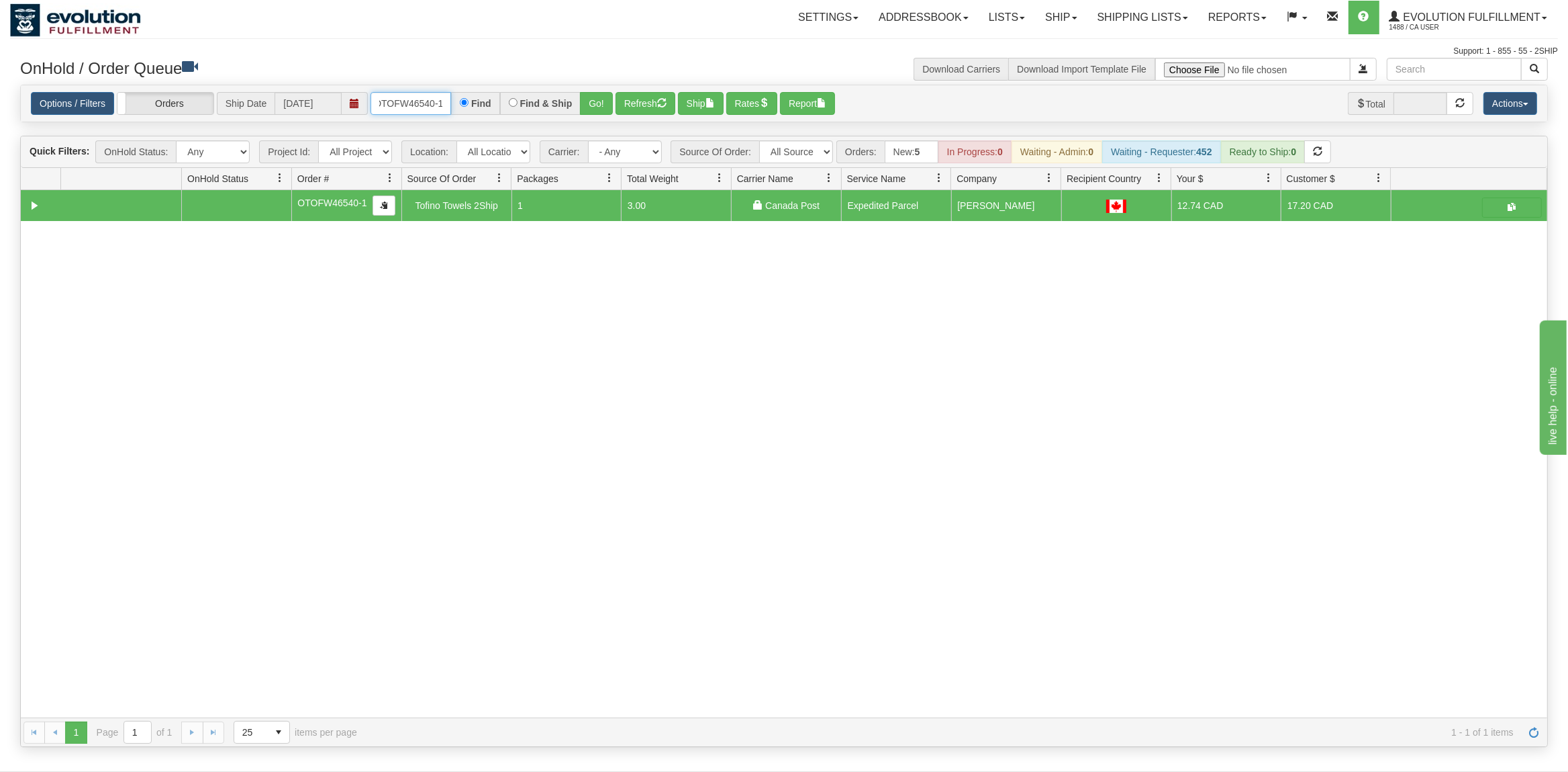
click at [419, 97] on input "OTOFW46540-1" at bounding box center [410, 103] width 80 height 23
click at [613, 114] on button "Go!" at bounding box center [596, 103] width 33 height 23
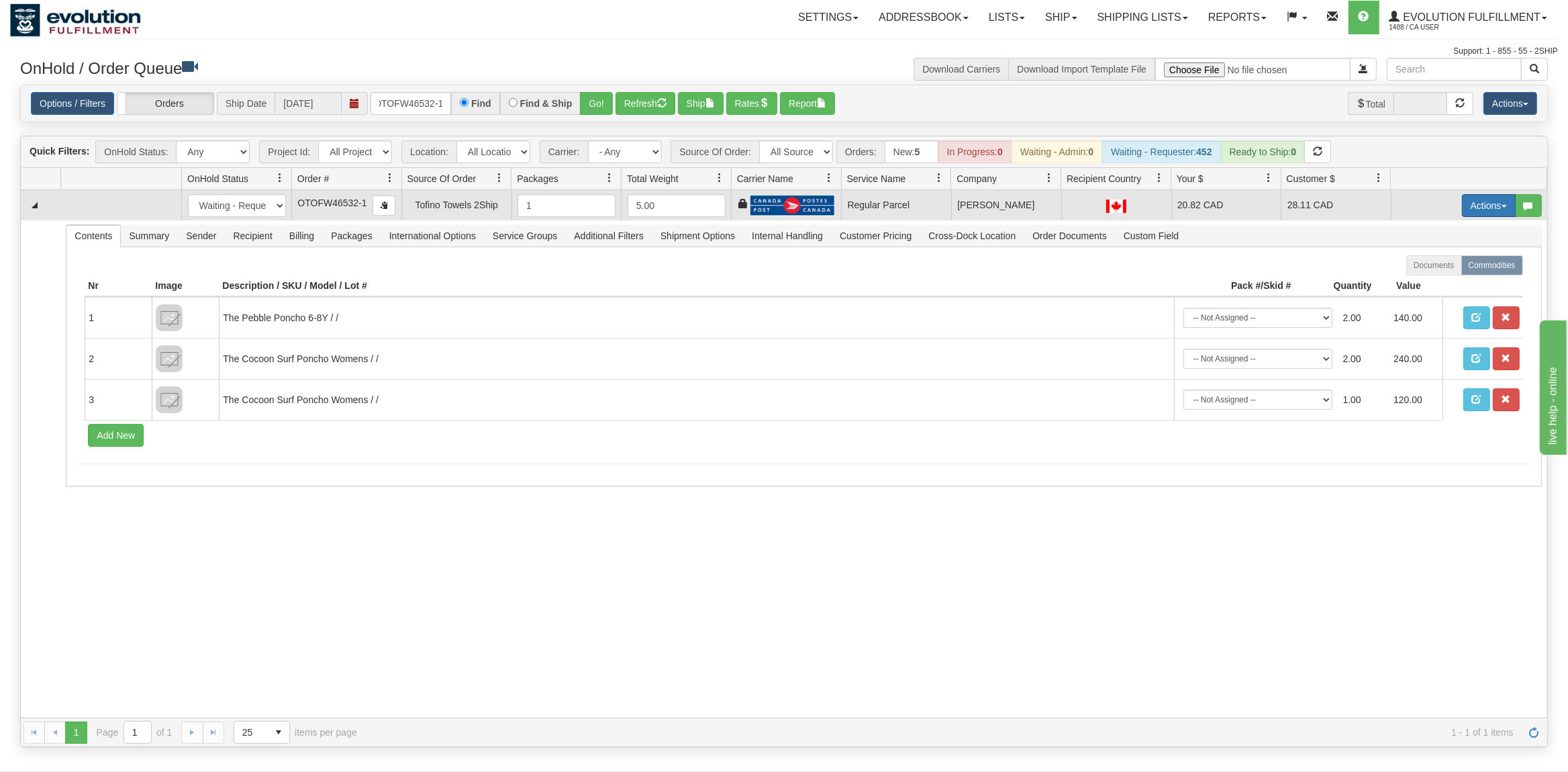
click at [1482, 205] on button "Actions" at bounding box center [1489, 205] width 54 height 23
click at [1445, 263] on span "Rate All Services" at bounding box center [1461, 266] width 80 height 11
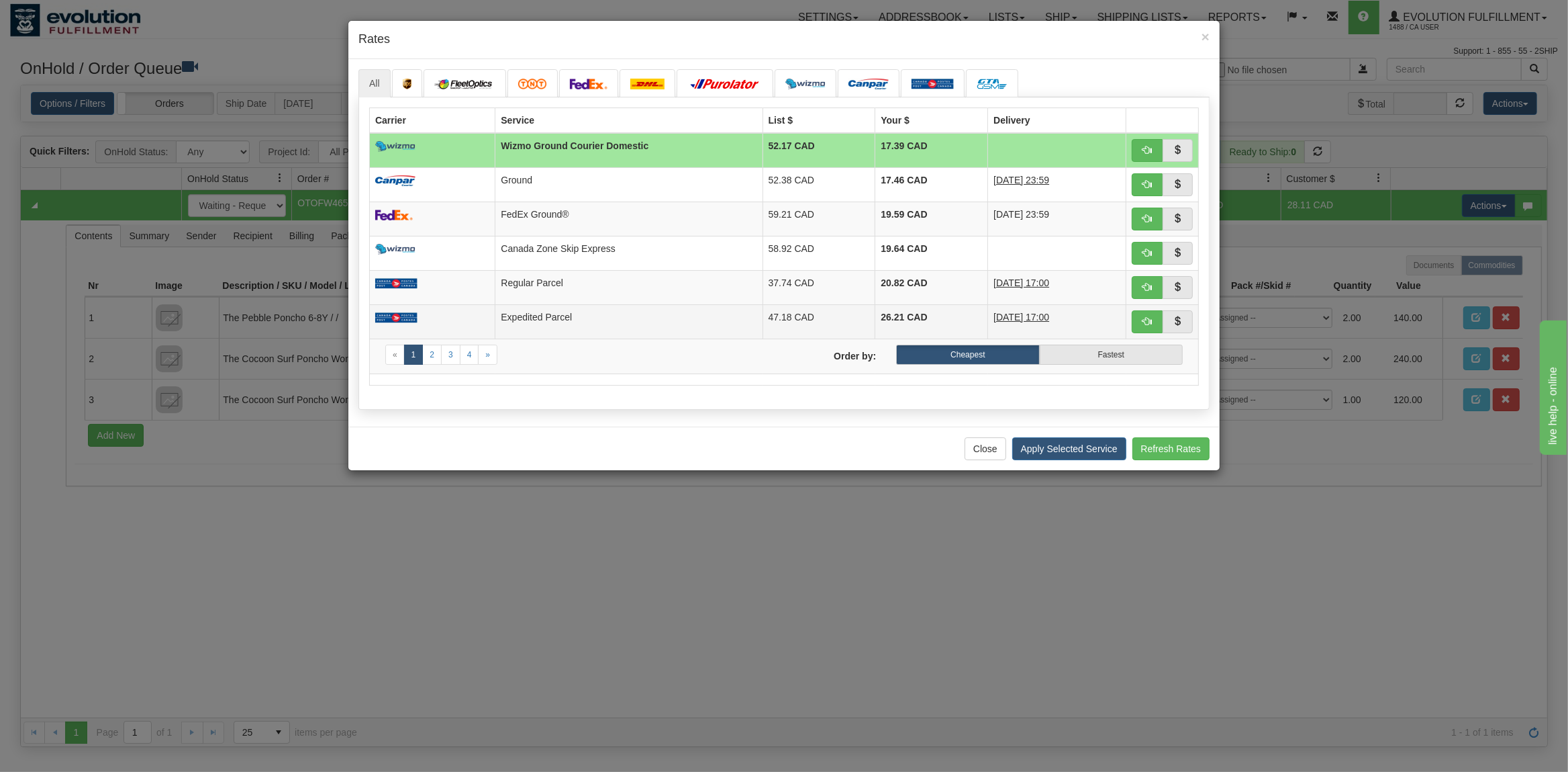
click at [496, 318] on td at bounding box center [433, 321] width 126 height 34
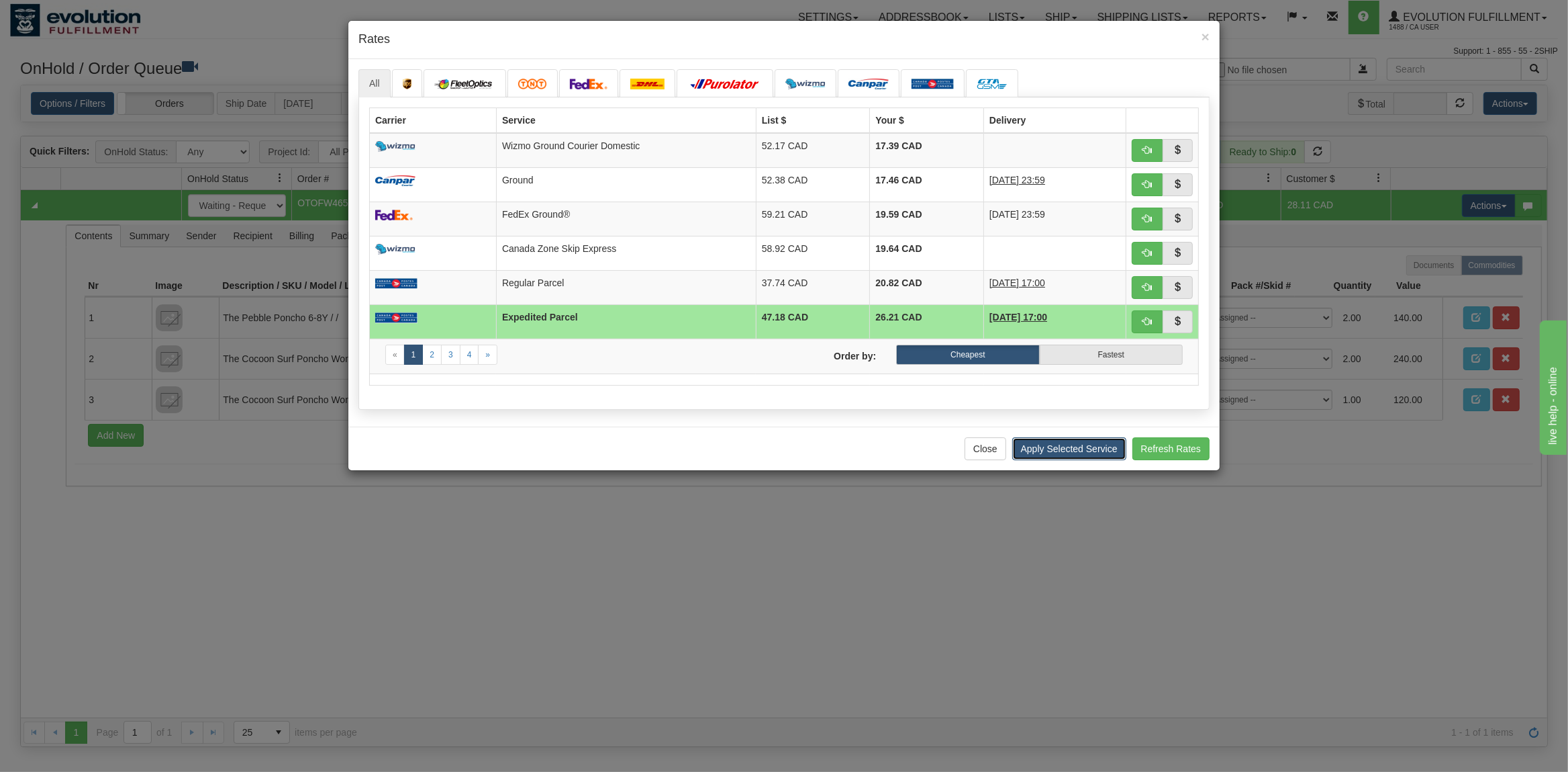
click at [1081, 454] on button "Apply Selected Service" at bounding box center [1068, 448] width 114 height 23
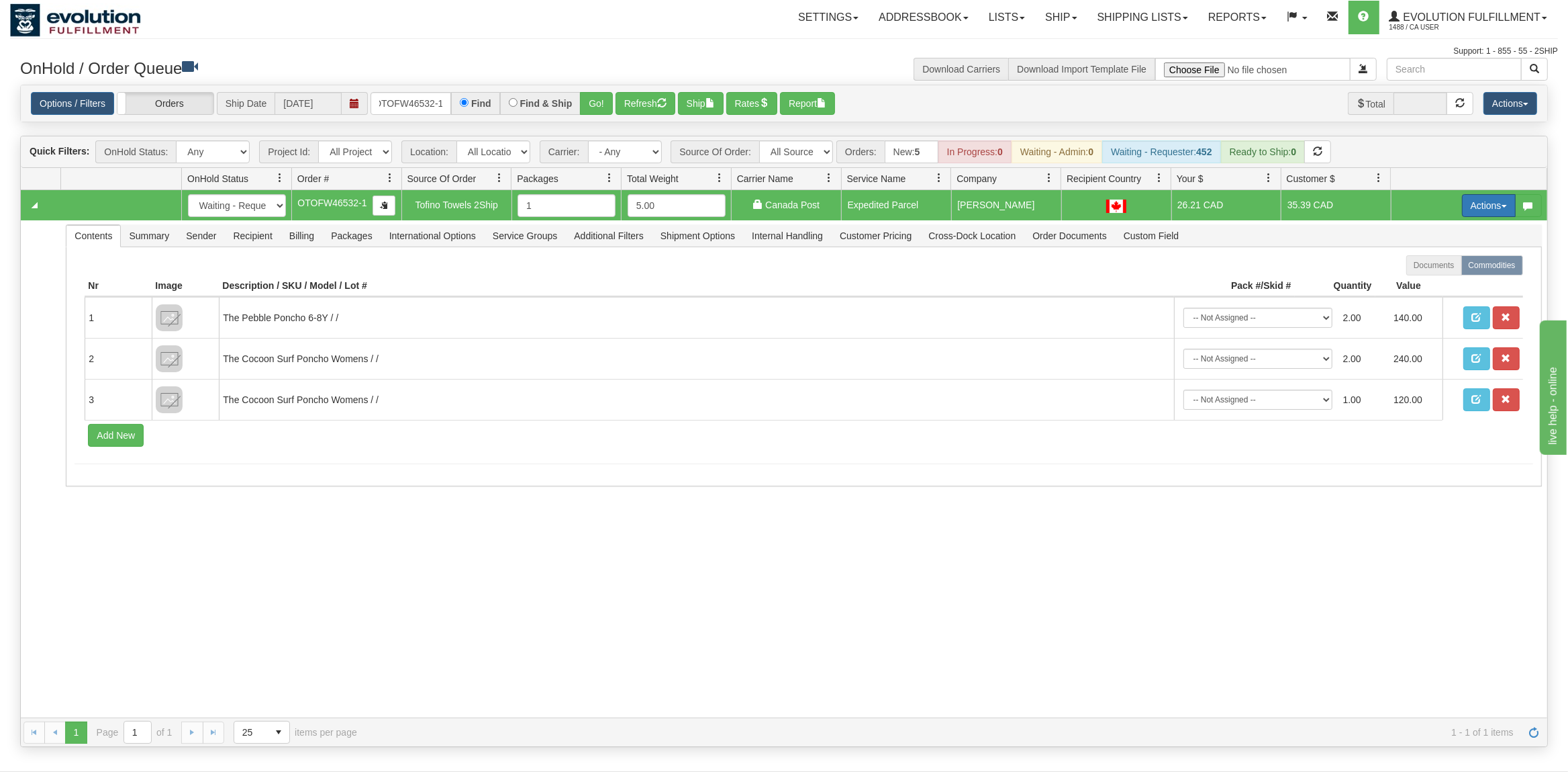
click at [1482, 217] on button "Actions" at bounding box center [1489, 205] width 54 height 23
click at [1422, 284] on span "Ship" at bounding box center [1434, 283] width 28 height 11
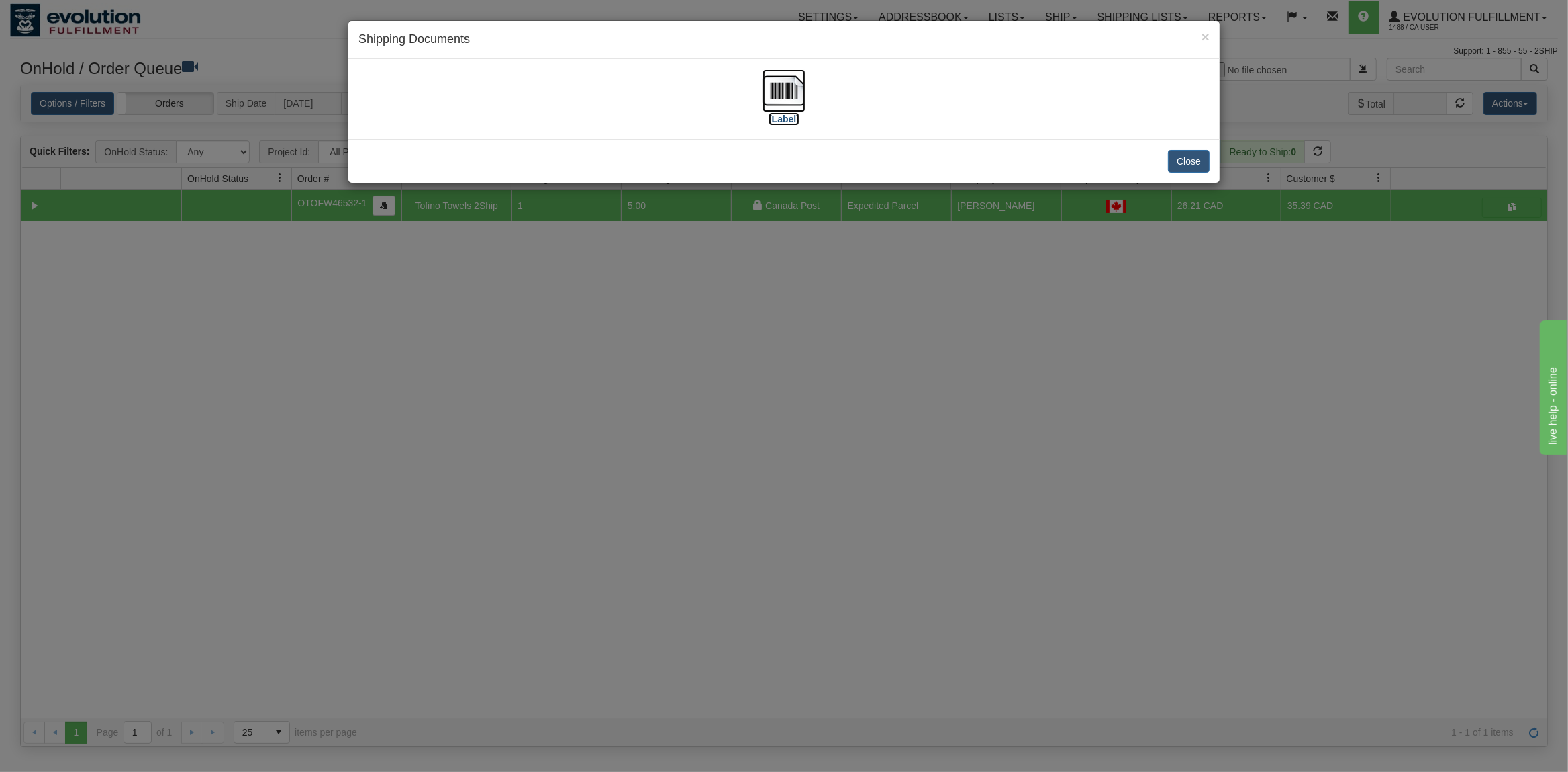
click at [791, 83] on img at bounding box center [784, 91] width 43 height 43
click at [1196, 163] on button "Close" at bounding box center [1189, 161] width 41 height 23
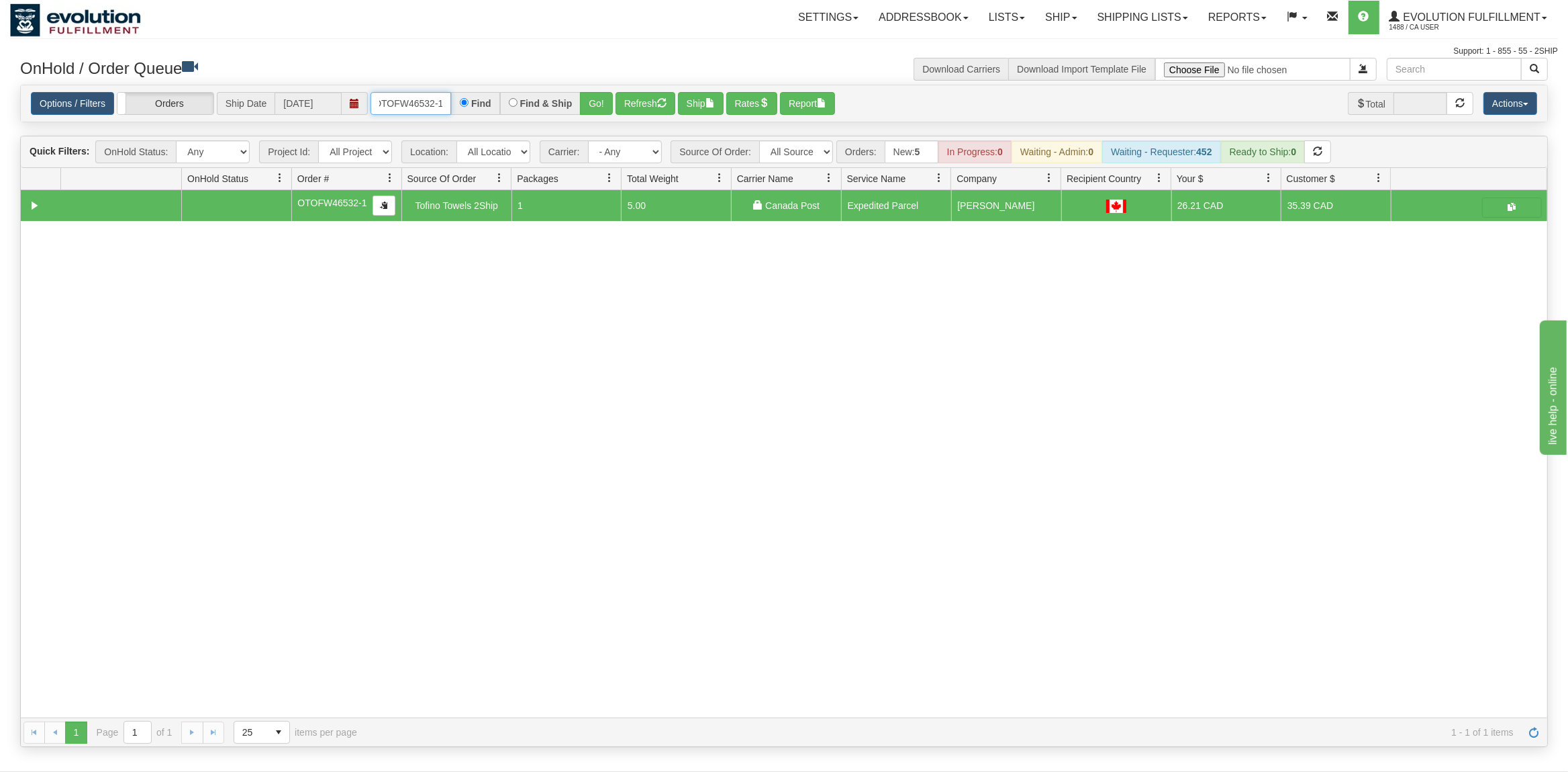
click at [411, 106] on input "OTOFW46532-1" at bounding box center [410, 103] width 80 height 23
click at [410, 106] on input "OTOFW46532-1" at bounding box center [410, 103] width 80 height 23
click at [409, 106] on input "OTOFW46532-1" at bounding box center [410, 103] width 80 height 23
drag, startPoint x: 446, startPoint y: 104, endPoint x: 337, endPoint y: 103, distance: 109.0
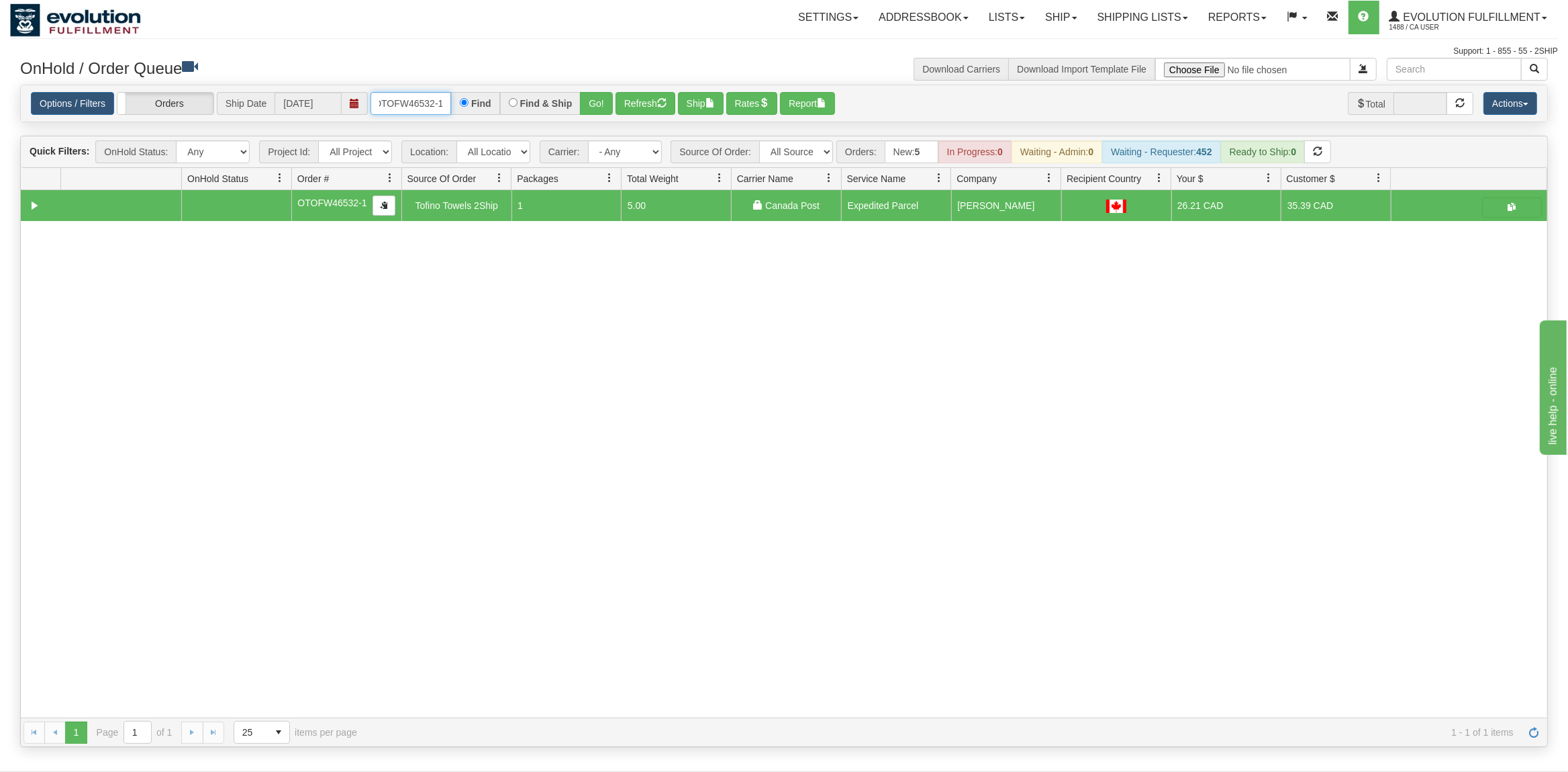
click at [337, 101] on div "Options / Filters Group Shipments Orders Ship Date [DATE] OTOFW46532-1 Find Fin…" at bounding box center [784, 104] width 1506 height 24
click at [393, 97] on input "ORMSW2122-1" at bounding box center [410, 103] width 80 height 23
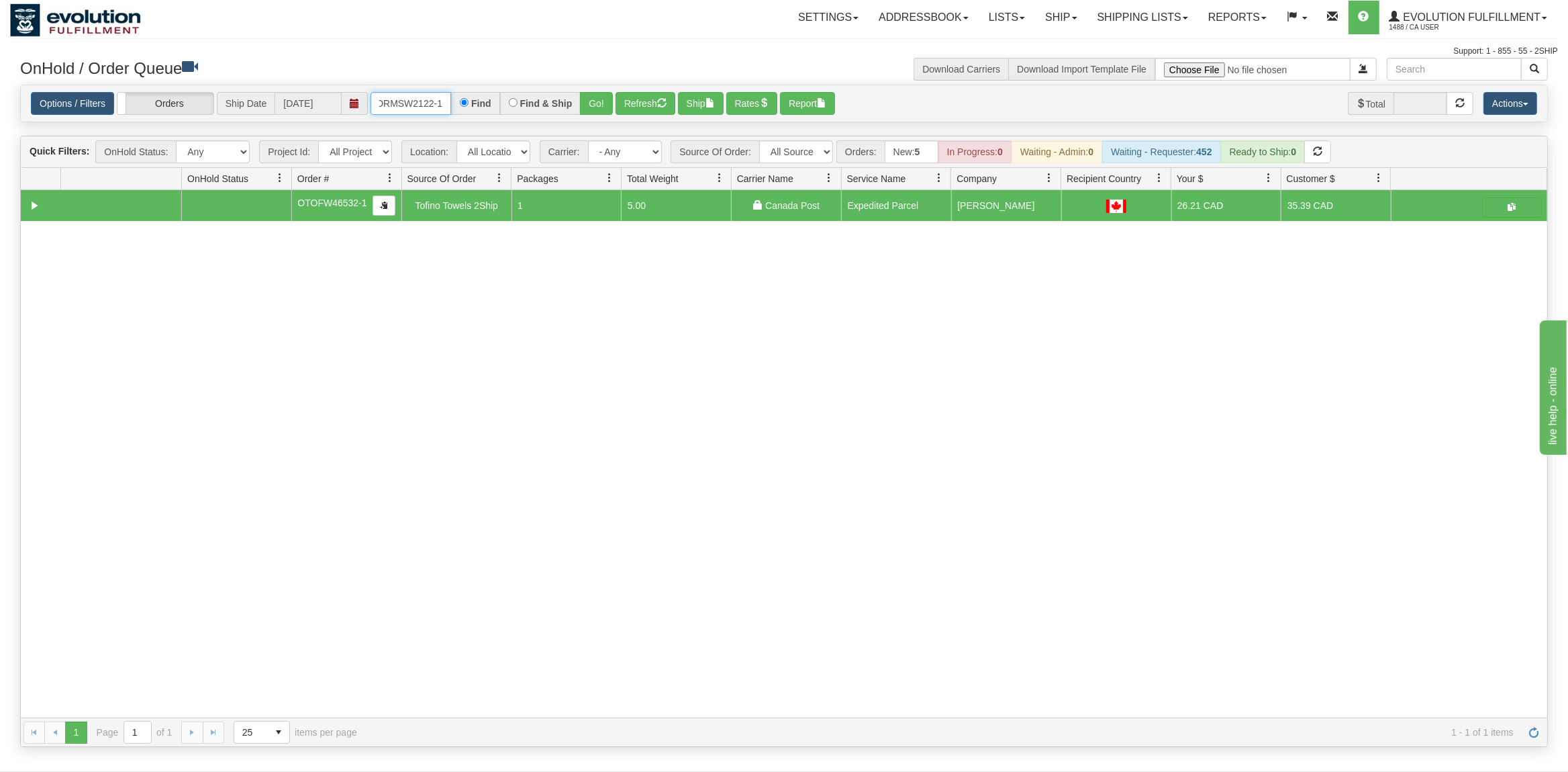
click at [393, 97] on input "ORMSW2122-1" at bounding box center [410, 103] width 80 height 23
click at [594, 98] on button "Go!" at bounding box center [596, 103] width 33 height 23
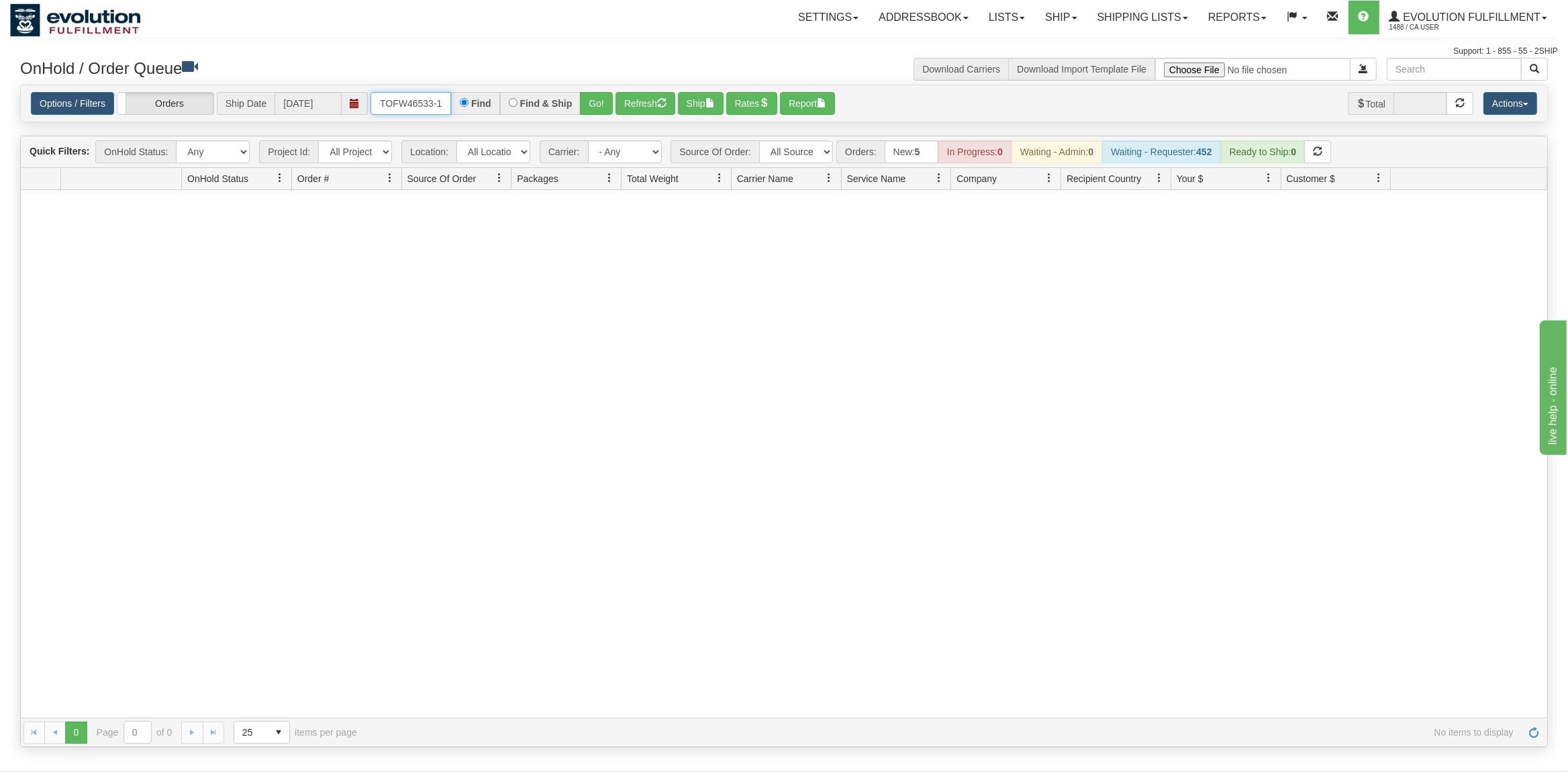
drag, startPoint x: 447, startPoint y: 101, endPoint x: 333, endPoint y: 113, distance: 114.6
click at [333, 113] on div "Options / Filters Group Shipments Orders Ship Date [DATE] OTOFW46533-1-1 Find F…" at bounding box center [784, 104] width 1506 height 24
click at [608, 100] on button "Go!" at bounding box center [596, 103] width 33 height 23
click at [442, 101] on input "OTOFW46533-11" at bounding box center [410, 103] width 80 height 23
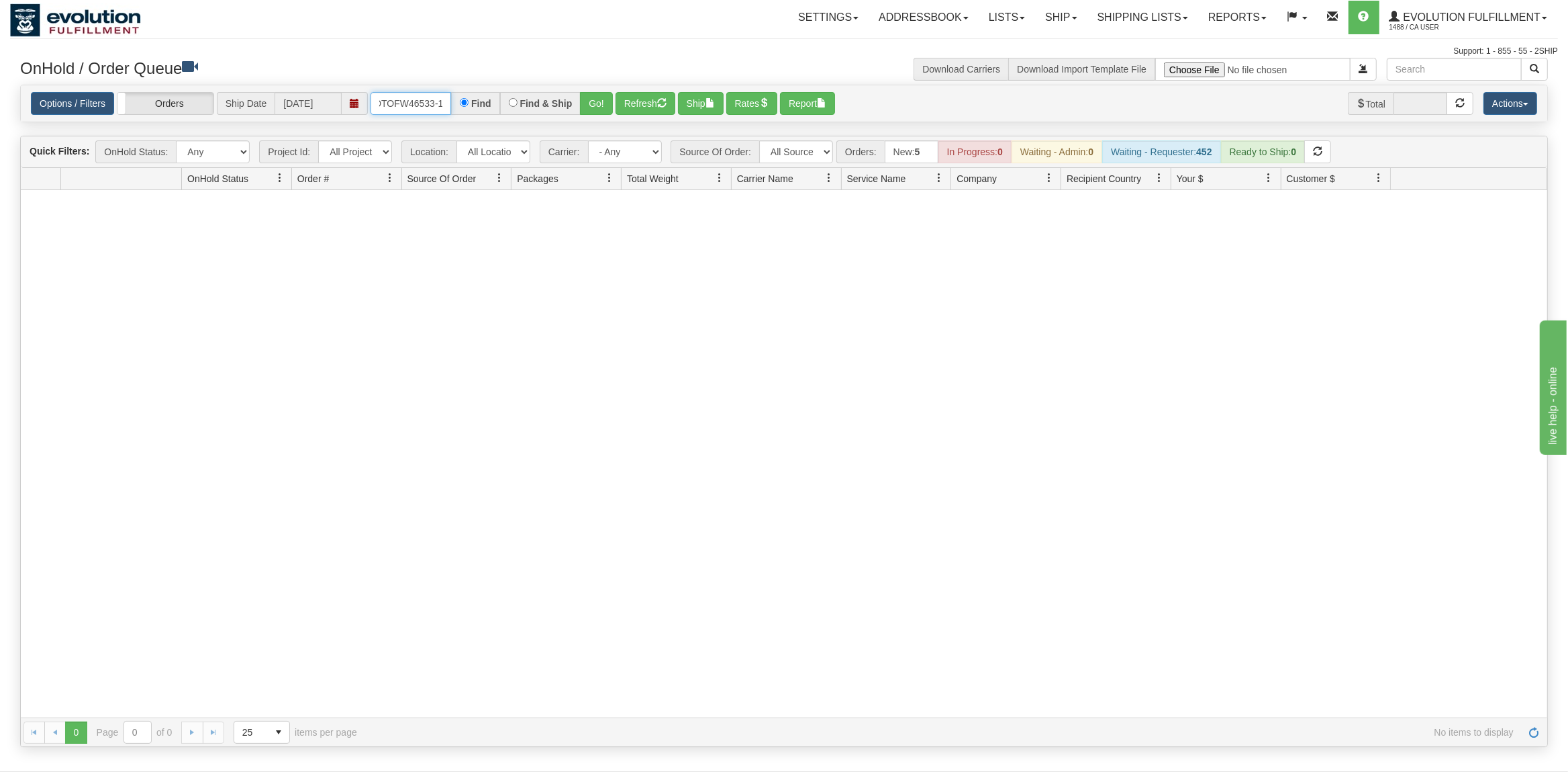
click at [442, 101] on input "OTOFW46533-11" at bounding box center [410, 103] width 80 height 23
click at [587, 98] on button "Go!" at bounding box center [596, 103] width 33 height 23
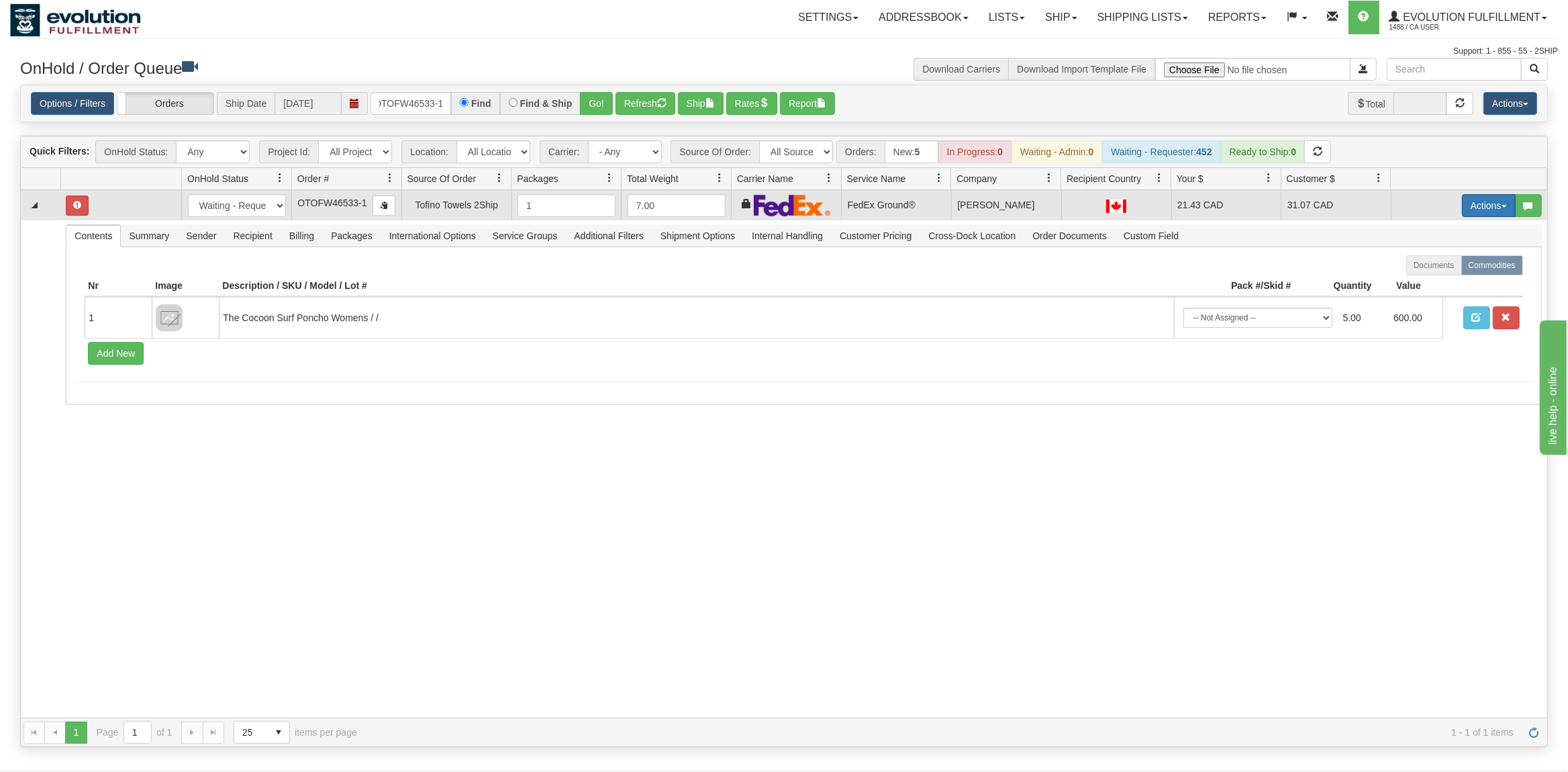
click at [1476, 213] on button "Actions" at bounding box center [1489, 205] width 54 height 23
click at [1427, 281] on span "Ship" at bounding box center [1434, 283] width 28 height 11
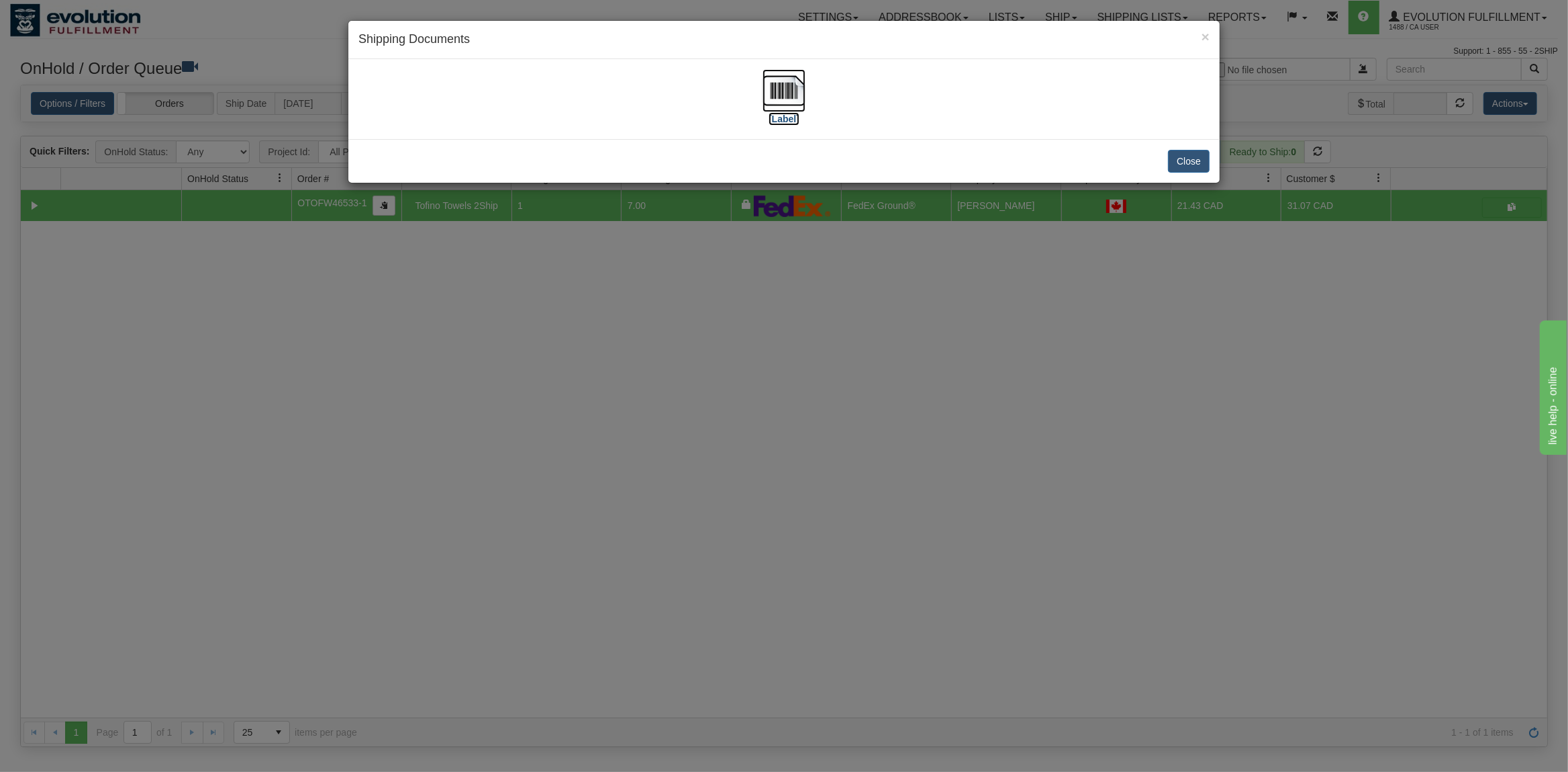
click at [785, 92] on img at bounding box center [784, 91] width 43 height 43
click at [1204, 162] on button "Close" at bounding box center [1189, 161] width 41 height 23
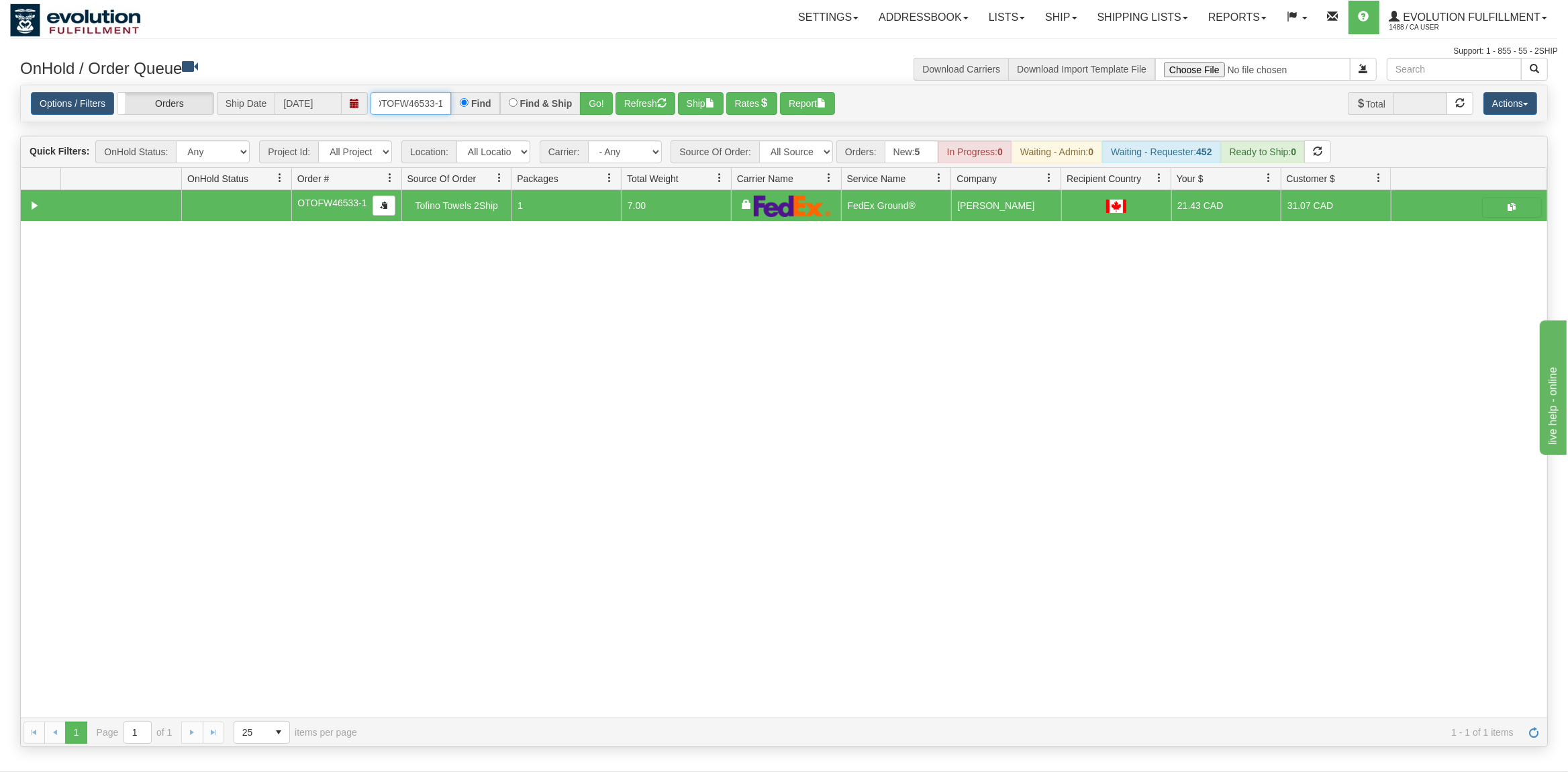
click at [417, 95] on input "OTOFW46533-1" at bounding box center [410, 103] width 80 height 23
click at [606, 101] on button "Go!" at bounding box center [596, 103] width 33 height 23
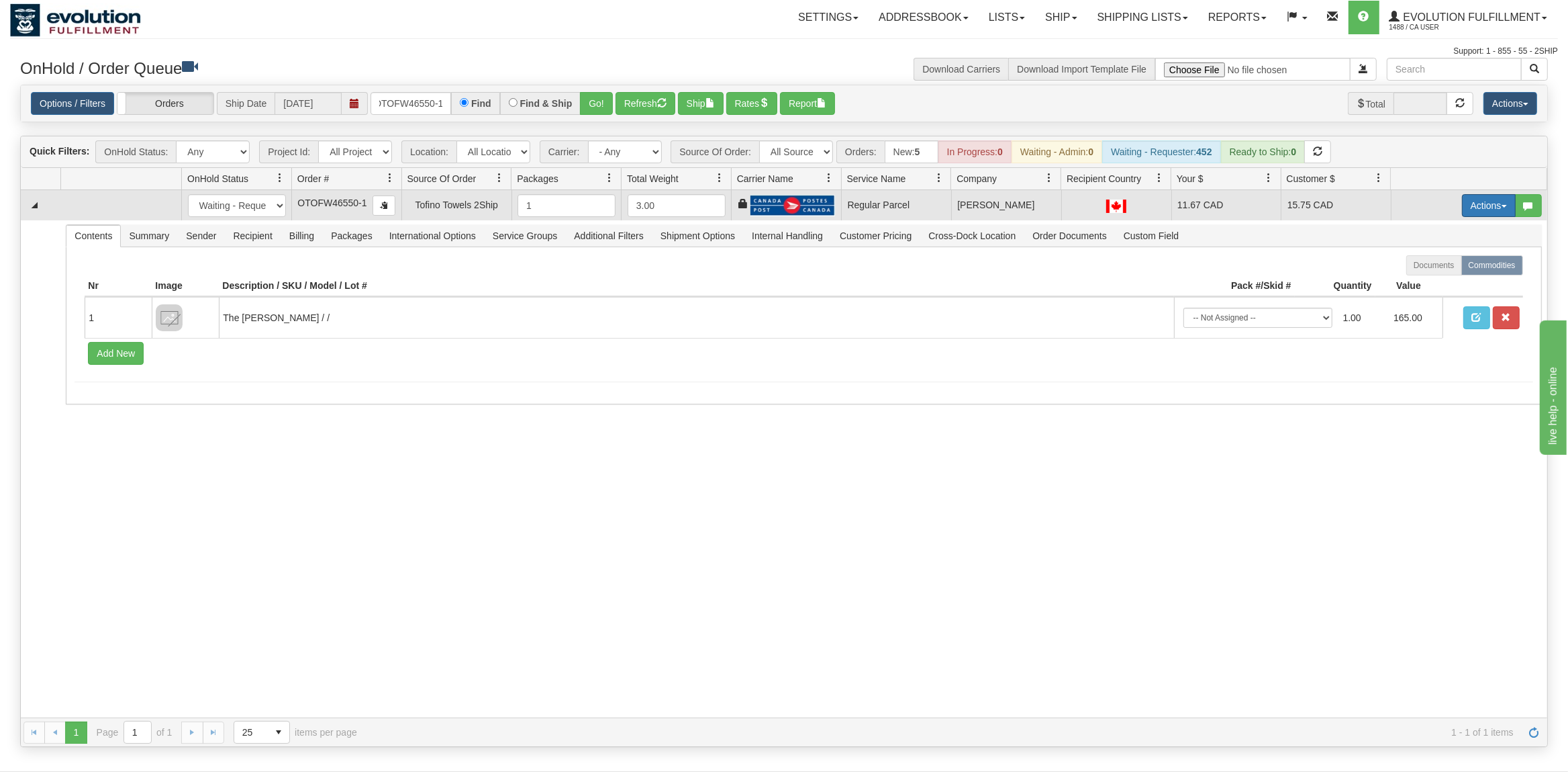
click at [1484, 202] on button "Actions" at bounding box center [1489, 205] width 54 height 23
click at [1449, 271] on span "Rate All Services" at bounding box center [1461, 266] width 80 height 11
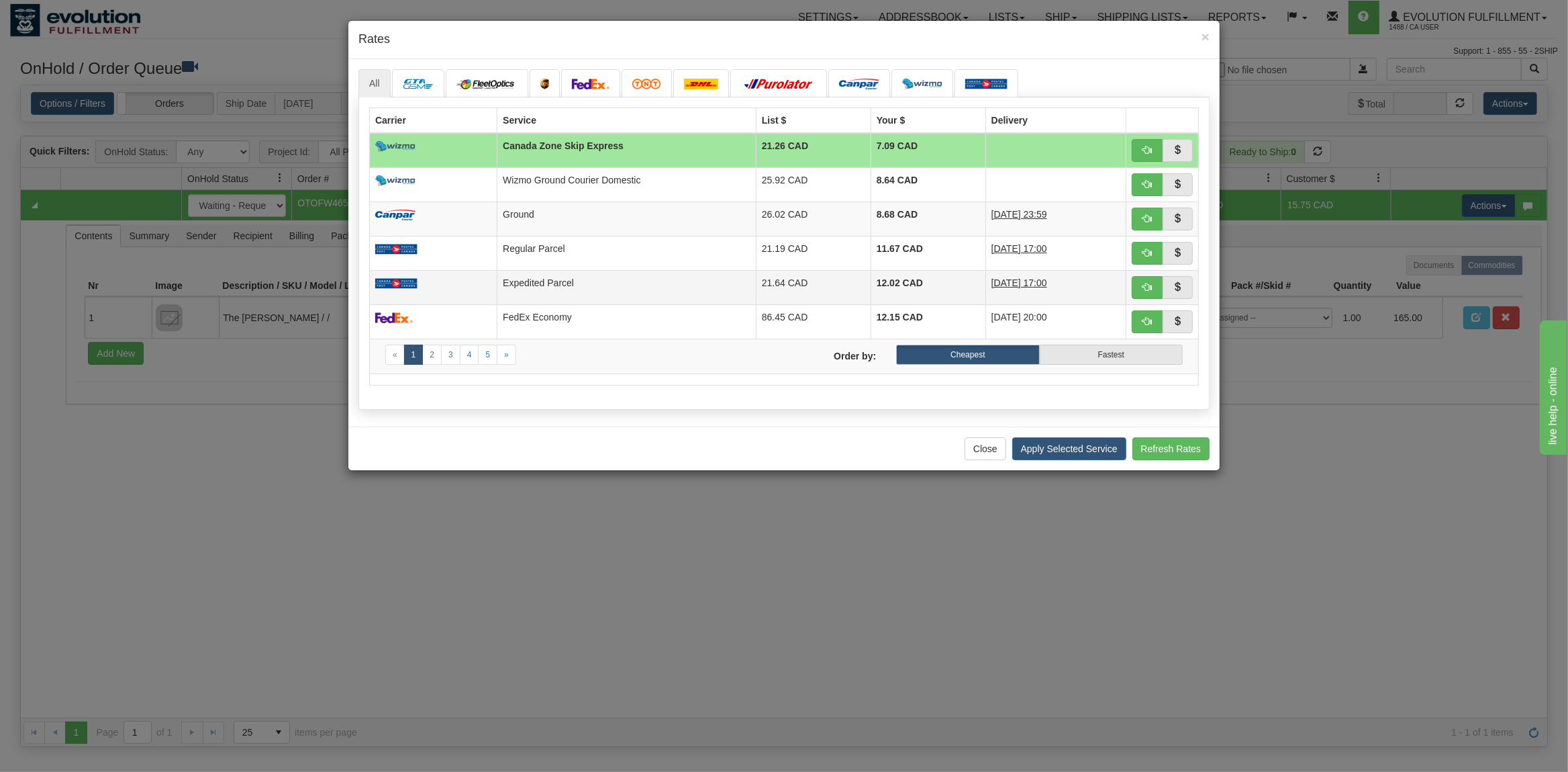
click at [562, 290] on td "Expedited Parcel" at bounding box center [627, 287] width 259 height 34
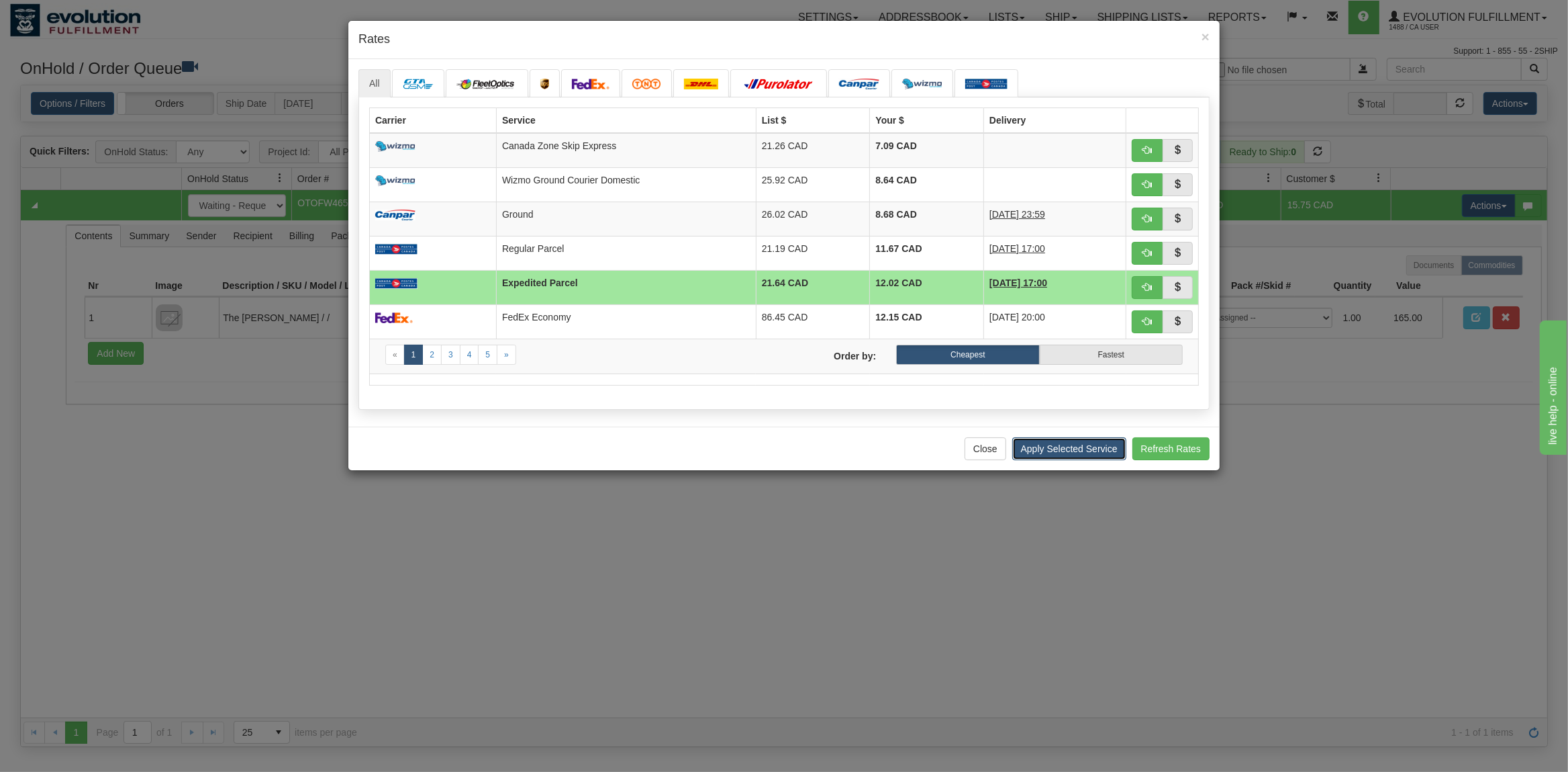
click at [1096, 446] on button "Apply Selected Service" at bounding box center [1068, 448] width 114 height 23
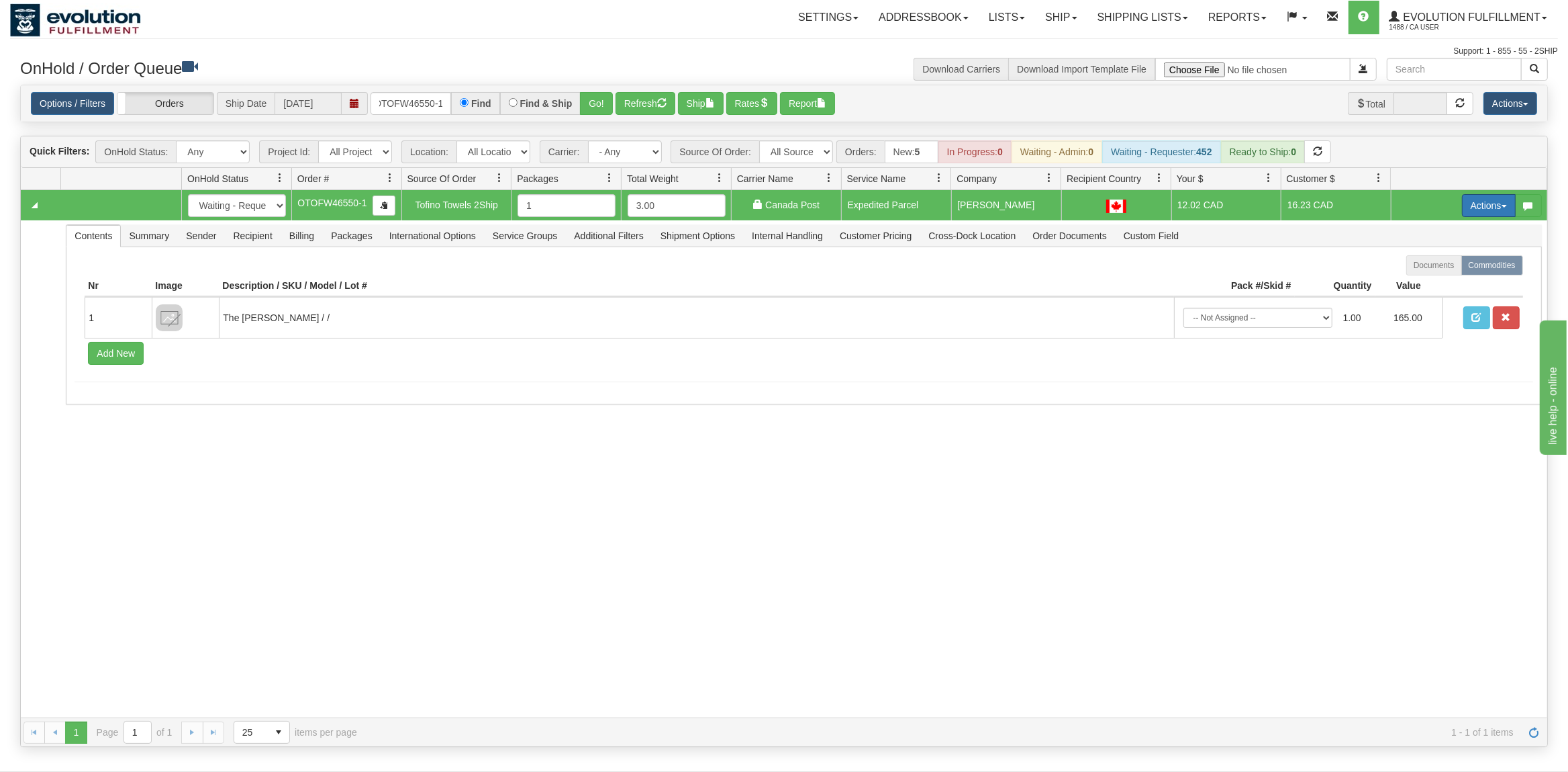
click at [1488, 205] on button "Actions" at bounding box center [1489, 205] width 54 height 23
click at [1432, 287] on span "Ship" at bounding box center [1434, 283] width 28 height 11
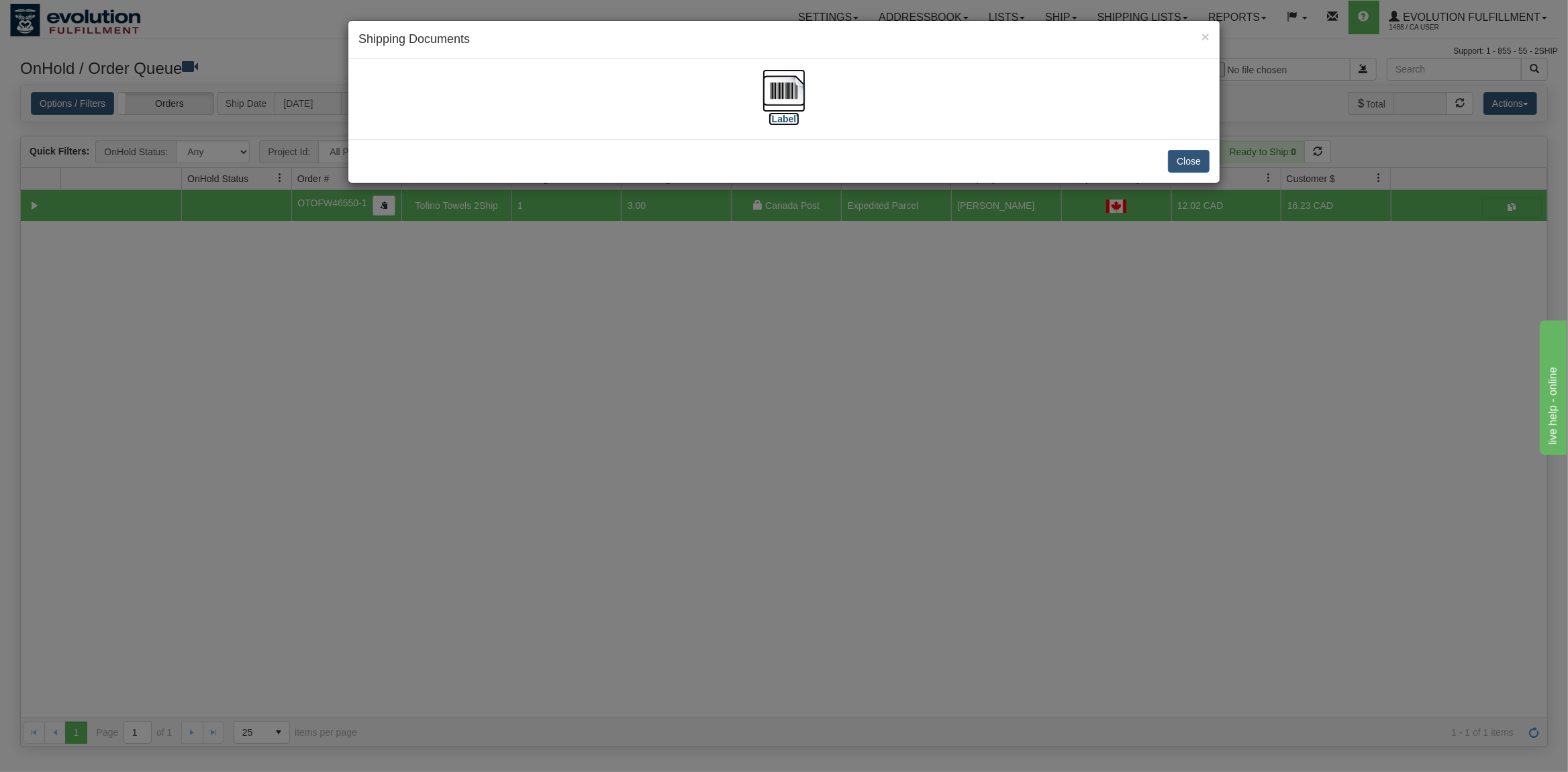
click at [788, 88] on img at bounding box center [784, 91] width 43 height 43
click at [1178, 154] on button "Close" at bounding box center [1189, 161] width 41 height 23
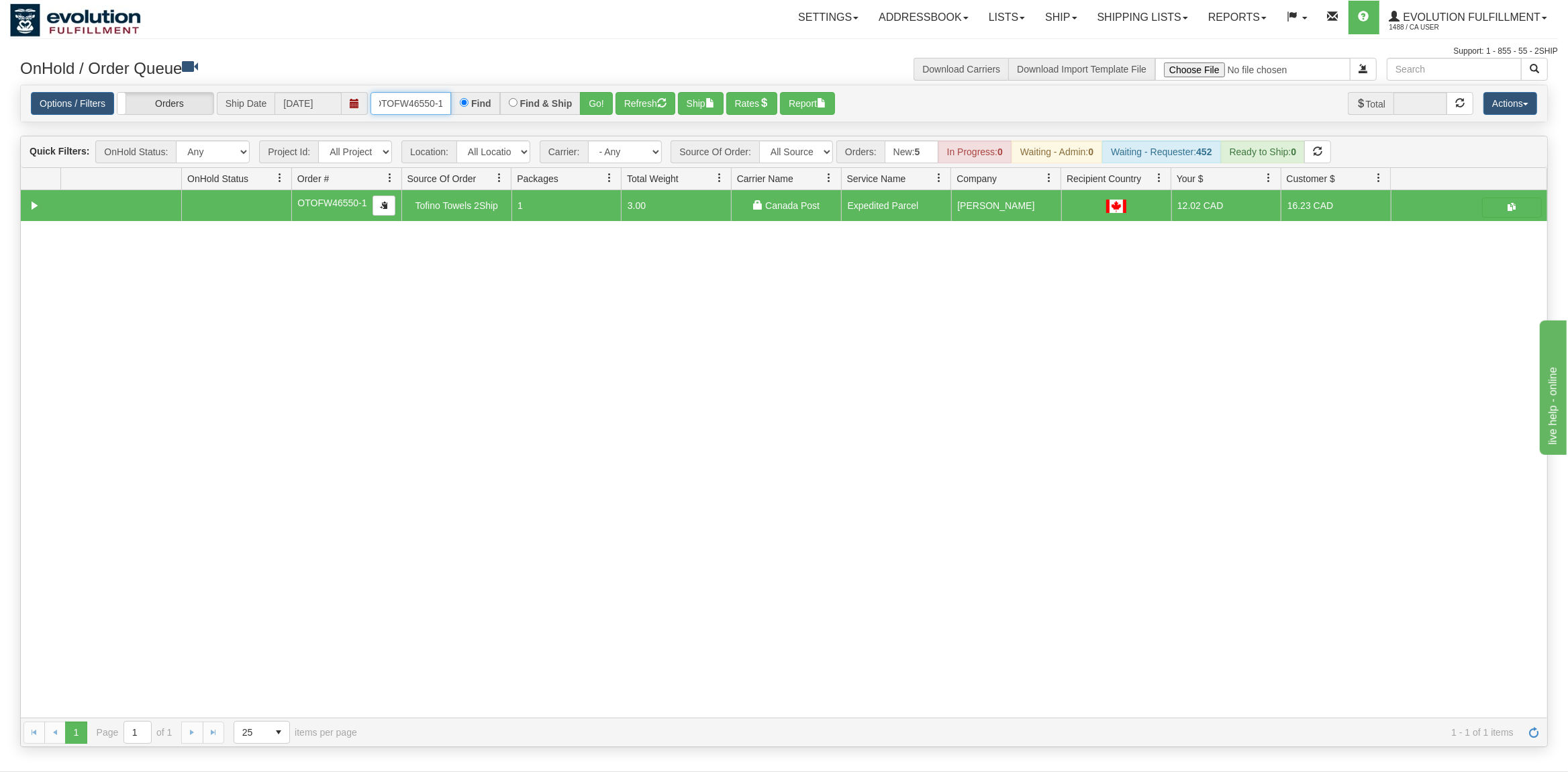
click at [420, 103] on input "OTOFW46550-1" at bounding box center [410, 103] width 80 height 23
drag, startPoint x: 449, startPoint y: 104, endPoint x: 356, endPoint y: 104, distance: 93.0
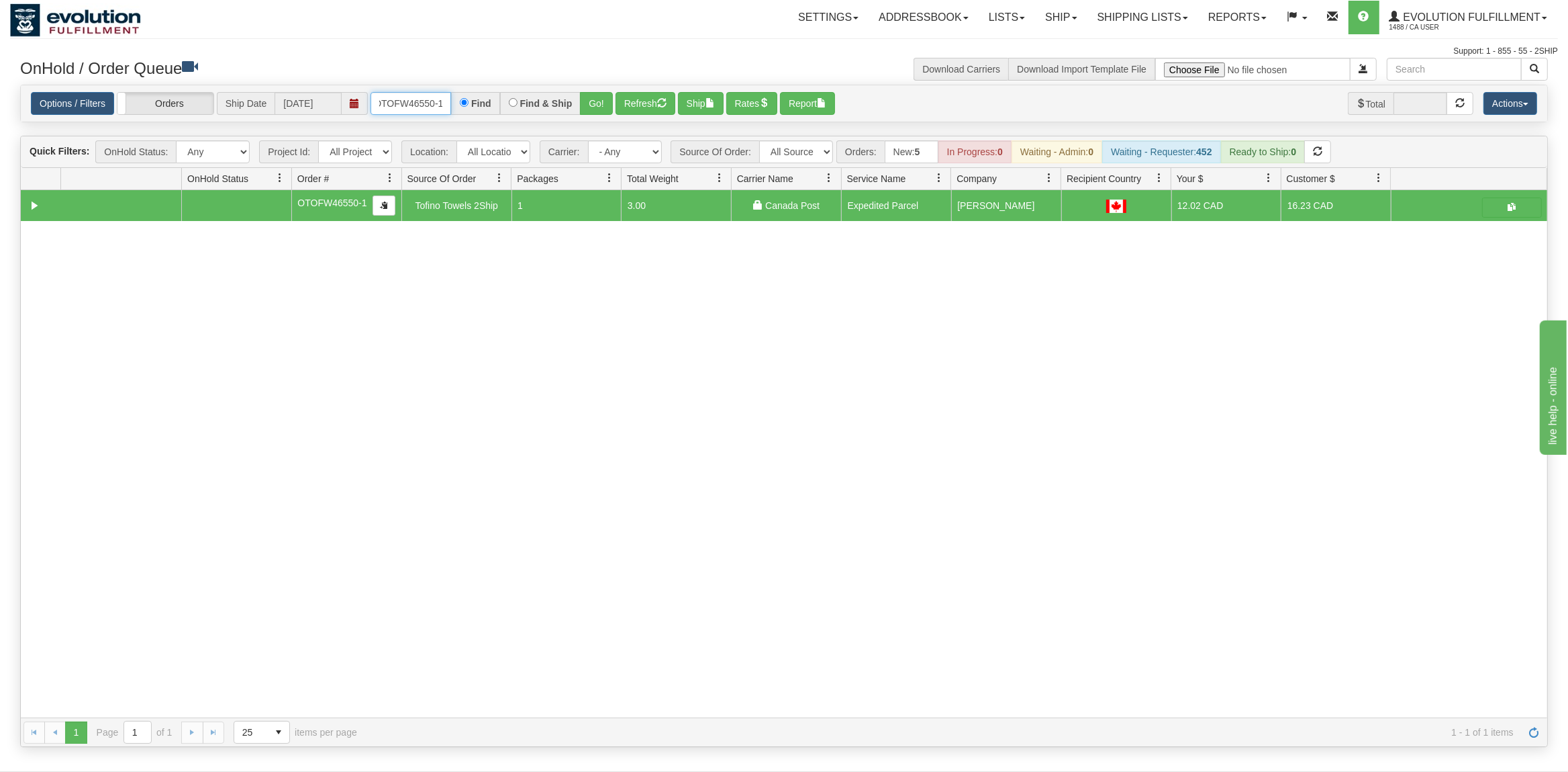
click at [356, 104] on div "Options / Filters Group Shipments Orders Ship Date [DATE] OTOFW46550-1 Find Fin…" at bounding box center [784, 104] width 1506 height 24
click at [594, 104] on button "Go!" at bounding box center [596, 103] width 33 height 23
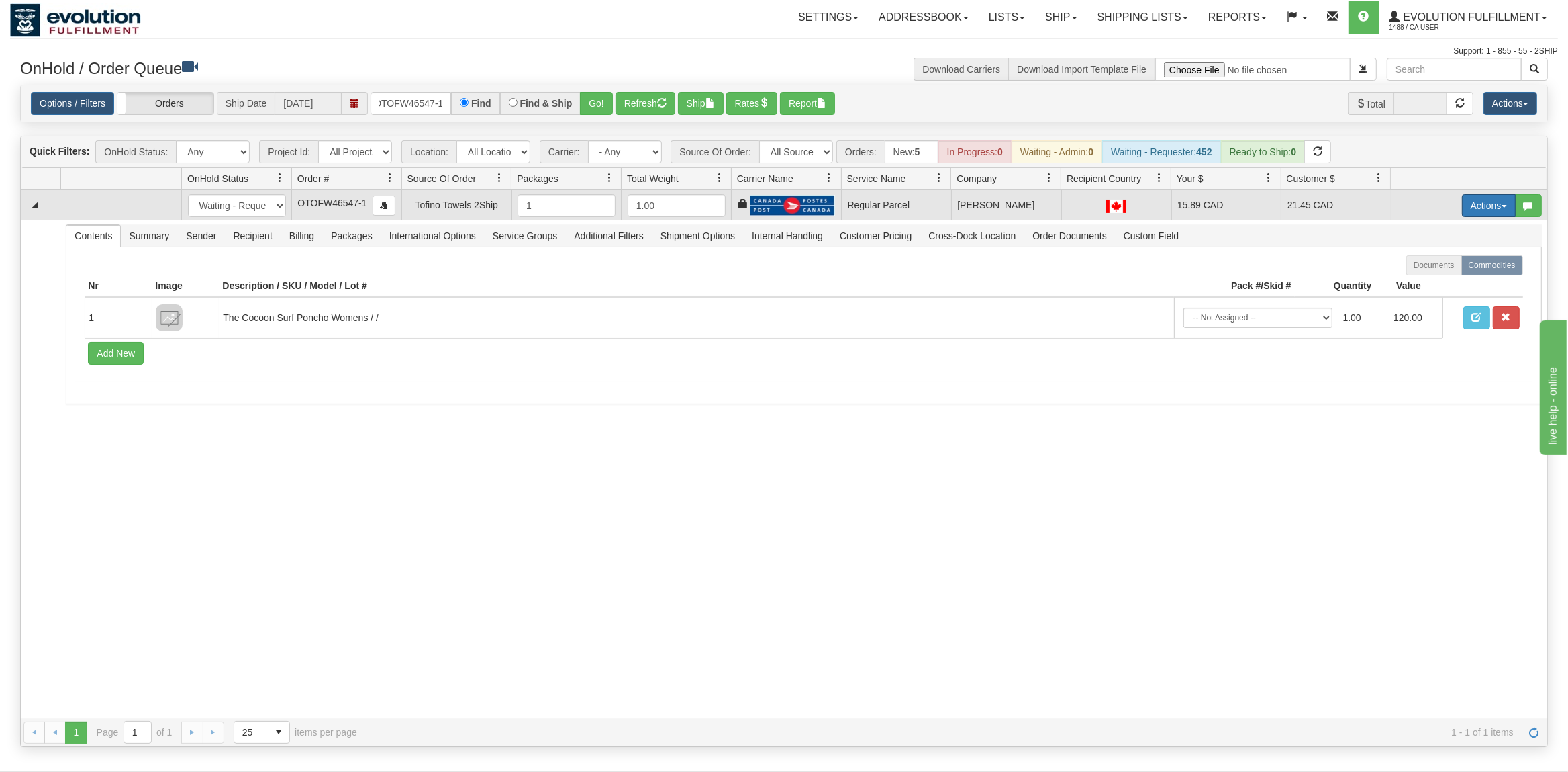
click at [1483, 204] on button "Actions" at bounding box center [1489, 205] width 54 height 23
click at [1453, 264] on span "Rate All Services" at bounding box center [1461, 266] width 80 height 11
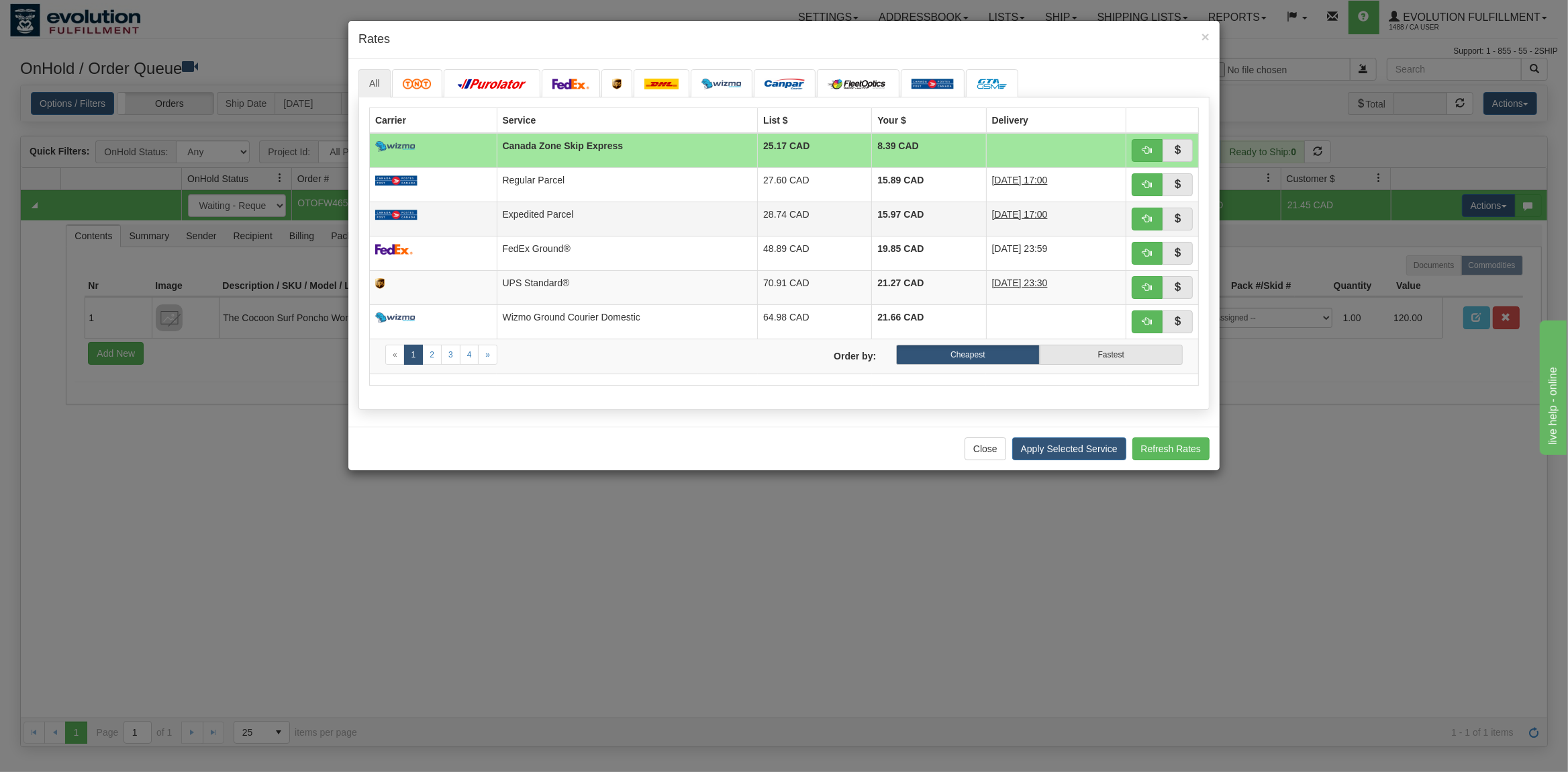
click at [497, 217] on td at bounding box center [434, 218] width 127 height 34
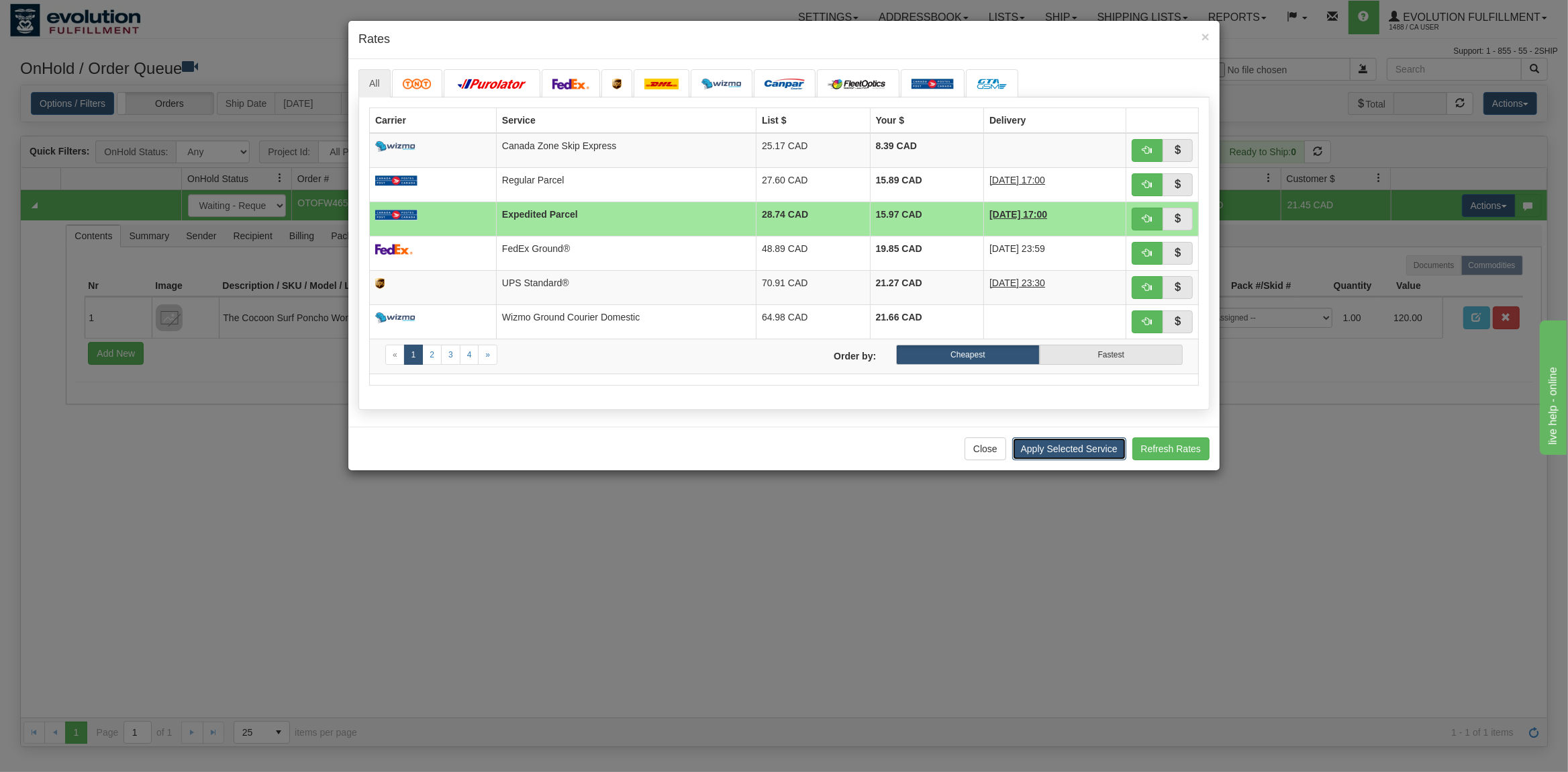
click at [1094, 457] on button "Apply Selected Service" at bounding box center [1068, 448] width 114 height 23
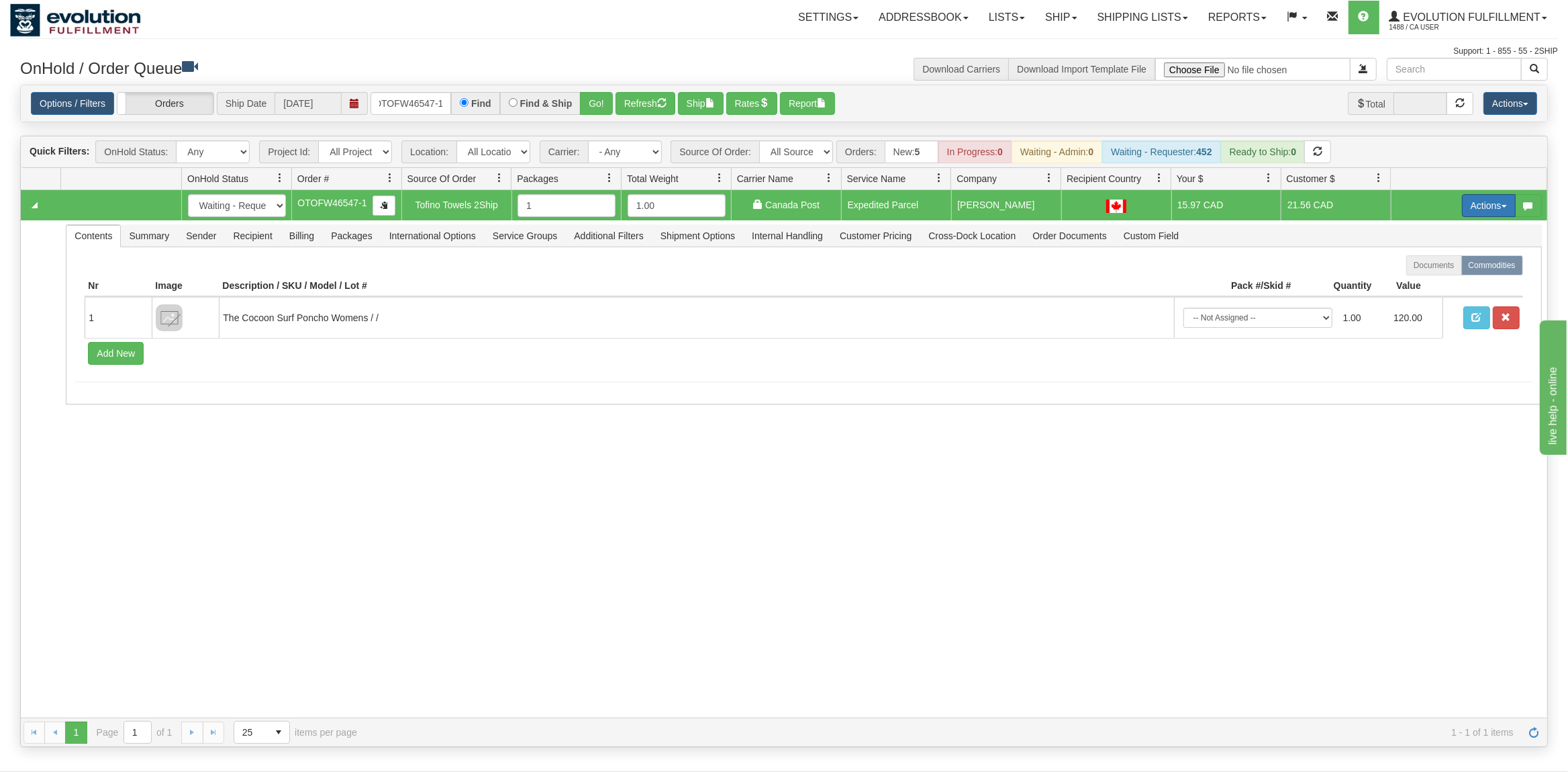
click at [1504, 205] on button "Actions" at bounding box center [1489, 205] width 54 height 23
click at [1438, 278] on link "Ship" at bounding box center [1461, 283] width 107 height 18
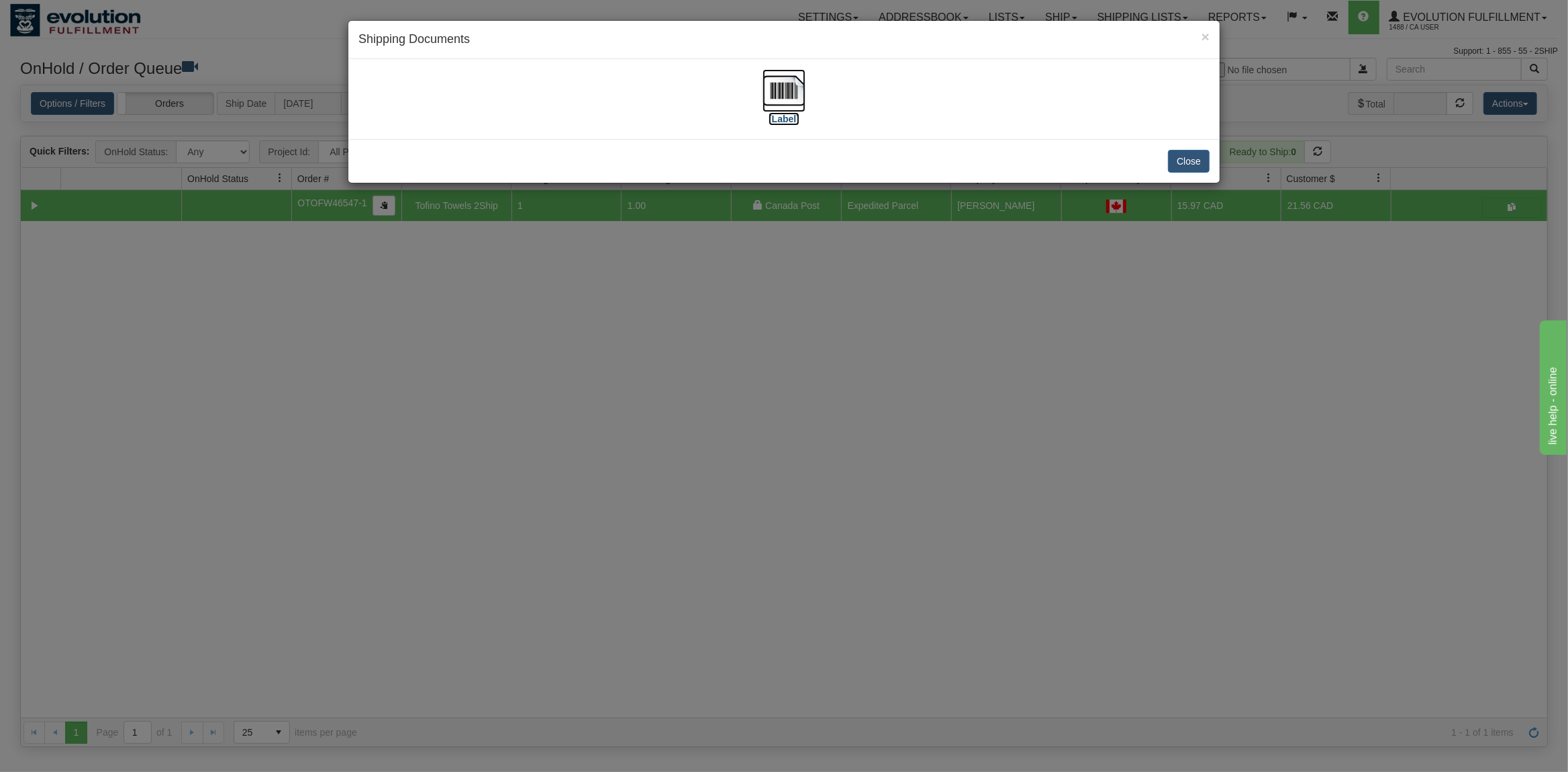
click at [778, 92] on img at bounding box center [784, 91] width 43 height 43
click at [1184, 164] on button "Close" at bounding box center [1189, 161] width 41 height 23
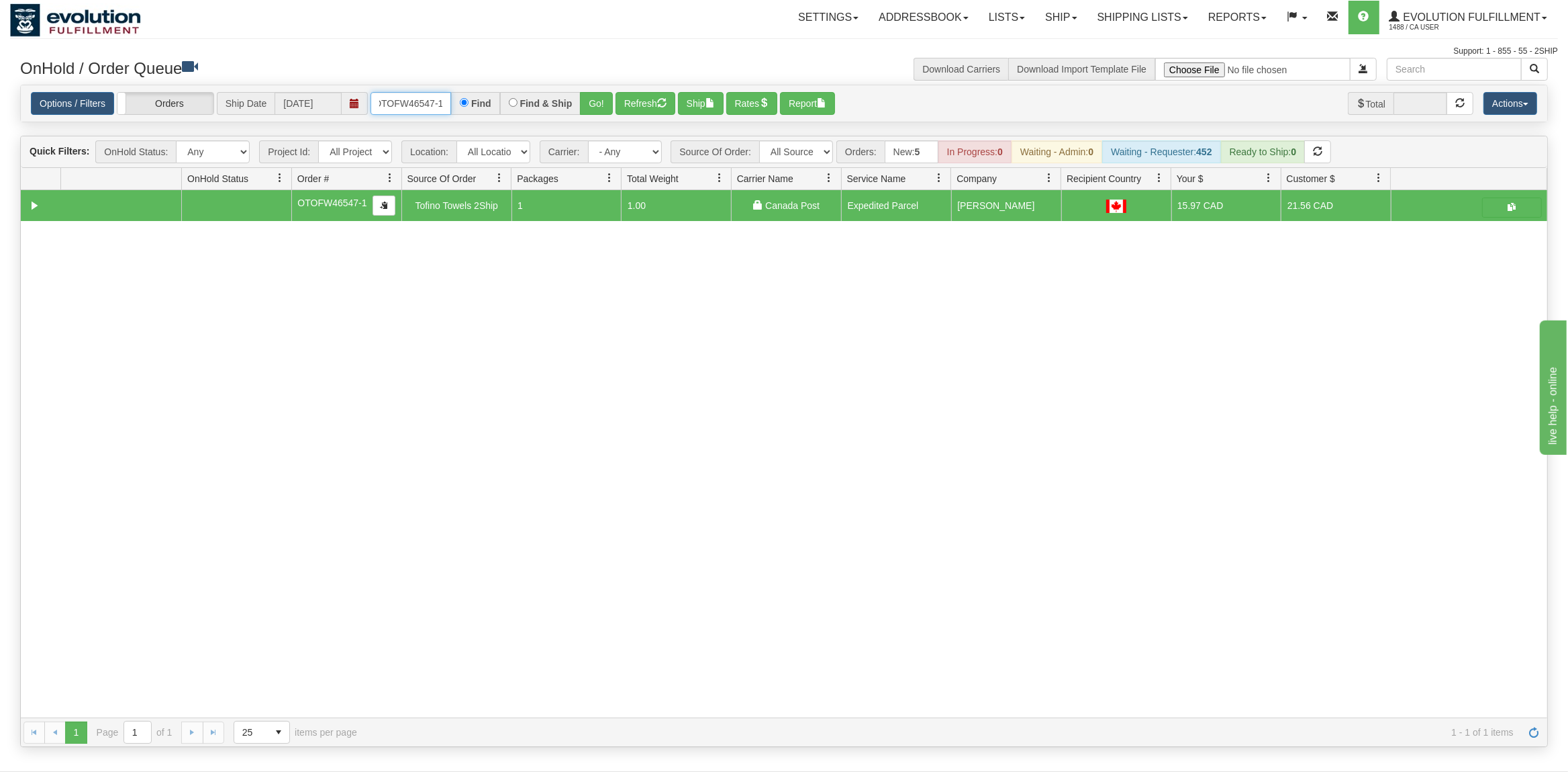
click at [422, 99] on input "OTOFW46547-1" at bounding box center [410, 103] width 80 height 23
click at [611, 103] on button "Go!" at bounding box center [596, 103] width 33 height 23
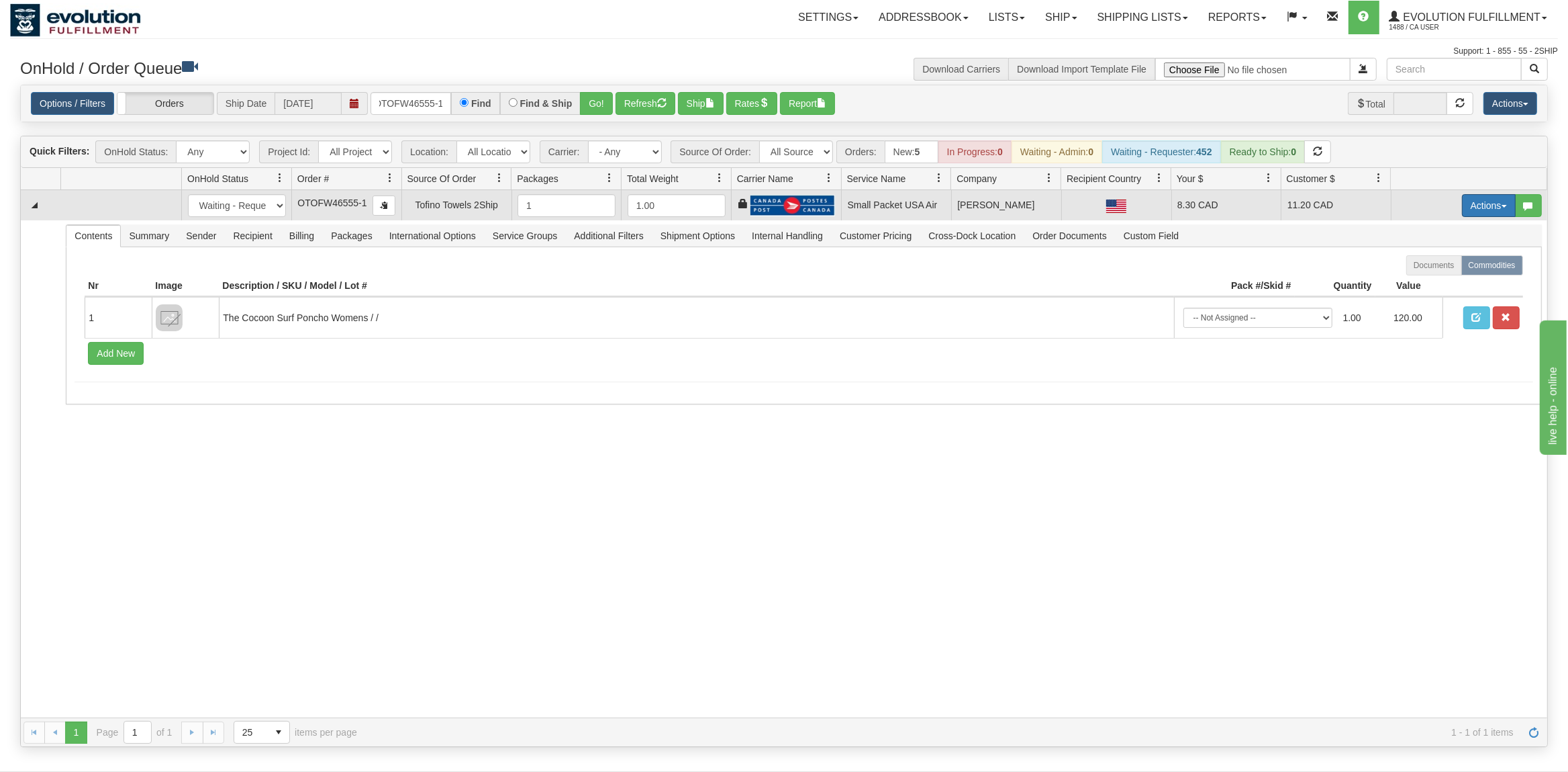
click at [1490, 211] on button "Actions" at bounding box center [1489, 205] width 54 height 23
click at [1461, 264] on span "Rate All Services" at bounding box center [1461, 266] width 80 height 11
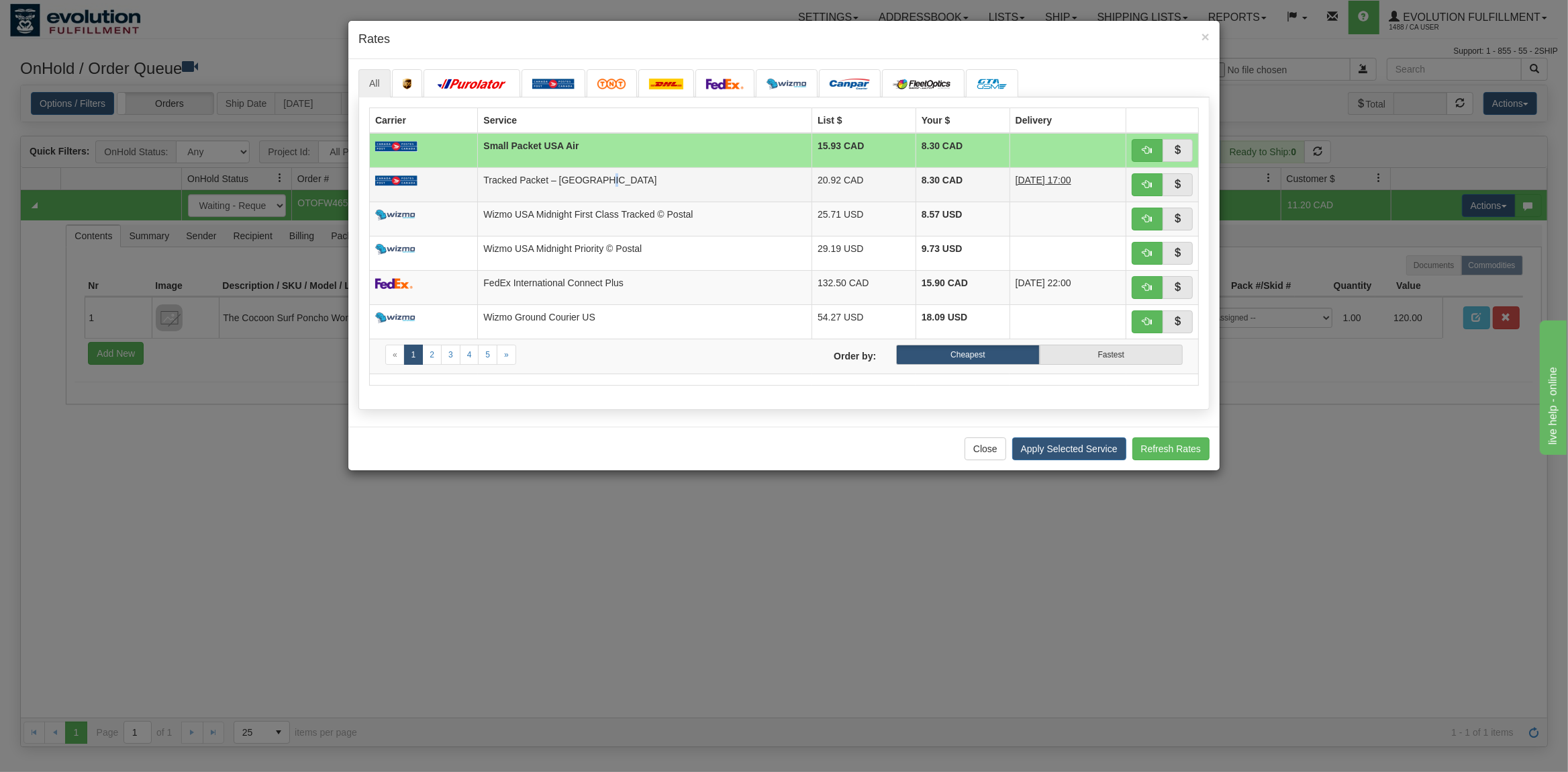
click at [579, 187] on td "Tracked Packet – [GEOGRAPHIC_DATA]" at bounding box center [645, 184] width 334 height 34
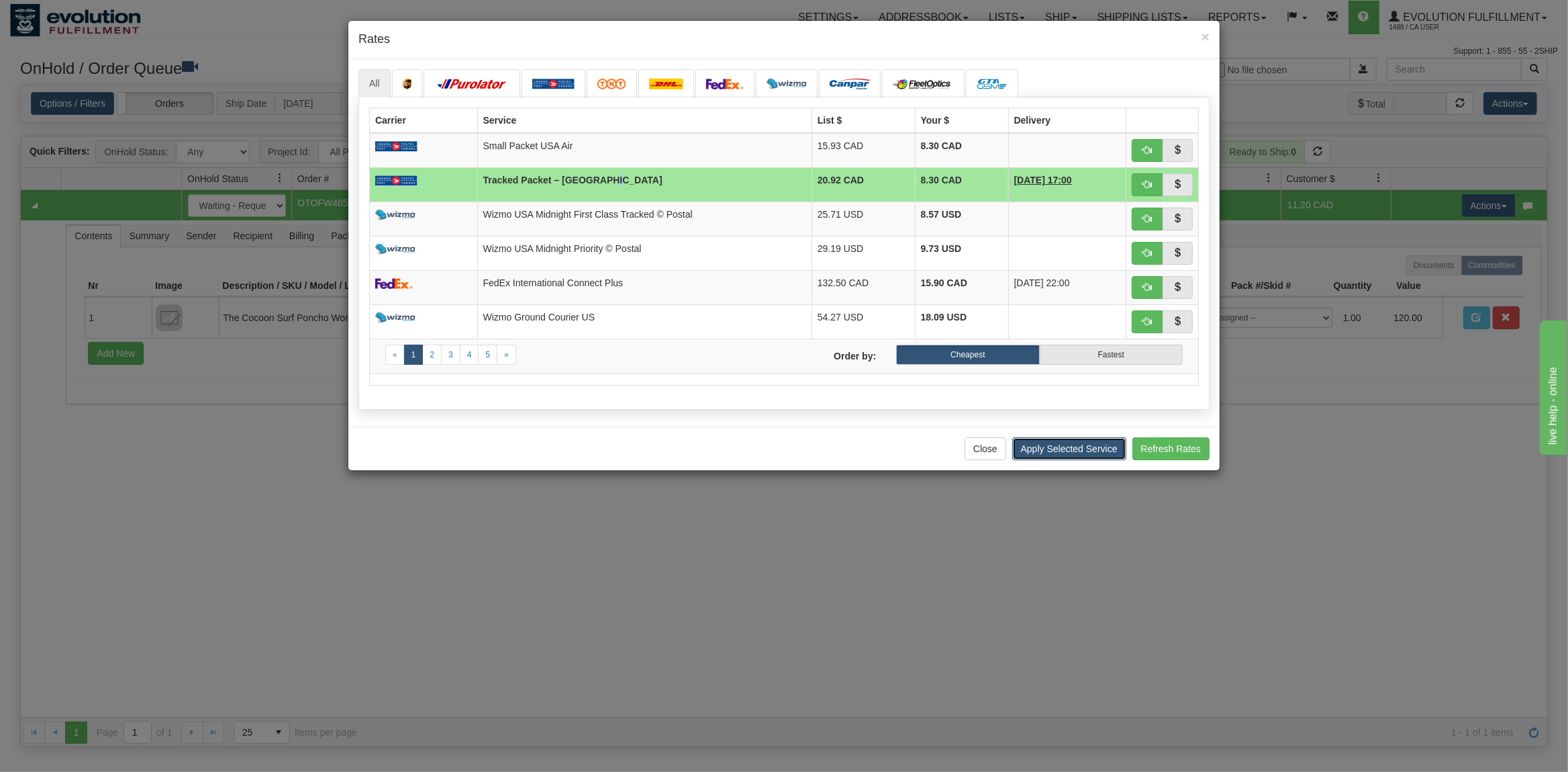
click at [1033, 460] on button "Apply Selected Service" at bounding box center [1068, 448] width 114 height 23
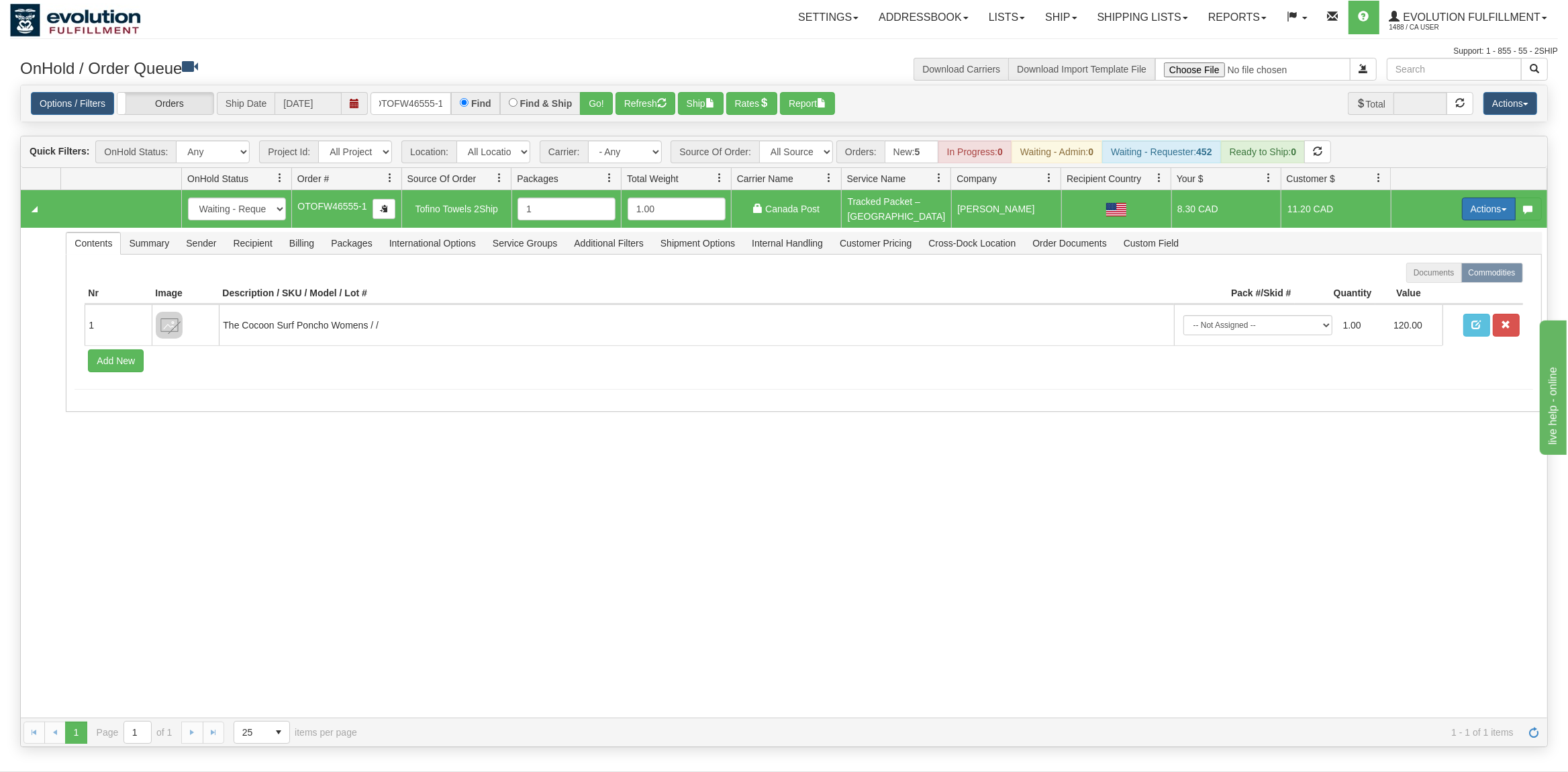
click at [1492, 204] on button "Actions" at bounding box center [1489, 209] width 54 height 23
click at [1450, 232] on link "Open" at bounding box center [1461, 235] width 107 height 18
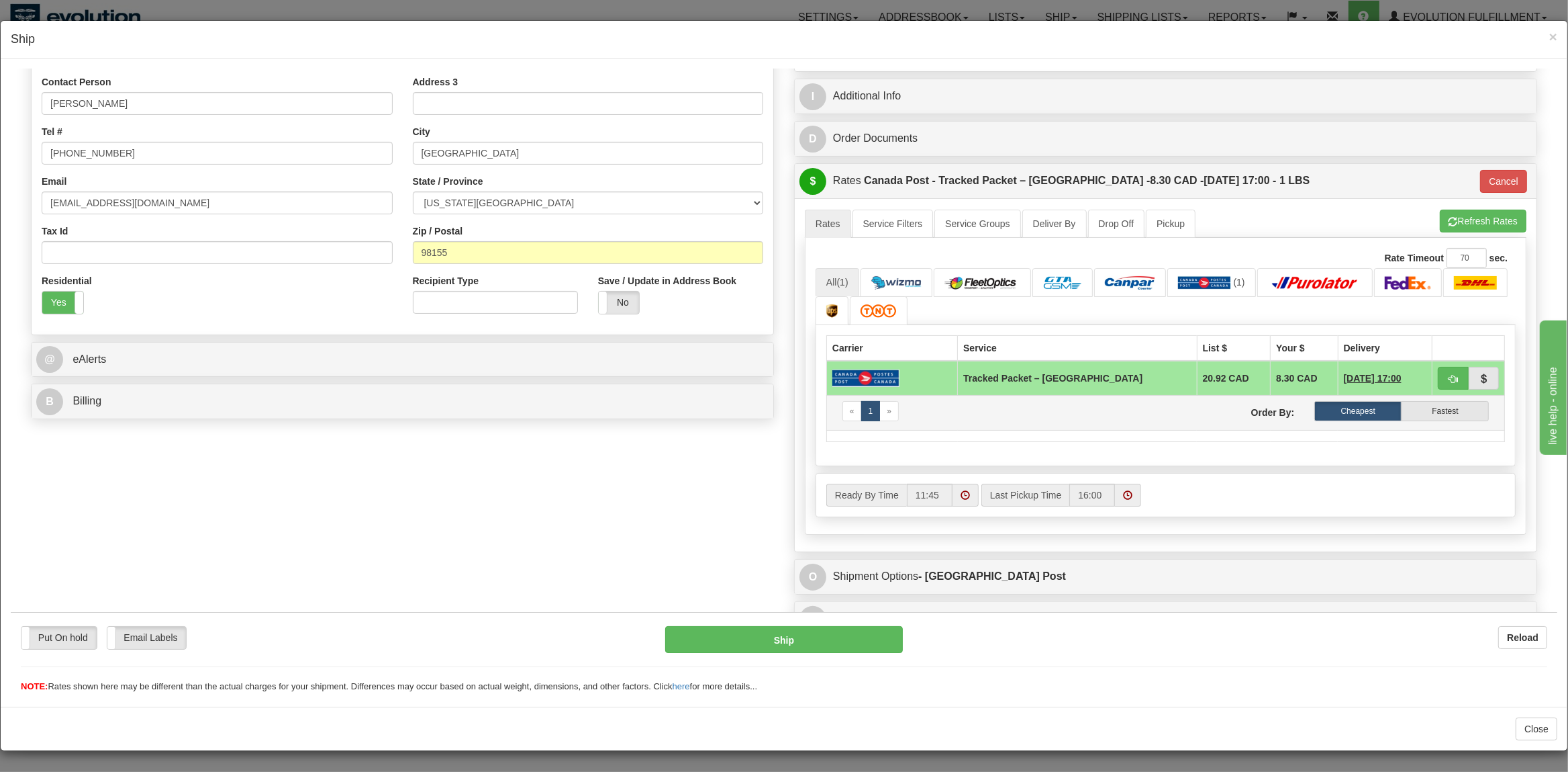
scroll to position [330, 0]
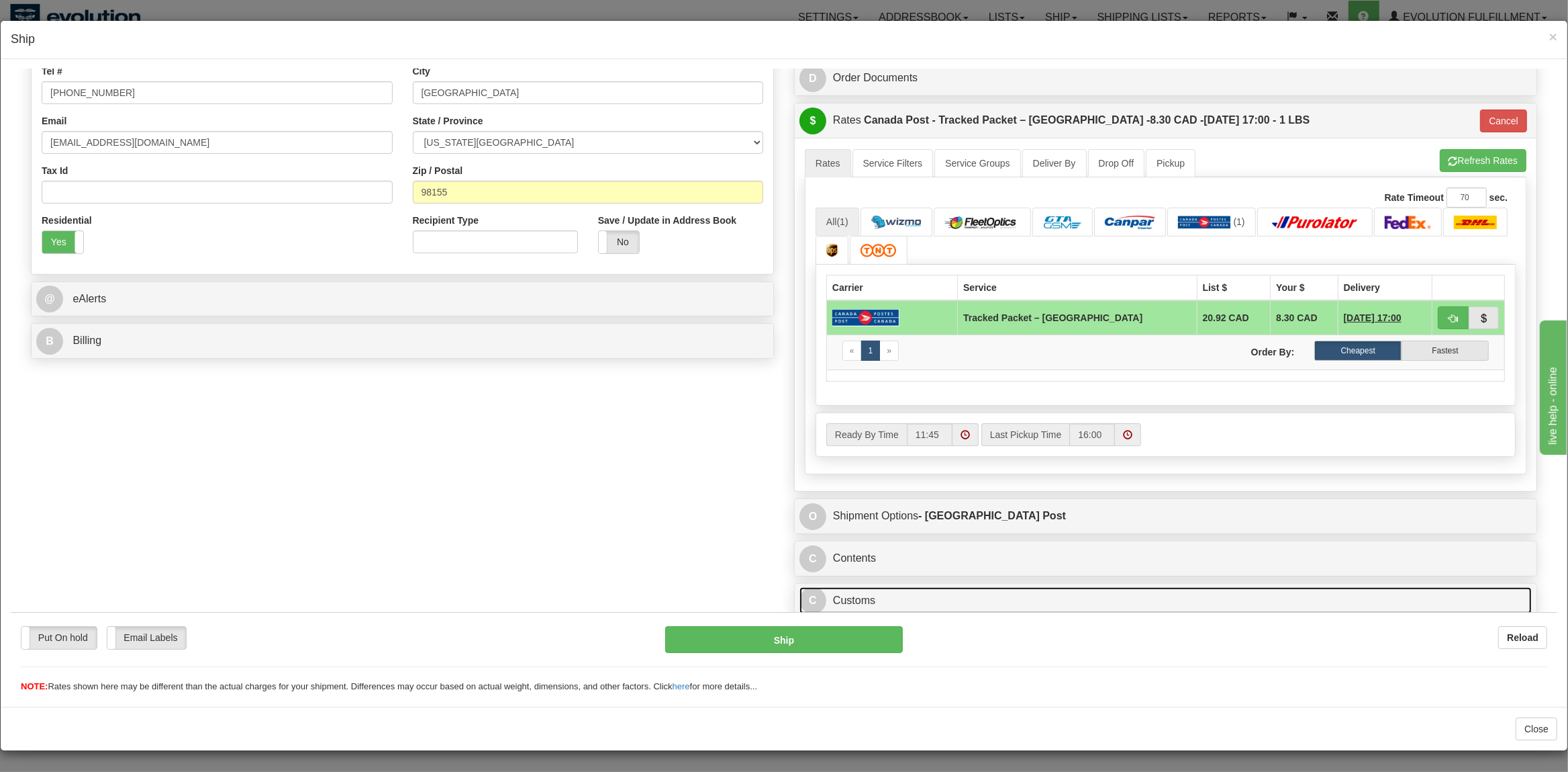
click at [963, 587] on link "C Customs" at bounding box center [1165, 600] width 733 height 28
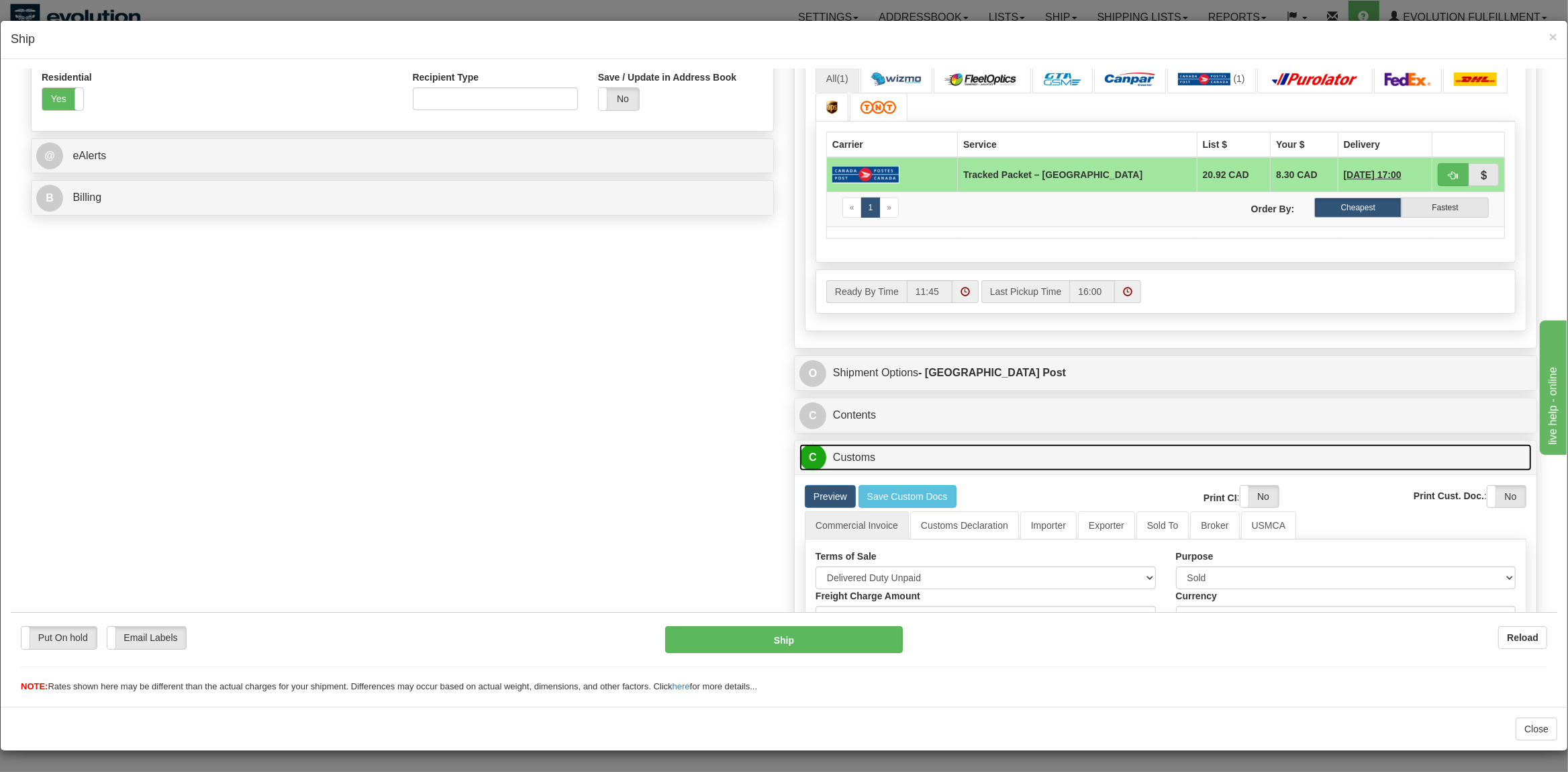
scroll to position [844, 0]
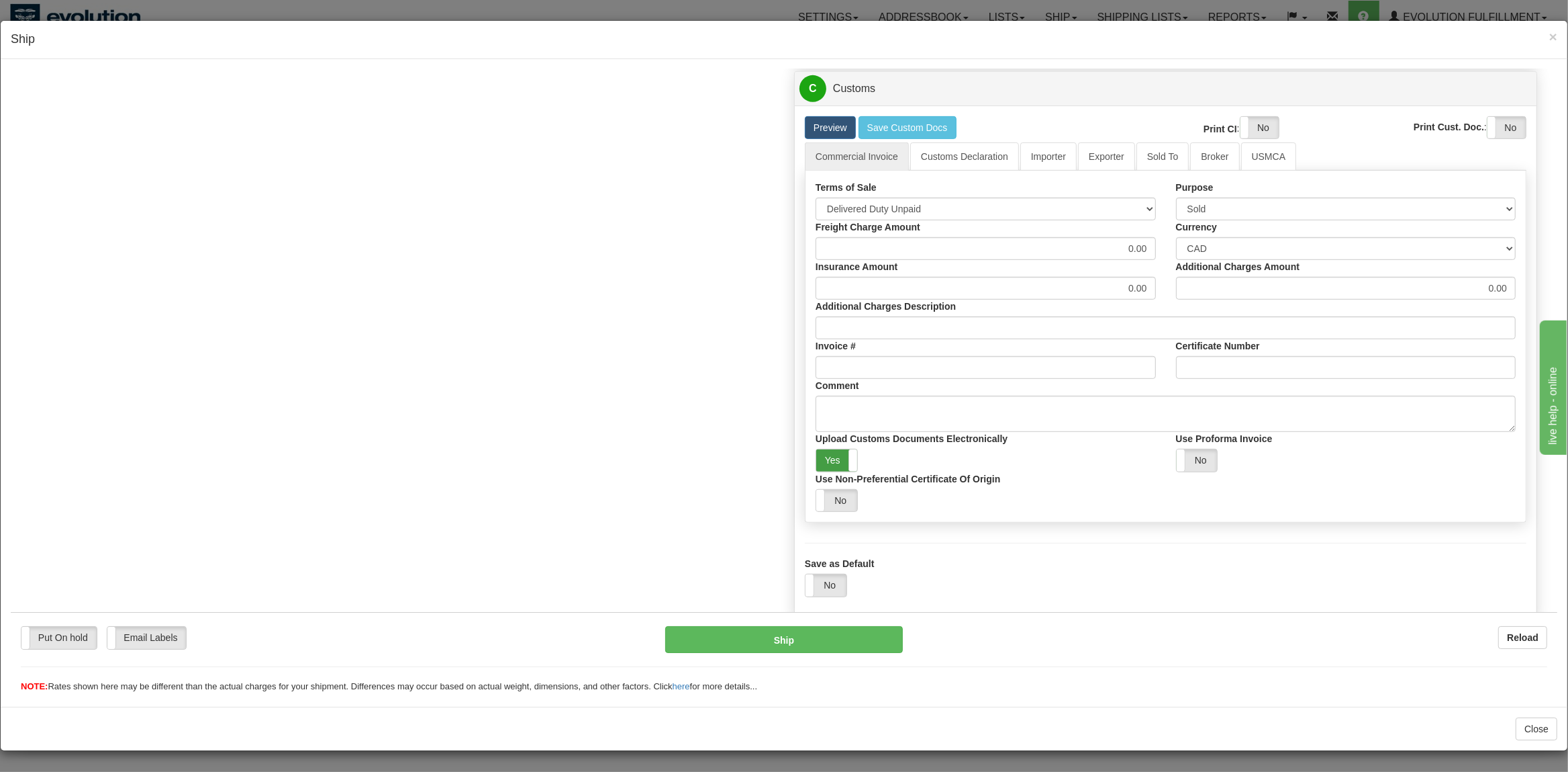
drag, startPoint x: 842, startPoint y: 457, endPoint x: 852, endPoint y: 463, distance: 11.7
click at [844, 458] on label "Yes" at bounding box center [836, 460] width 41 height 22
click at [775, 634] on button "Ship" at bounding box center [784, 639] width 238 height 27
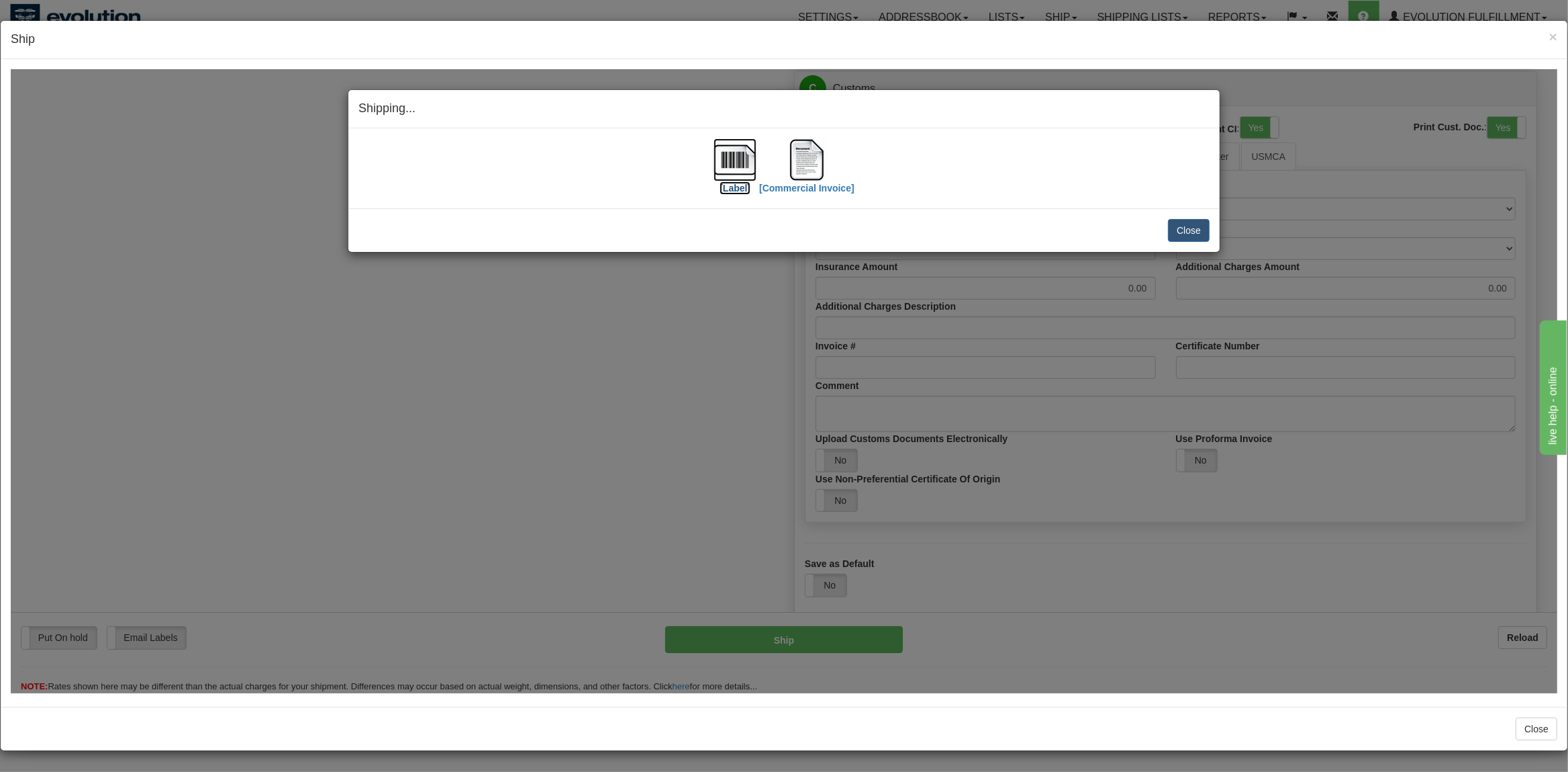
click at [735, 170] on img at bounding box center [735, 159] width 43 height 43
click at [1182, 234] on button "Close" at bounding box center [1189, 229] width 41 height 23
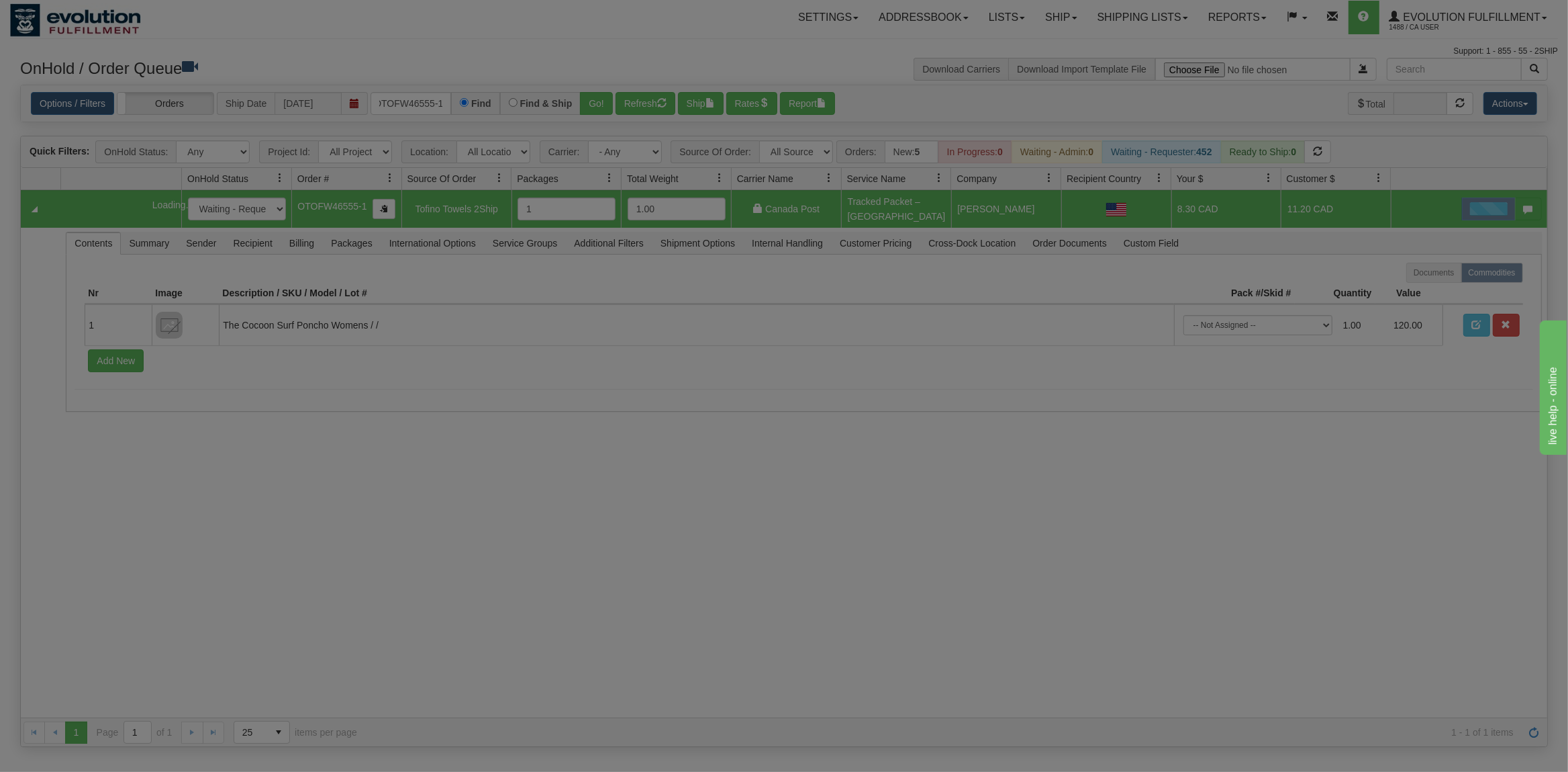
scroll to position [0, 0]
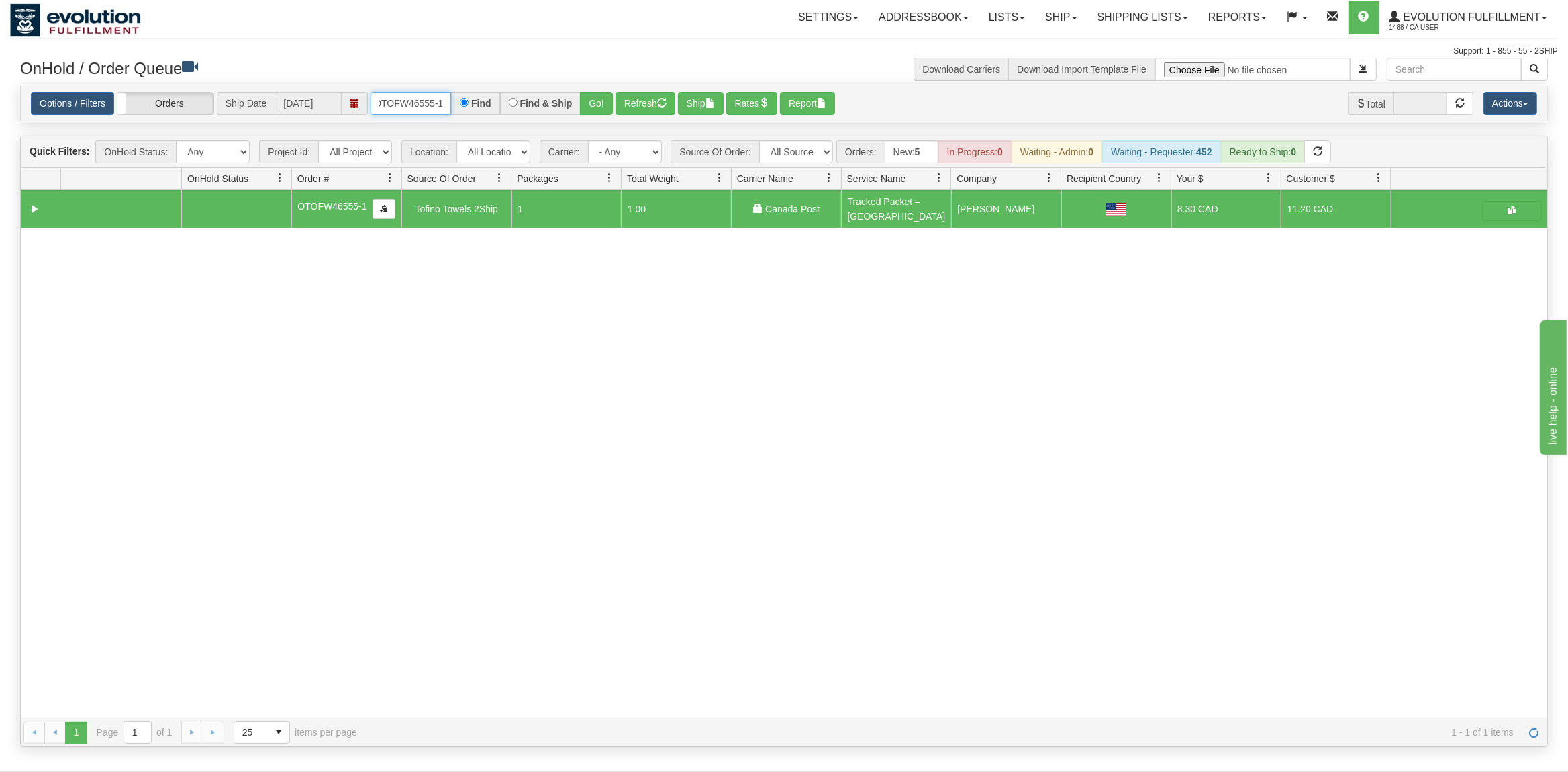
click at [403, 101] on input "OTOFW46555-1" at bounding box center [410, 103] width 80 height 23
click at [611, 104] on button "Go!" at bounding box center [596, 103] width 33 height 23
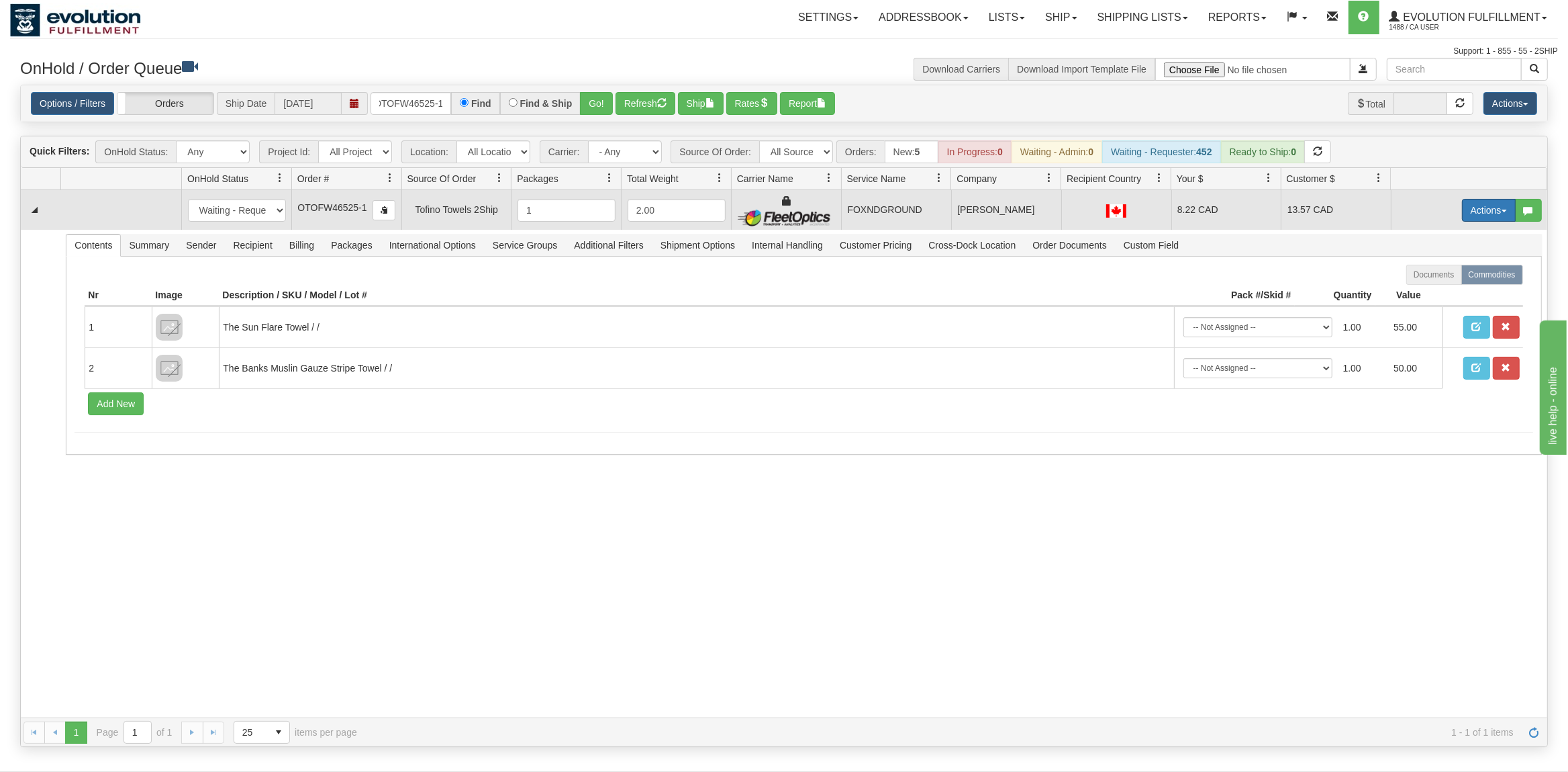
click at [1474, 211] on button "Actions" at bounding box center [1489, 210] width 54 height 23
click at [1434, 288] on span "Ship" at bounding box center [1434, 288] width 28 height 11
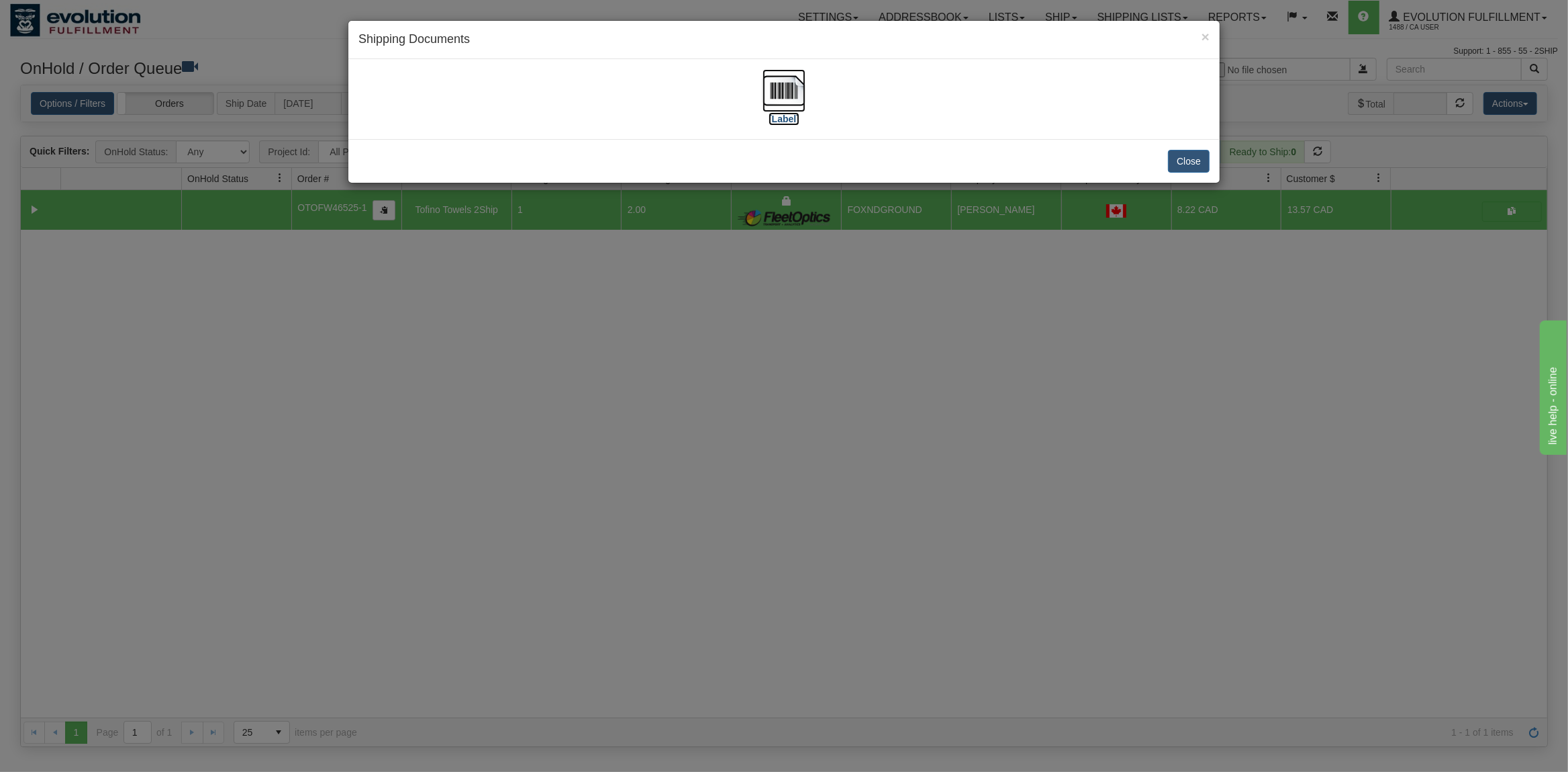
click at [774, 97] on img at bounding box center [784, 91] width 43 height 43
click at [1197, 160] on button "Close" at bounding box center [1189, 161] width 41 height 23
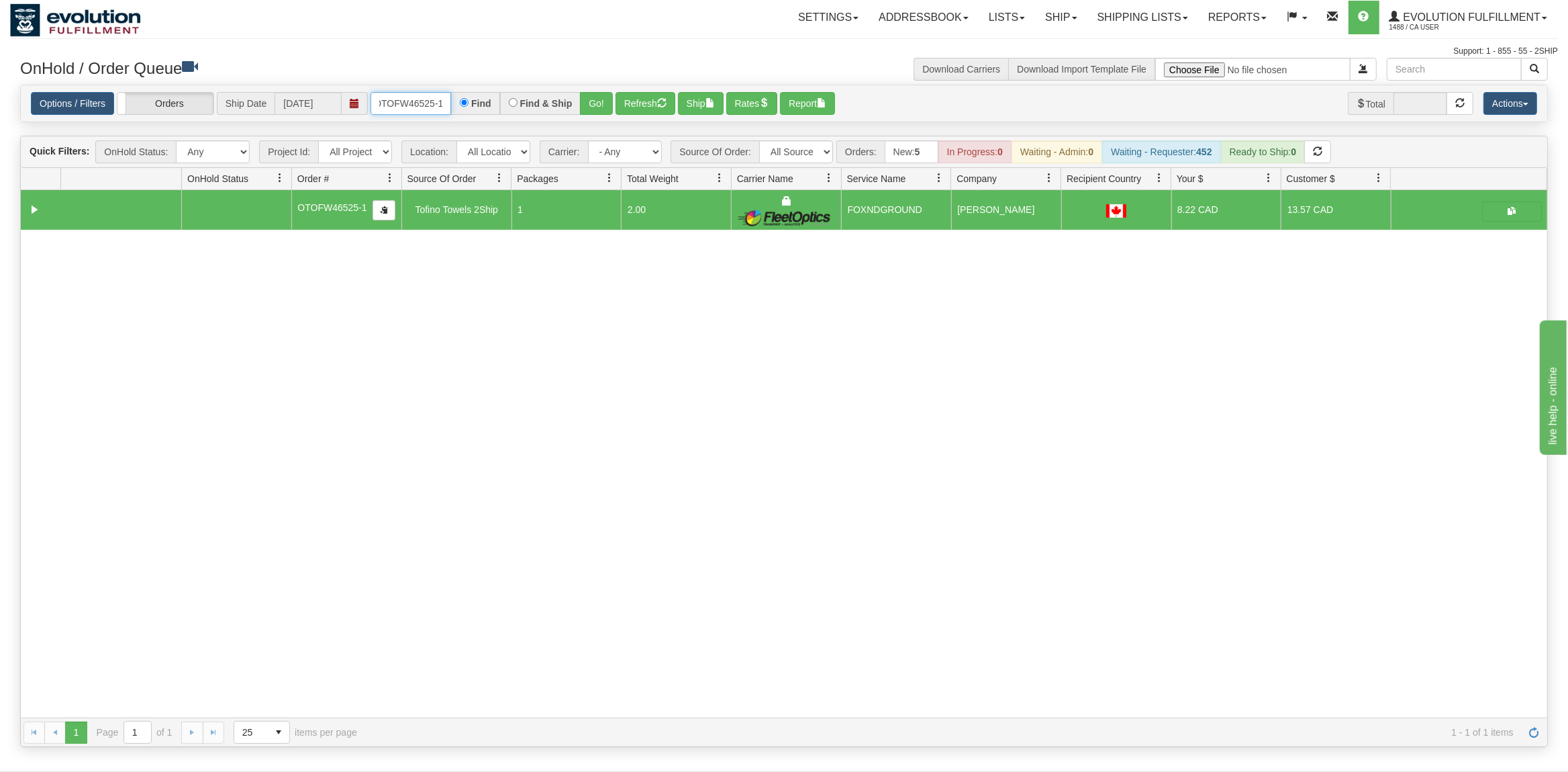
click at [419, 103] on input "OTOFW46525-1" at bounding box center [410, 103] width 80 height 23
click at [603, 94] on button "Go!" at bounding box center [596, 103] width 33 height 23
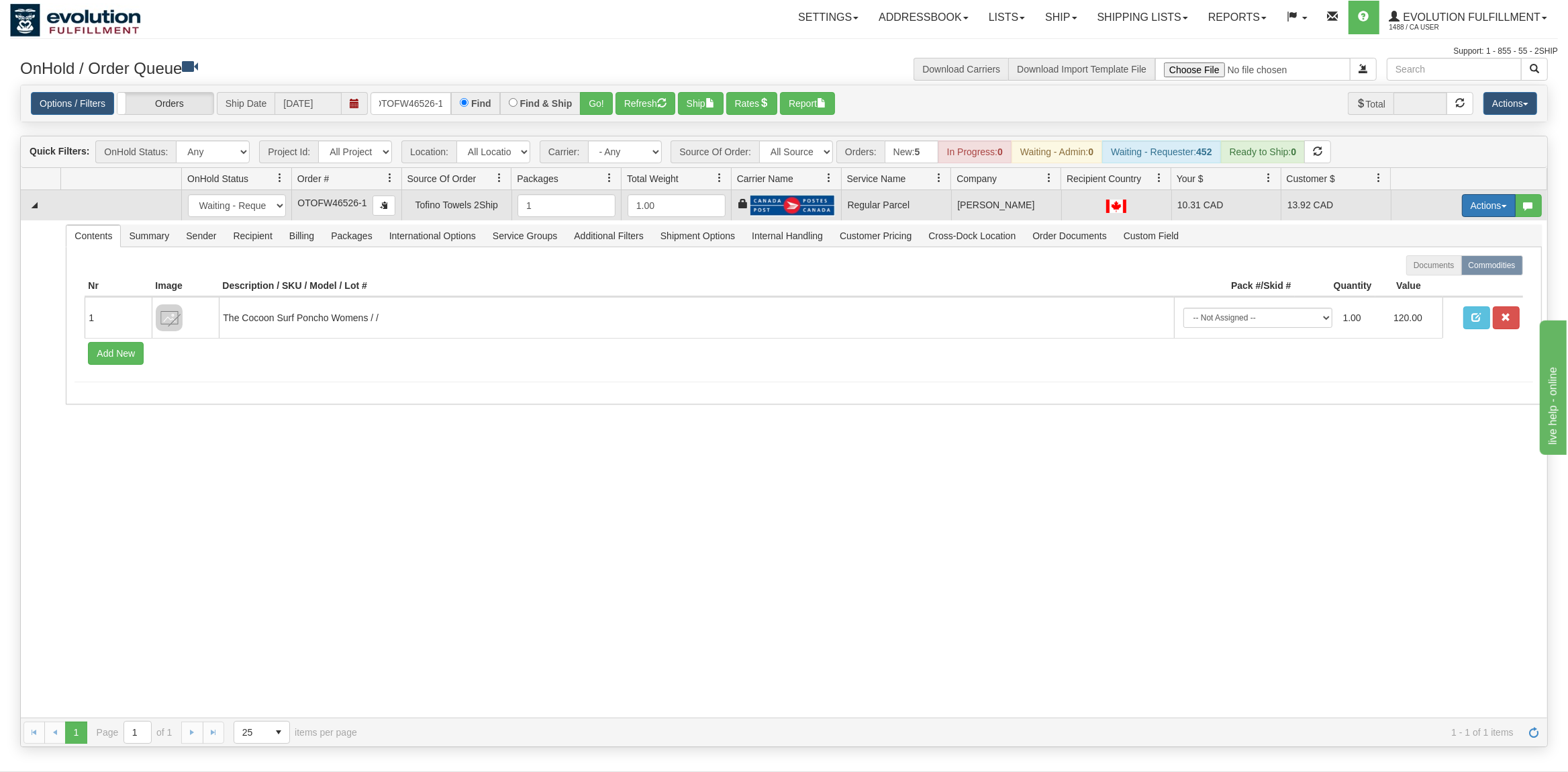
click at [1480, 201] on button "Actions" at bounding box center [1489, 205] width 54 height 23
click at [1443, 266] on span "Rate All Services" at bounding box center [1461, 266] width 80 height 11
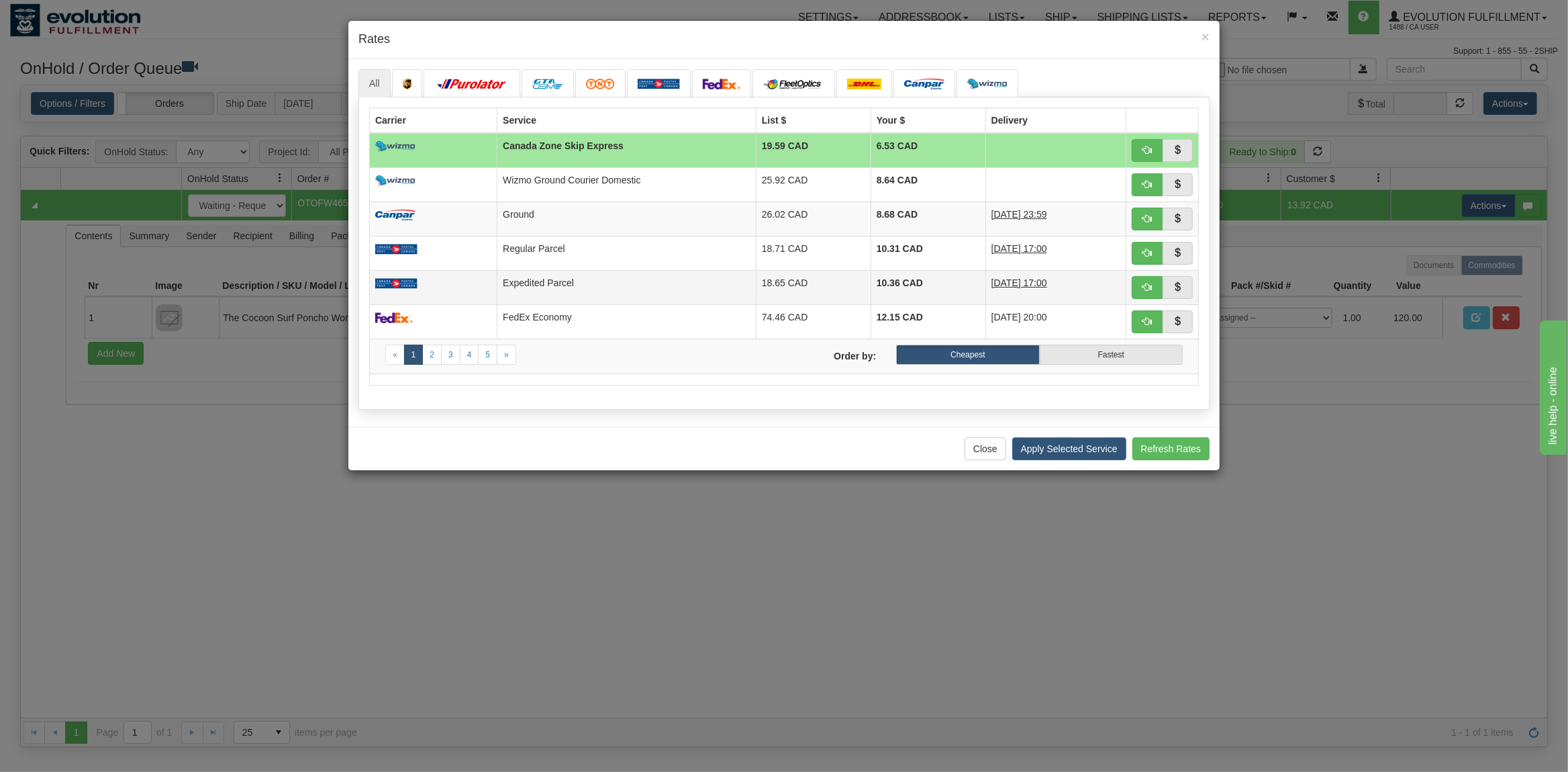
click at [628, 282] on td "Expedited Parcel" at bounding box center [627, 287] width 259 height 34
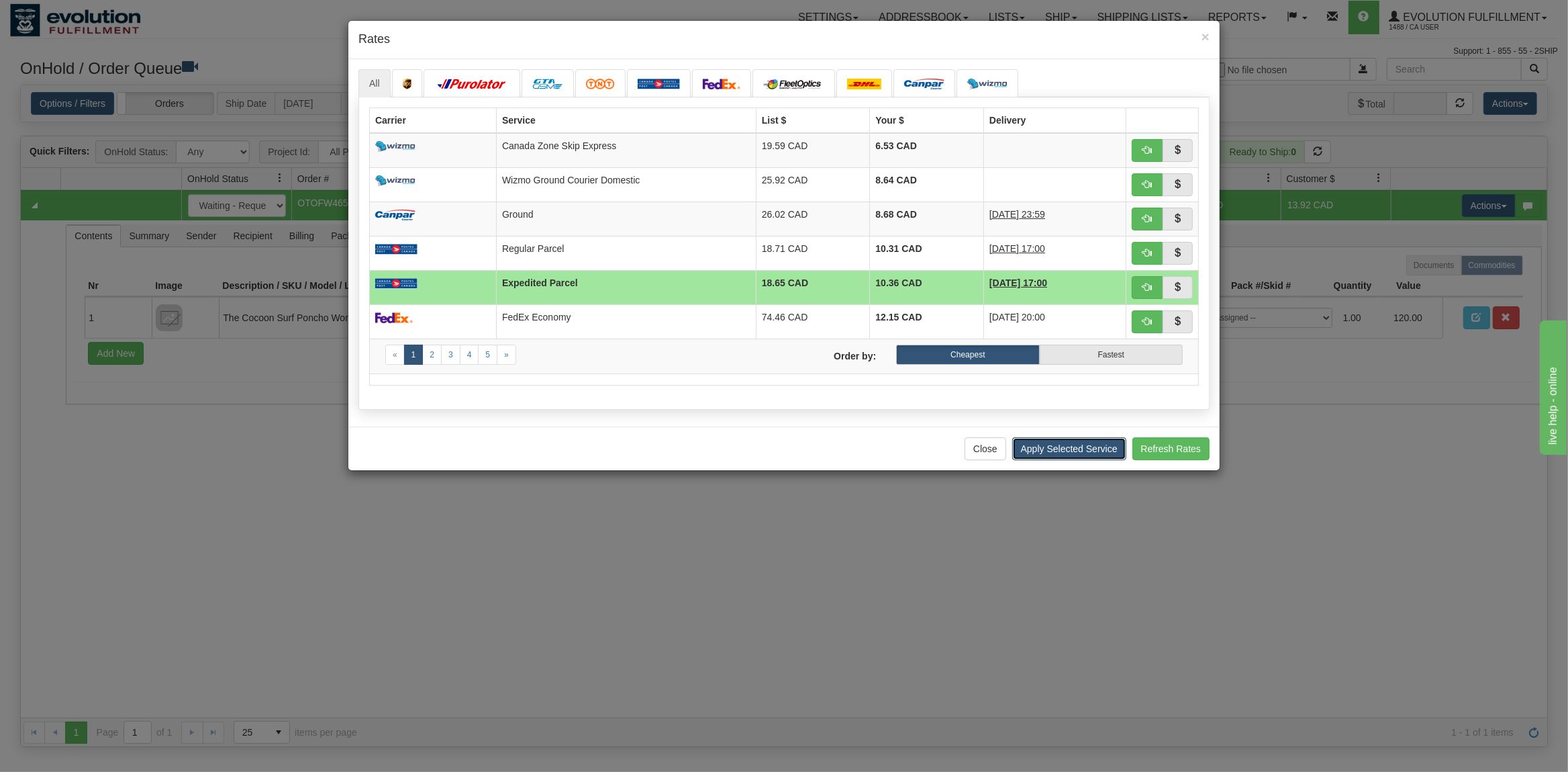
click at [1046, 449] on button "Apply Selected Service" at bounding box center [1068, 448] width 114 height 23
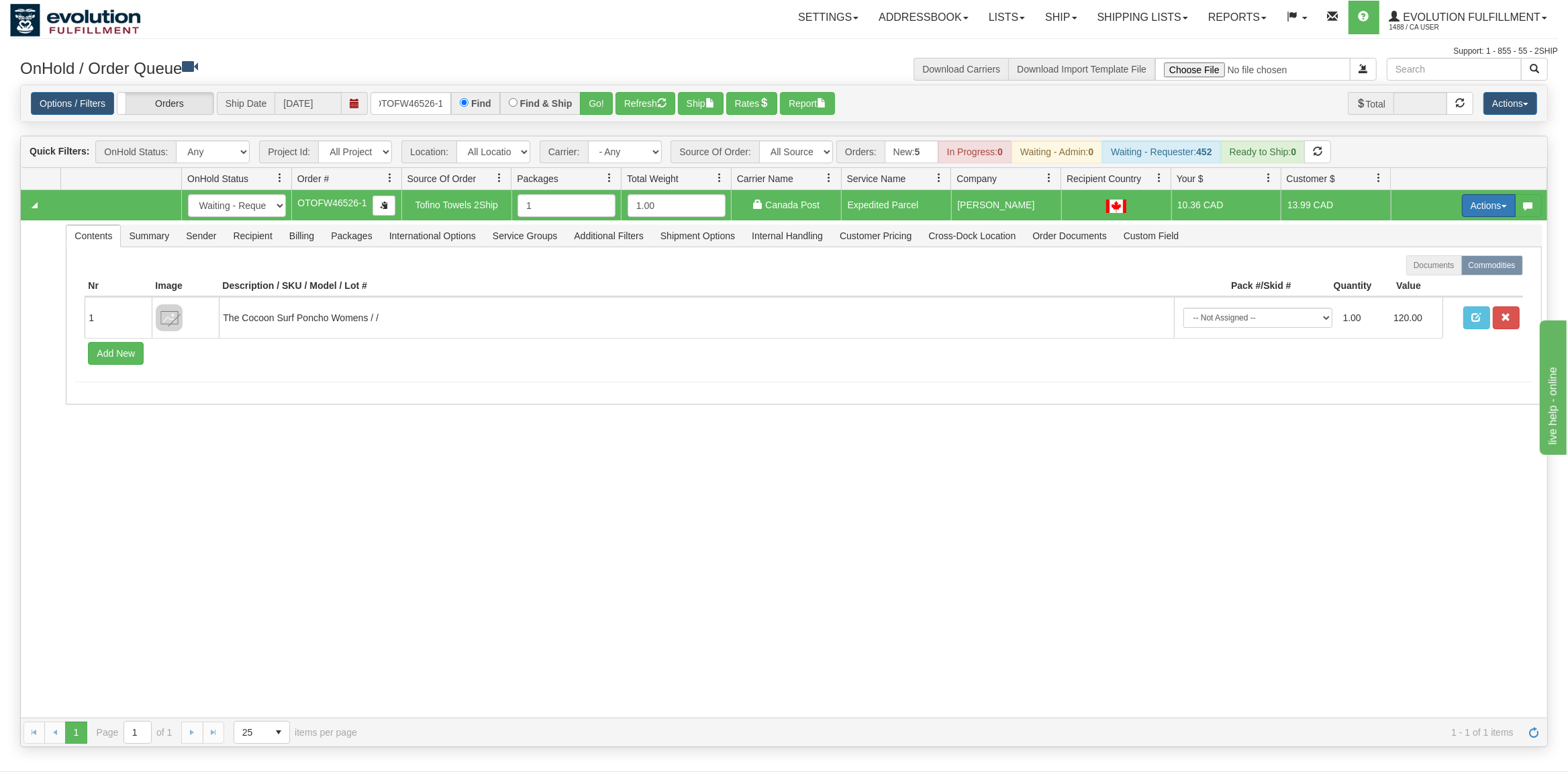
click at [1483, 205] on button "Actions" at bounding box center [1489, 205] width 54 height 23
click at [1444, 284] on span "Ship" at bounding box center [1434, 283] width 28 height 11
click at [430, 98] on input "OTOFW46526-1" at bounding box center [410, 103] width 80 height 23
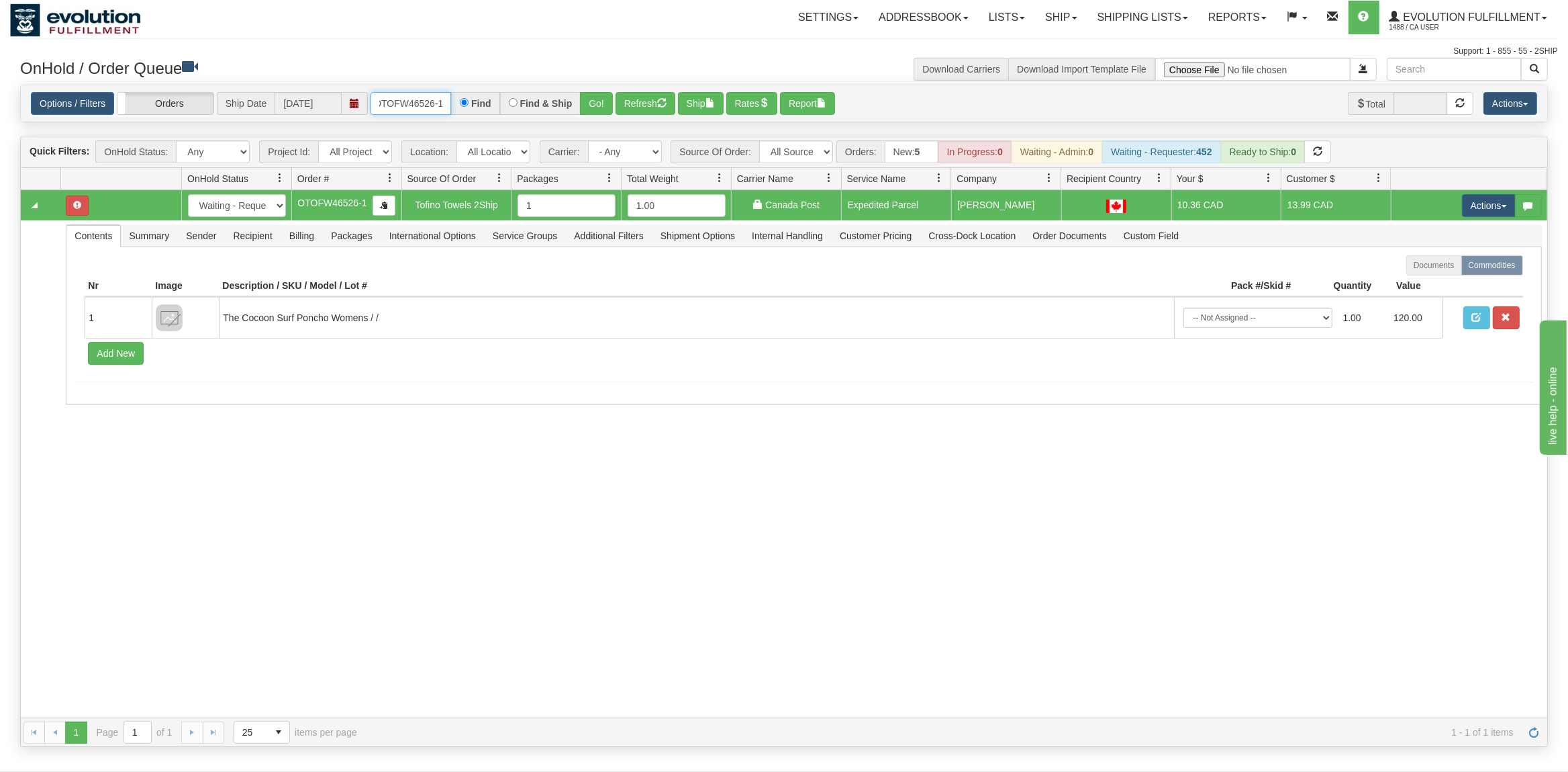
click at [430, 98] on input "OTOFW46526-1" at bounding box center [410, 103] width 80 height 23
drag, startPoint x: 449, startPoint y: 103, endPoint x: 355, endPoint y: 121, distance: 95.7
click at [341, 119] on div "Options / Filters Group Shipments Orders Ship Date [DATE] OTOFW46526-1 Find Fin…" at bounding box center [784, 103] width 1527 height 37
type input "OTOFW46525-1"
click at [596, 103] on button "Go!" at bounding box center [596, 103] width 33 height 23
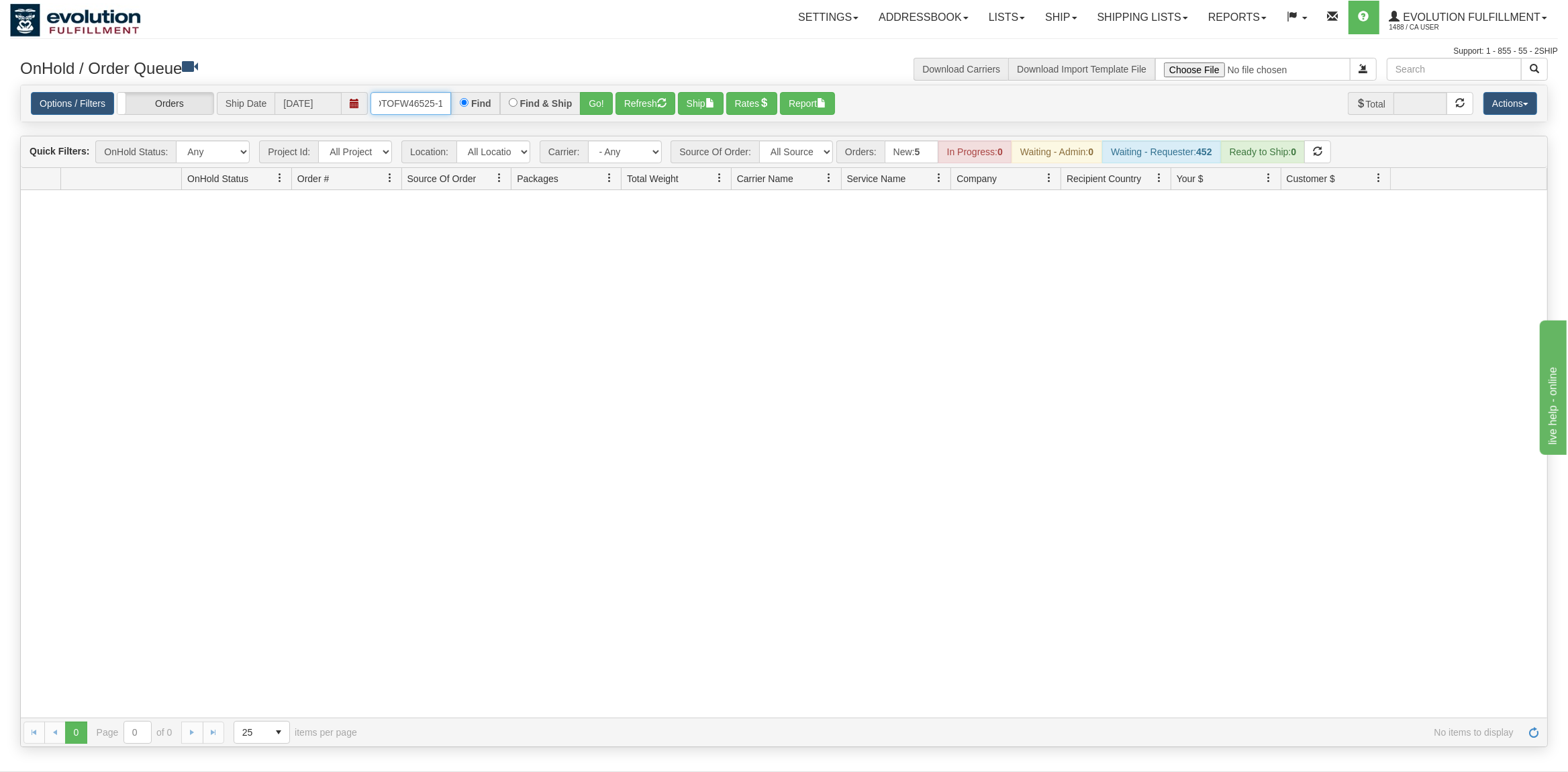
click at [411, 107] on input "OTOFW46525-1" at bounding box center [410, 103] width 80 height 23
click at [412, 107] on input "OTOFW46525-1" at bounding box center [410, 103] width 80 height 23
